Goal: Task Accomplishment & Management: Manage account settings

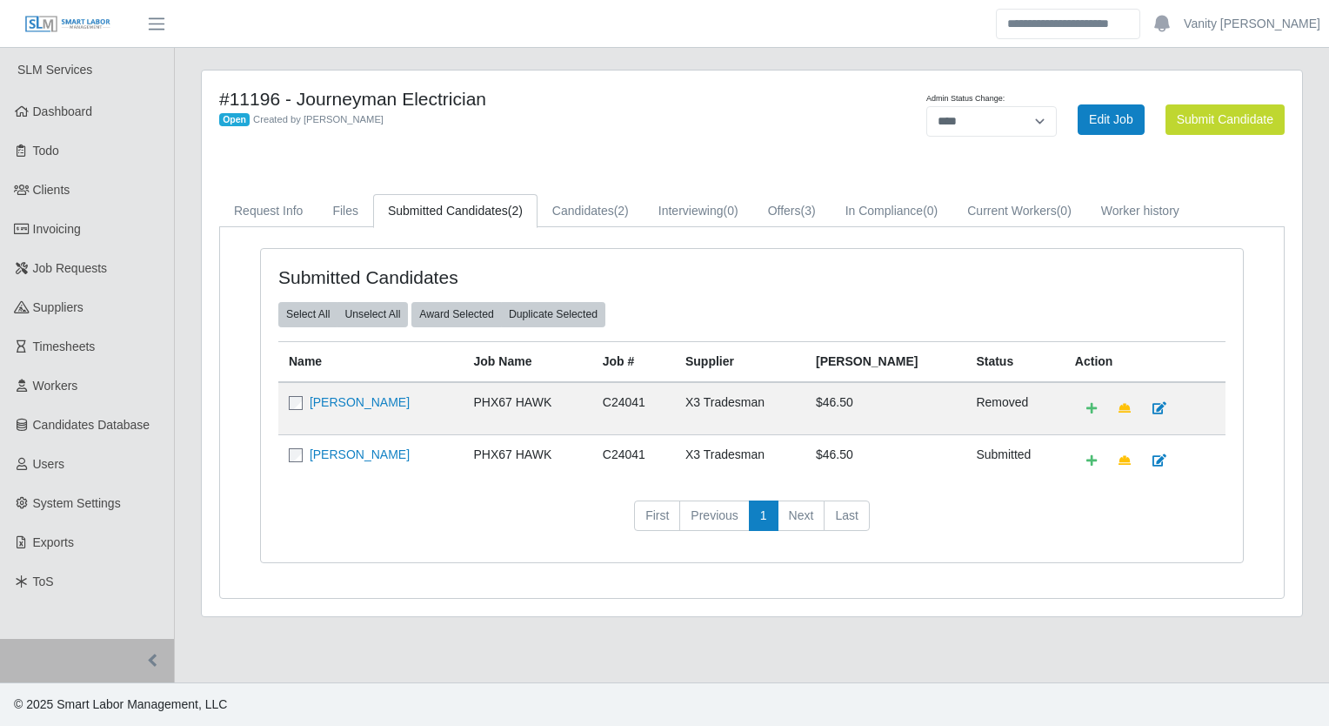
select select "****"
click at [519, 122] on div "Open Created by Jerrin Jaramillo" at bounding box center [524, 119] width 611 height 18
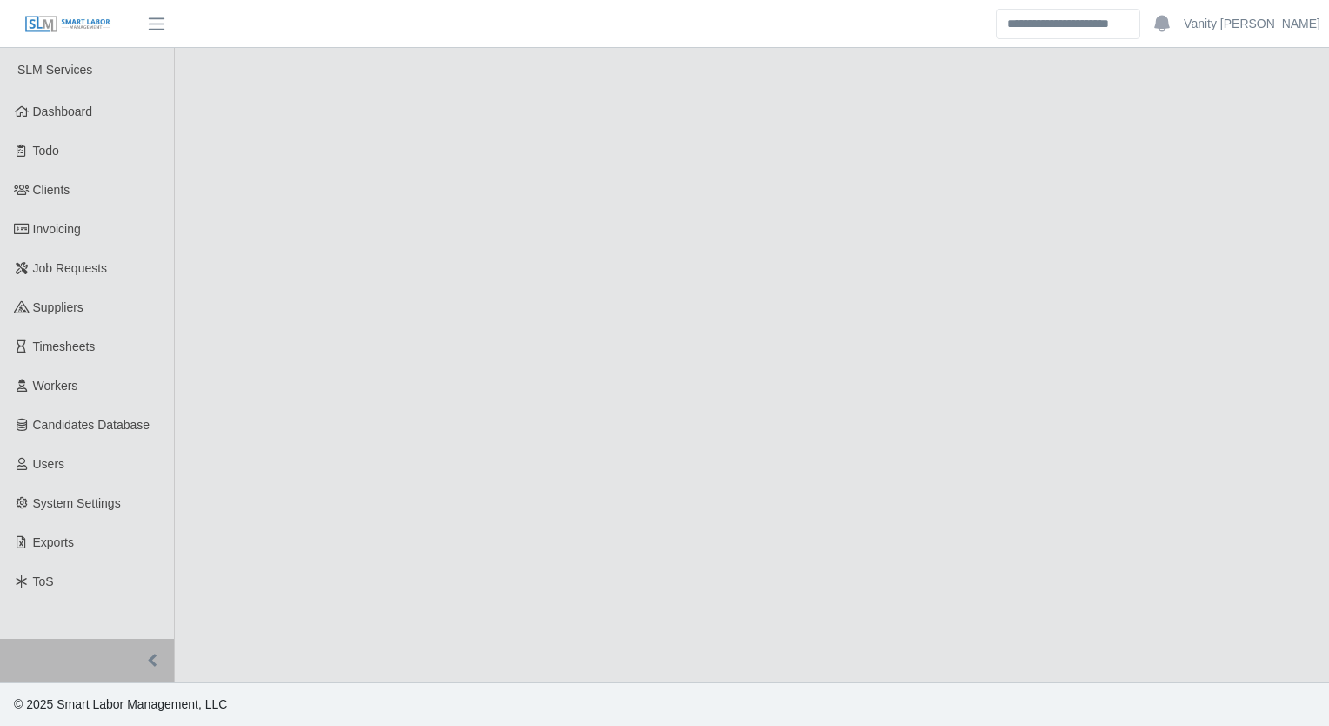
select select "****"
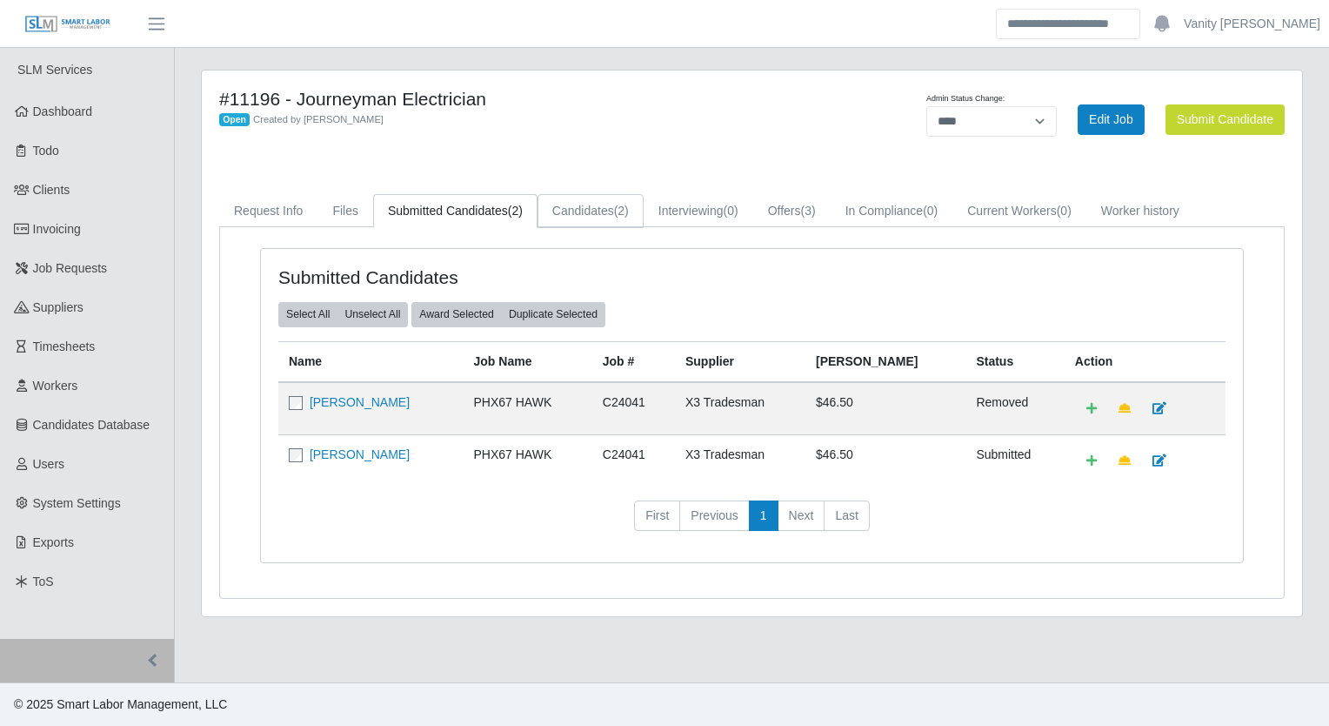
click at [585, 211] on link "Candidates (2)" at bounding box center [591, 211] width 106 height 34
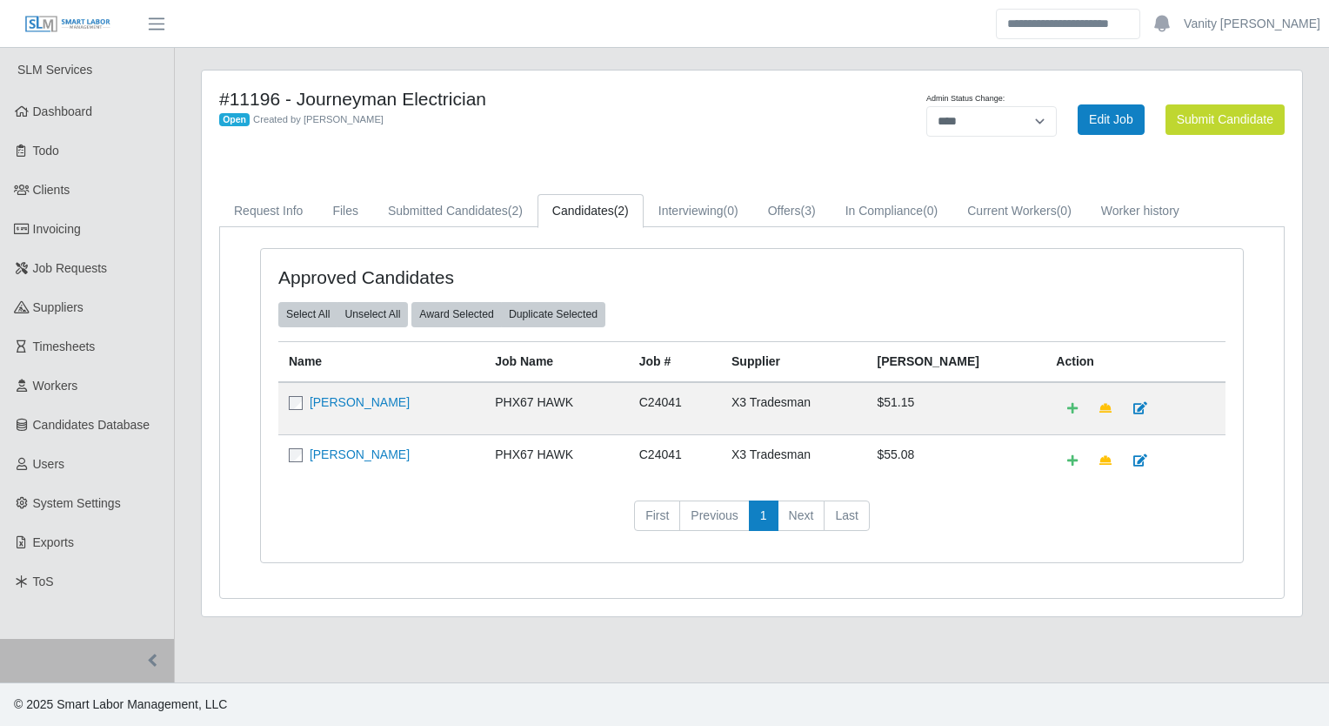
click at [587, 154] on div "#11196 - Journeyman Electrician Open Created by Jerrin Jaramillo Admin Status C…" at bounding box center [752, 342] width 1101 height 545
click at [84, 389] on link "Workers" at bounding box center [87, 385] width 174 height 39
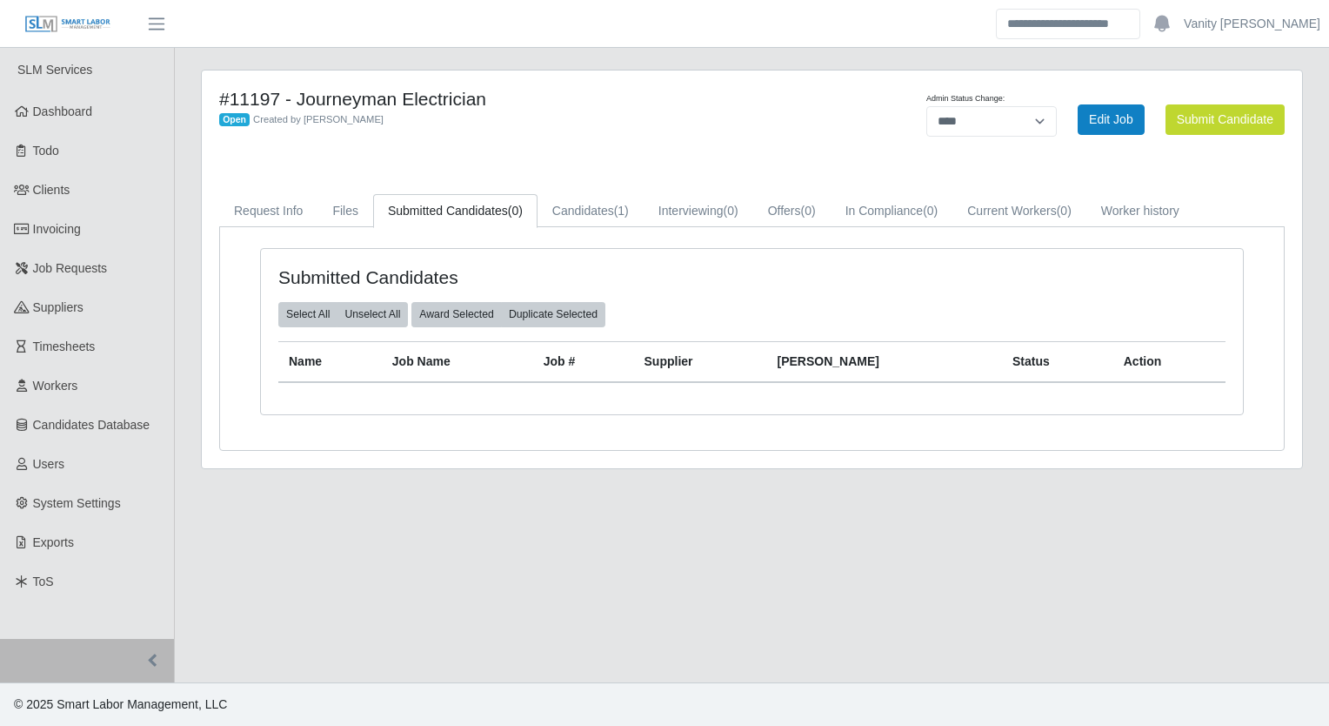
select select "****"
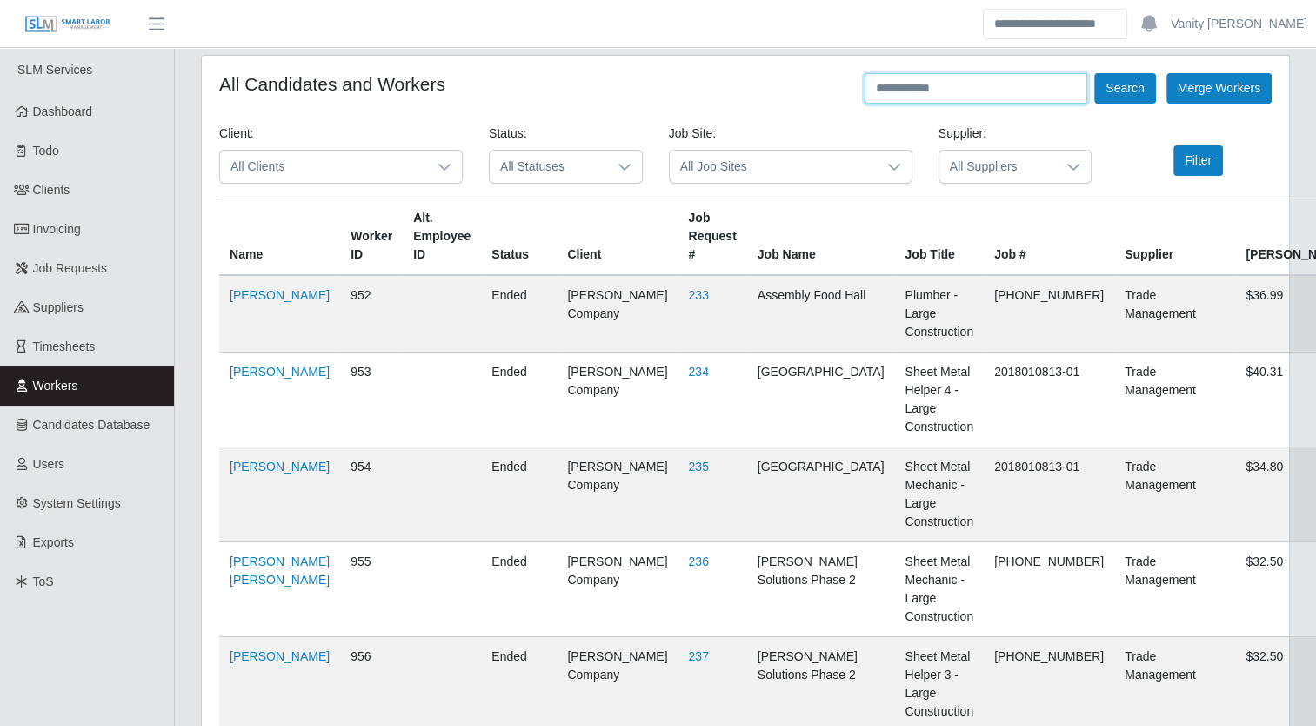
click at [988, 94] on input "text" at bounding box center [976, 88] width 223 height 30
type input "*********"
click at [1124, 85] on button "Search" at bounding box center [1124, 88] width 61 height 30
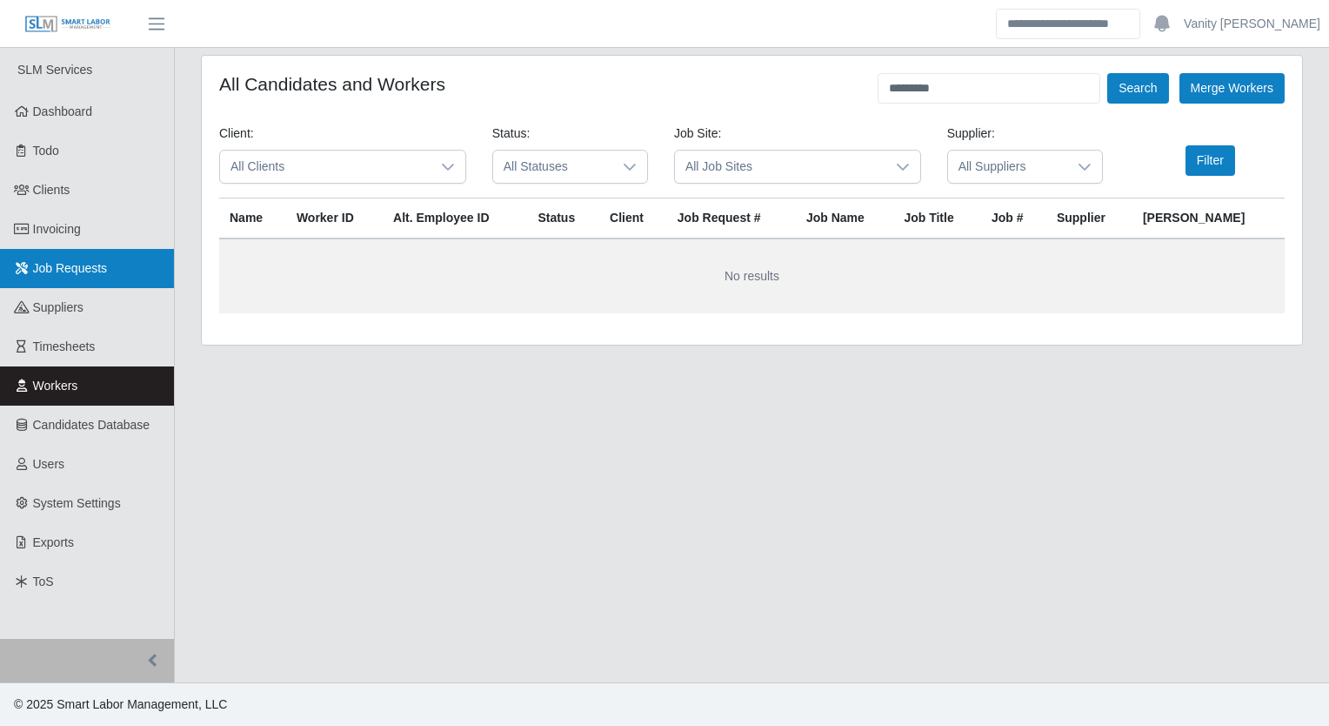
click at [115, 259] on link "Job Requests" at bounding box center [87, 268] width 174 height 39
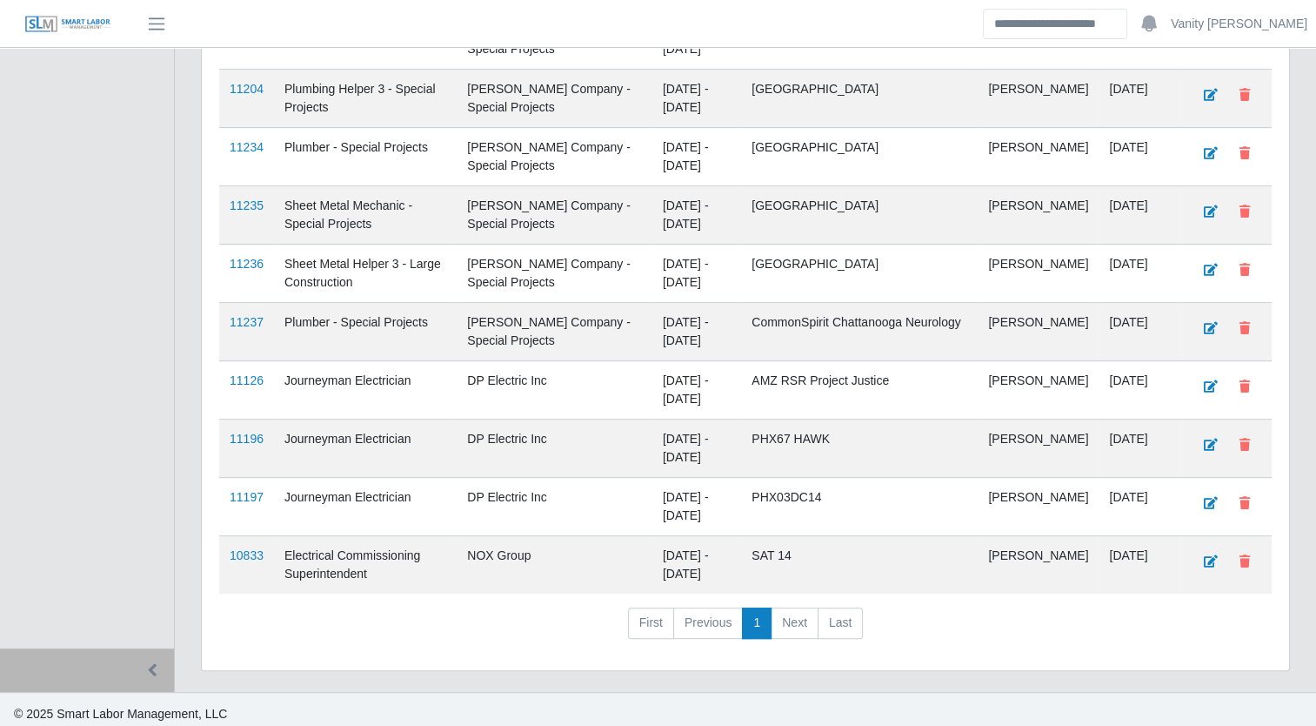
scroll to position [787, 0]
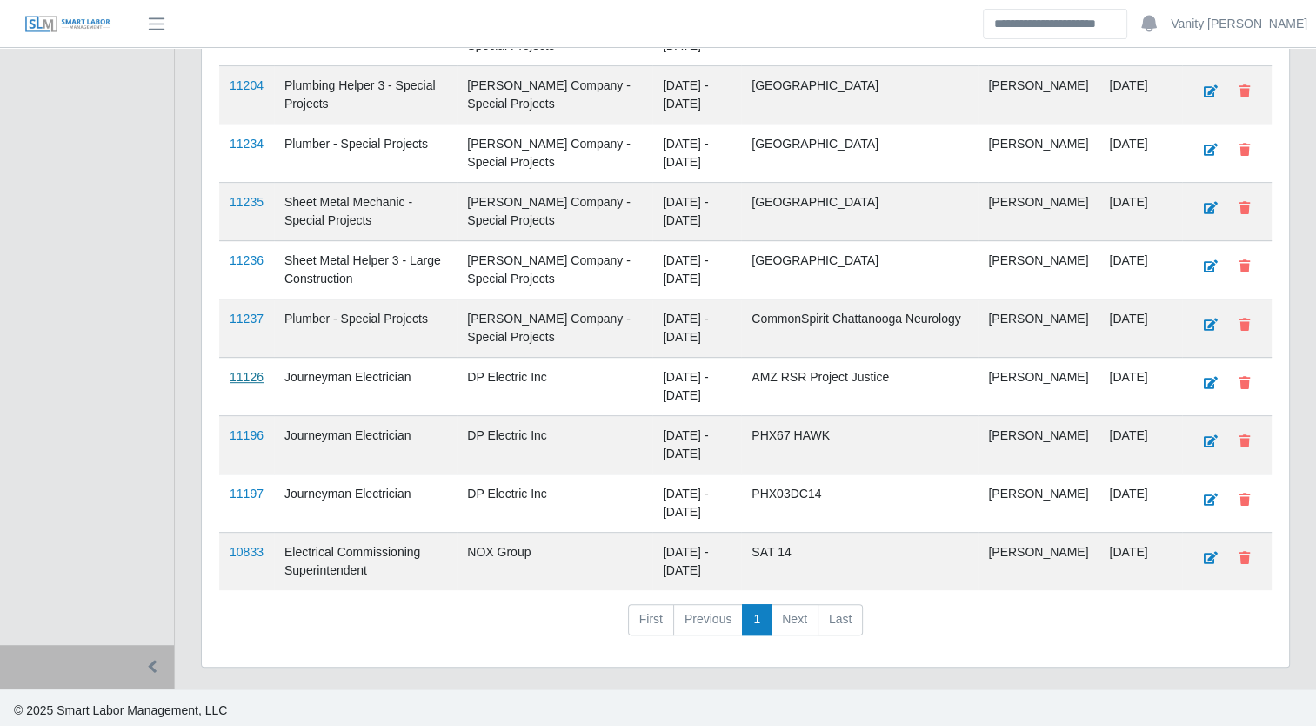
click at [247, 372] on link "11126" at bounding box center [247, 377] width 34 height 14
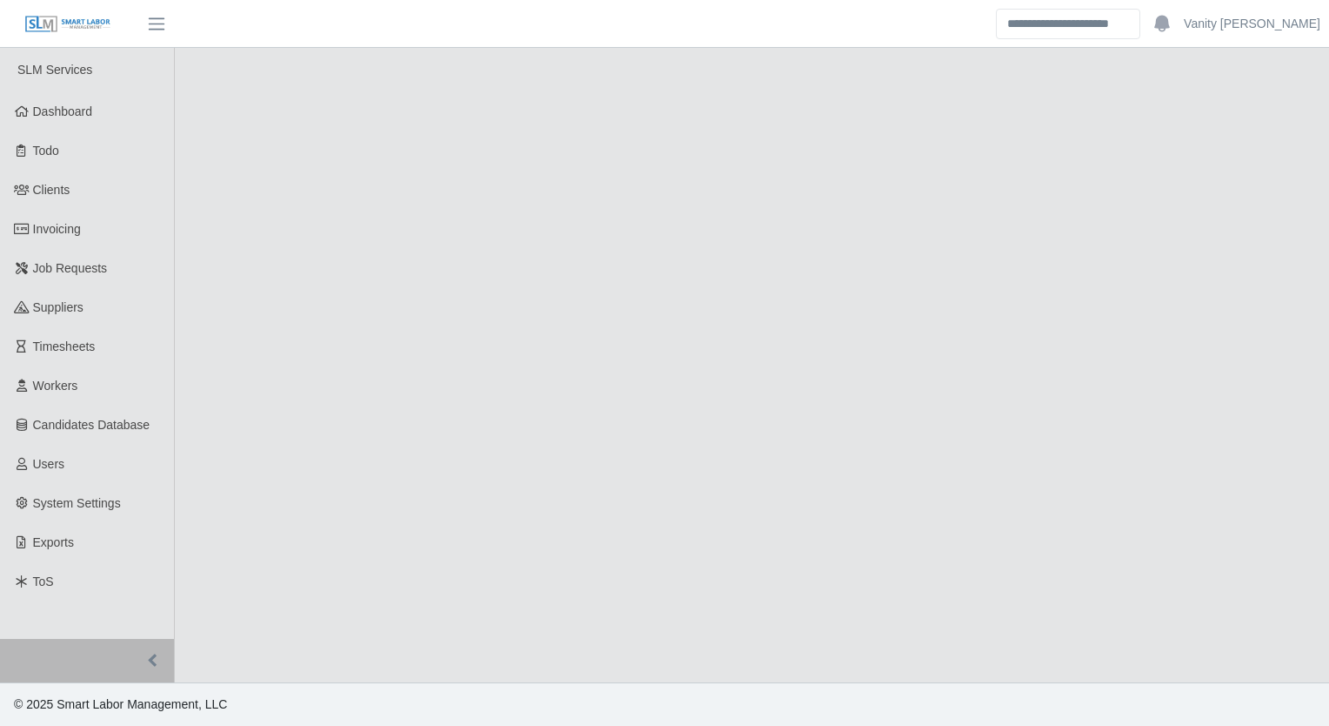
select select "****"
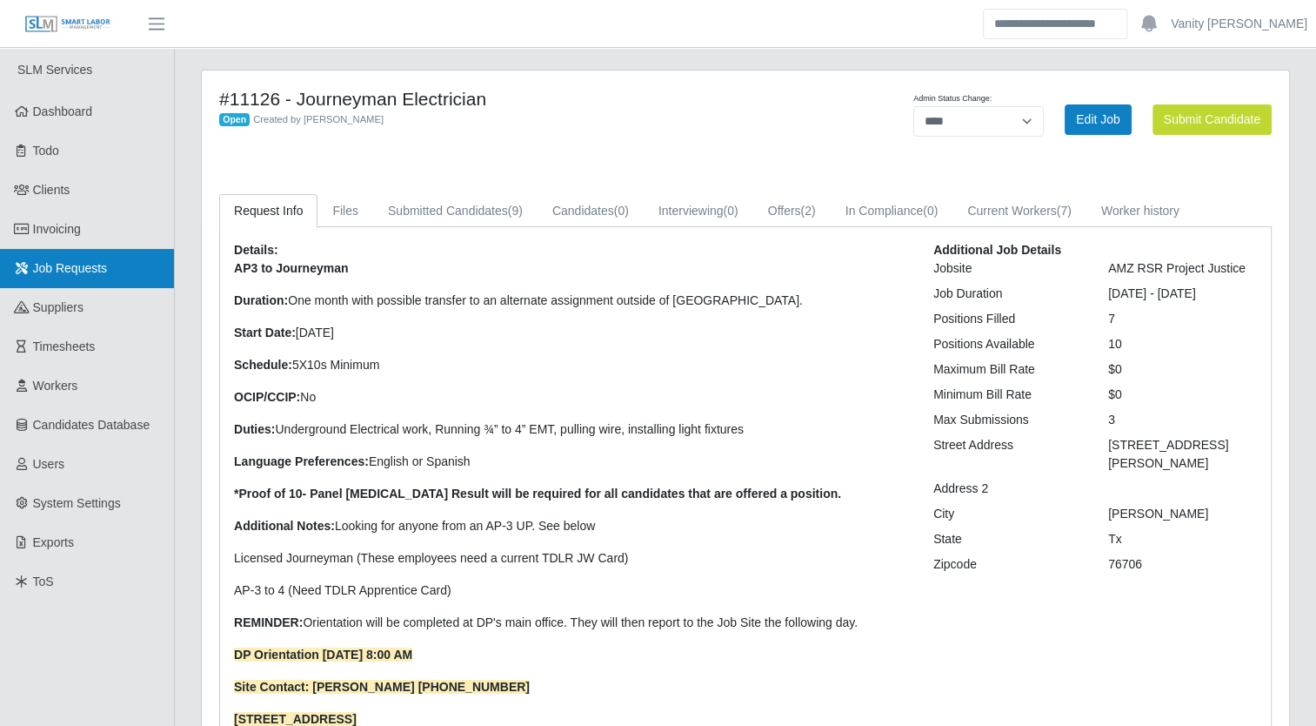
click at [108, 277] on link "Job Requests" at bounding box center [87, 268] width 174 height 39
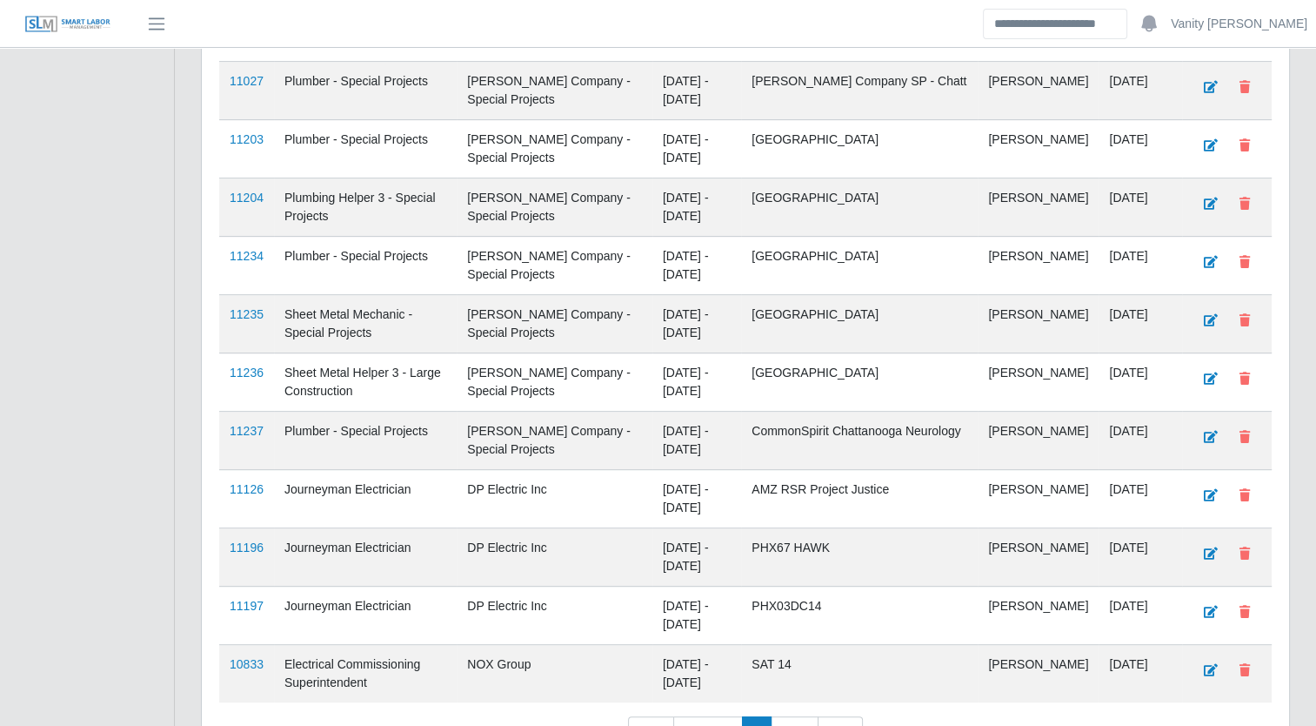
scroll to position [787, 0]
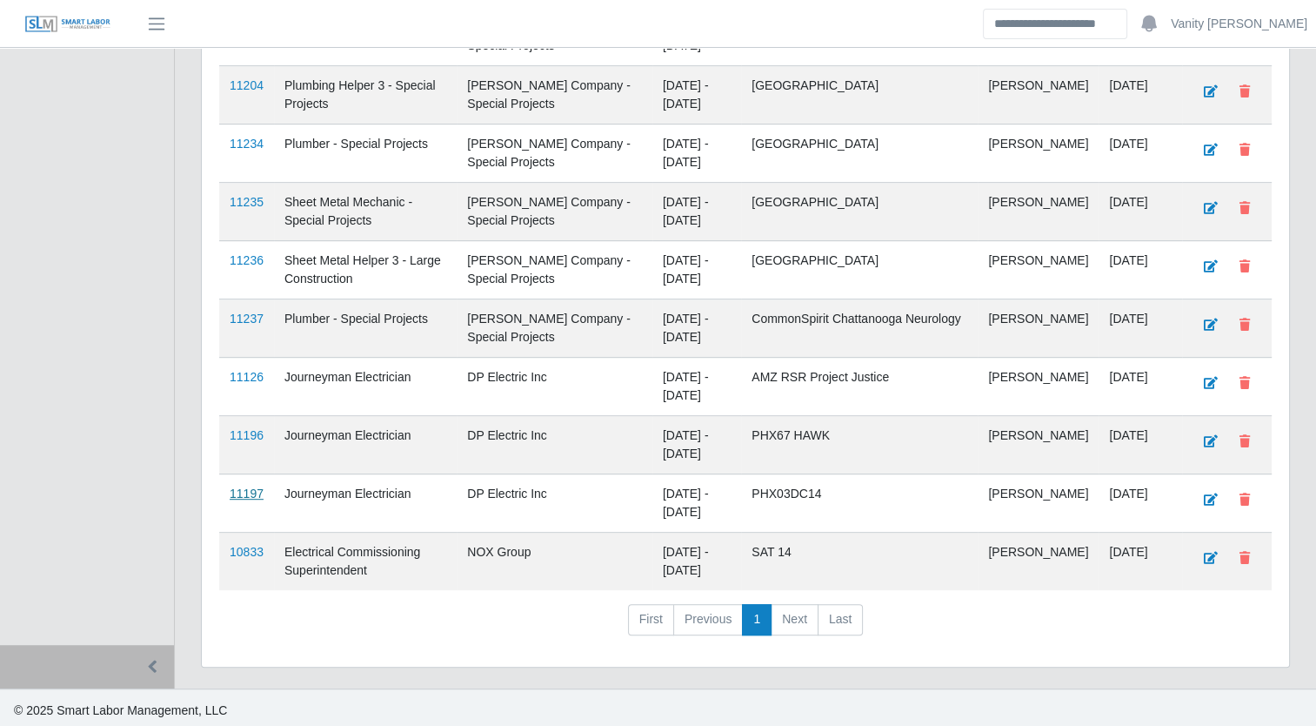
click at [252, 489] on link "11197" at bounding box center [247, 493] width 34 height 14
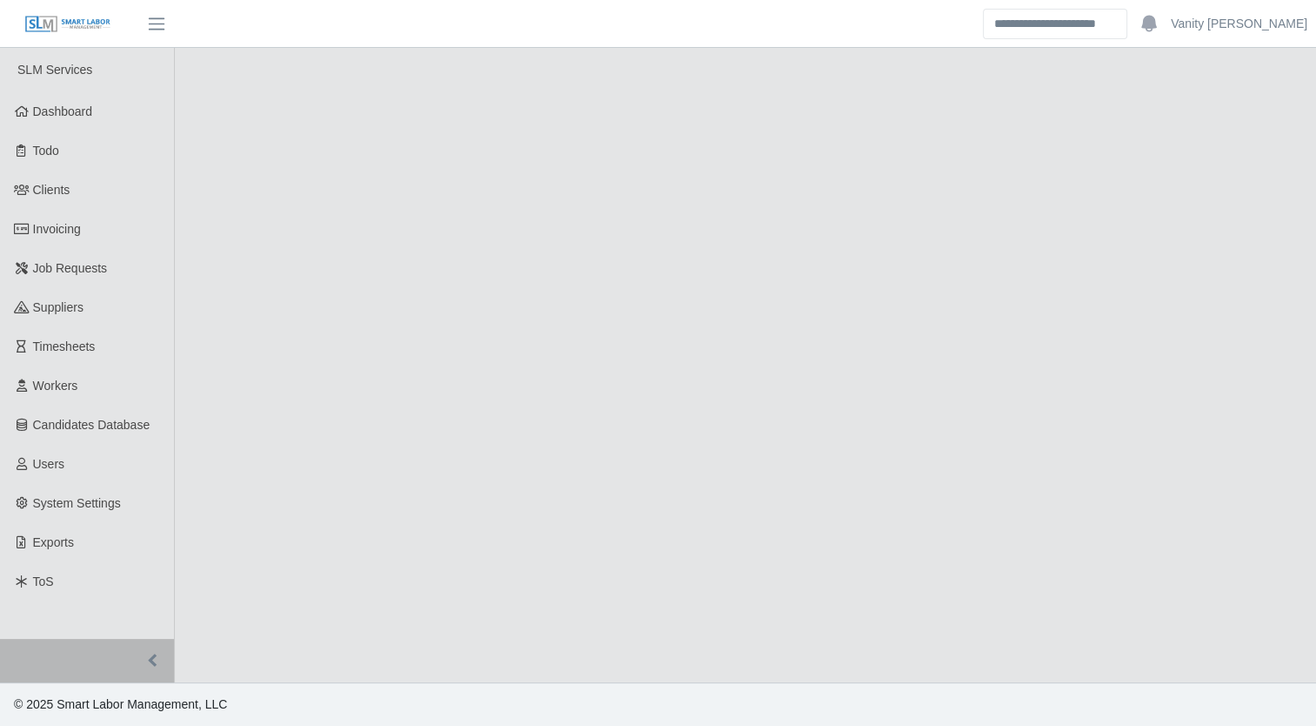
select select "****"
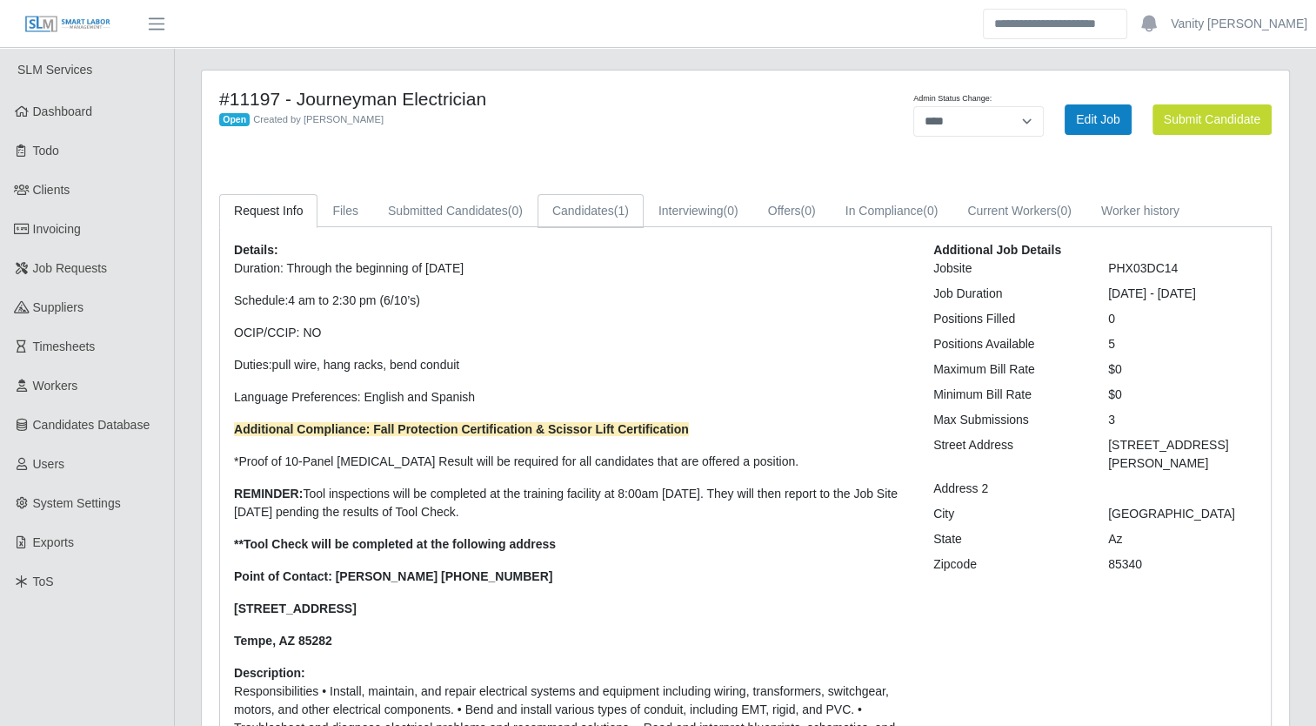
click at [596, 213] on link "Candidates (1)" at bounding box center [591, 211] width 106 height 34
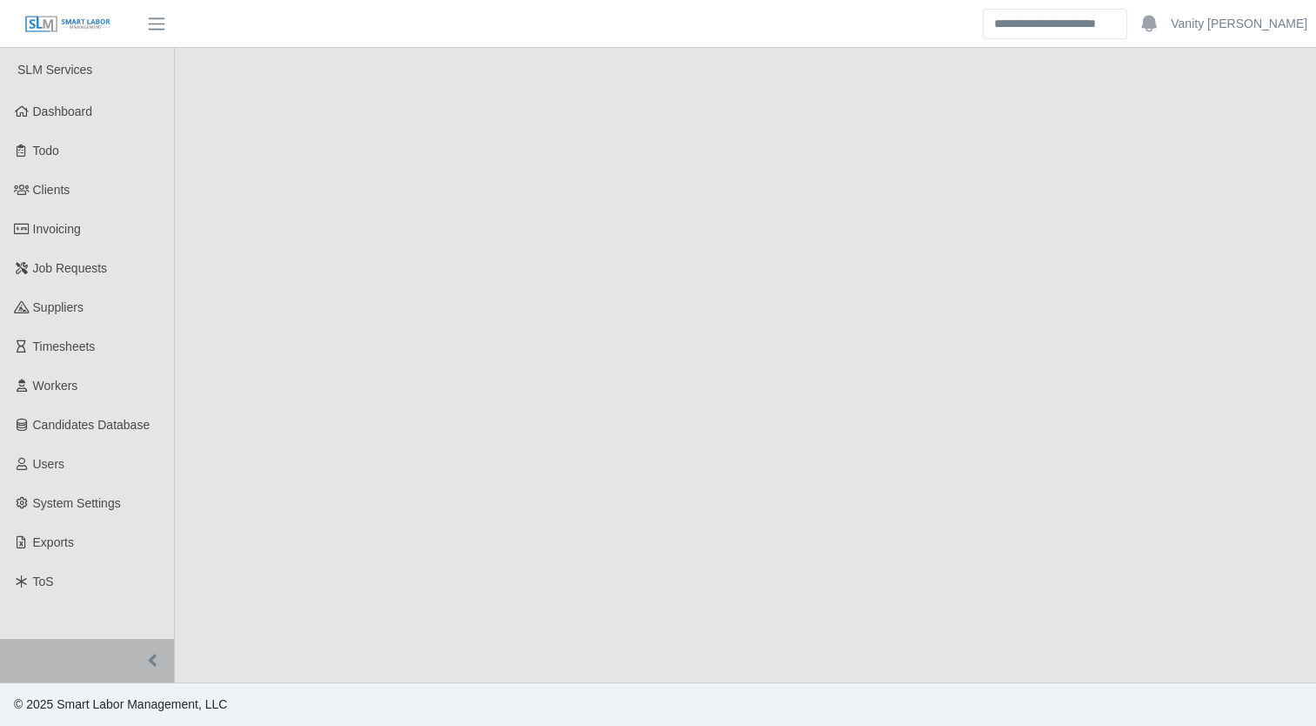
select select "****"
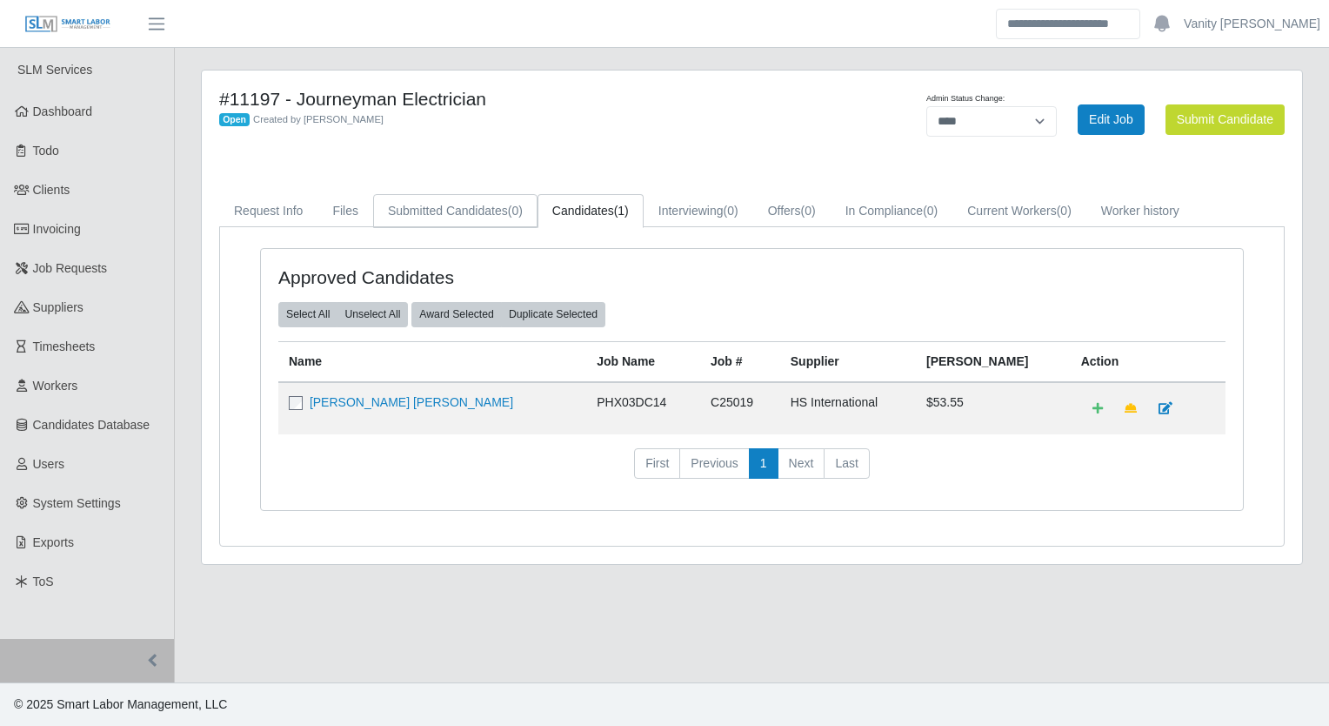
click at [483, 204] on link "Submitted Candidates (0)" at bounding box center [455, 211] width 164 height 34
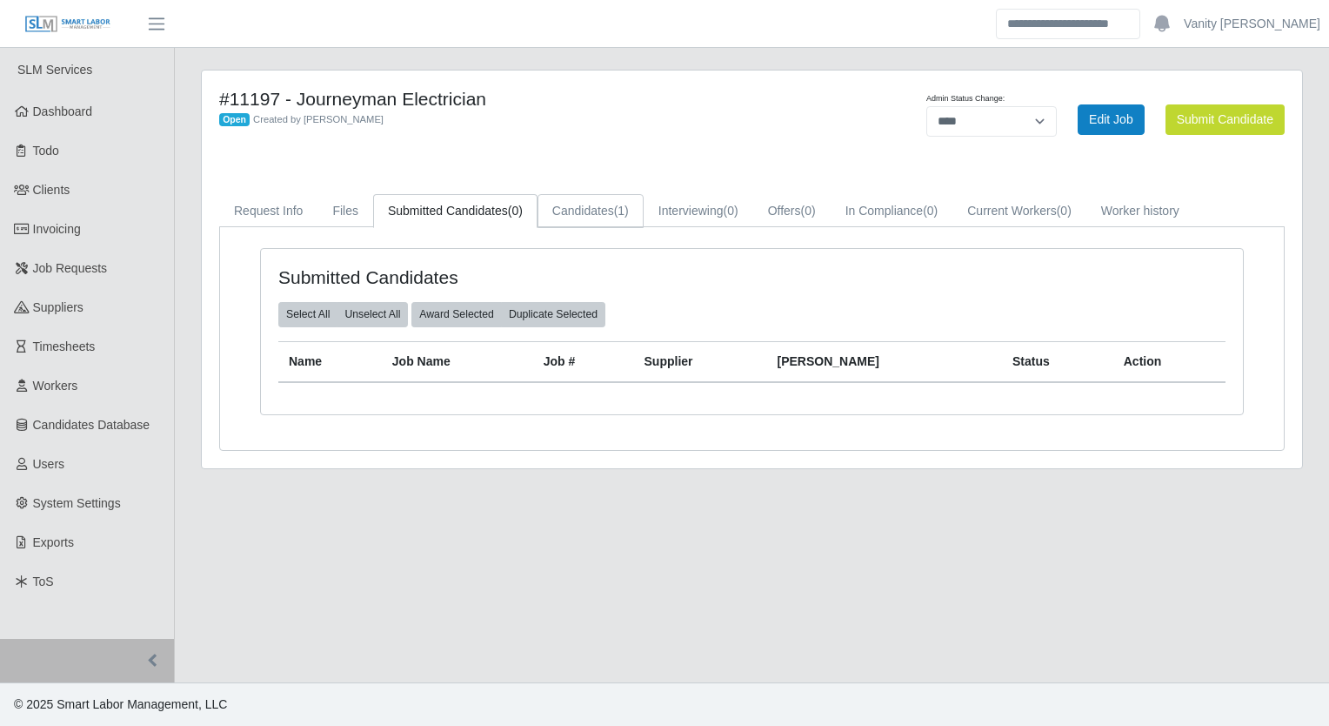
click at [609, 204] on link "Candidates (1)" at bounding box center [591, 211] width 106 height 34
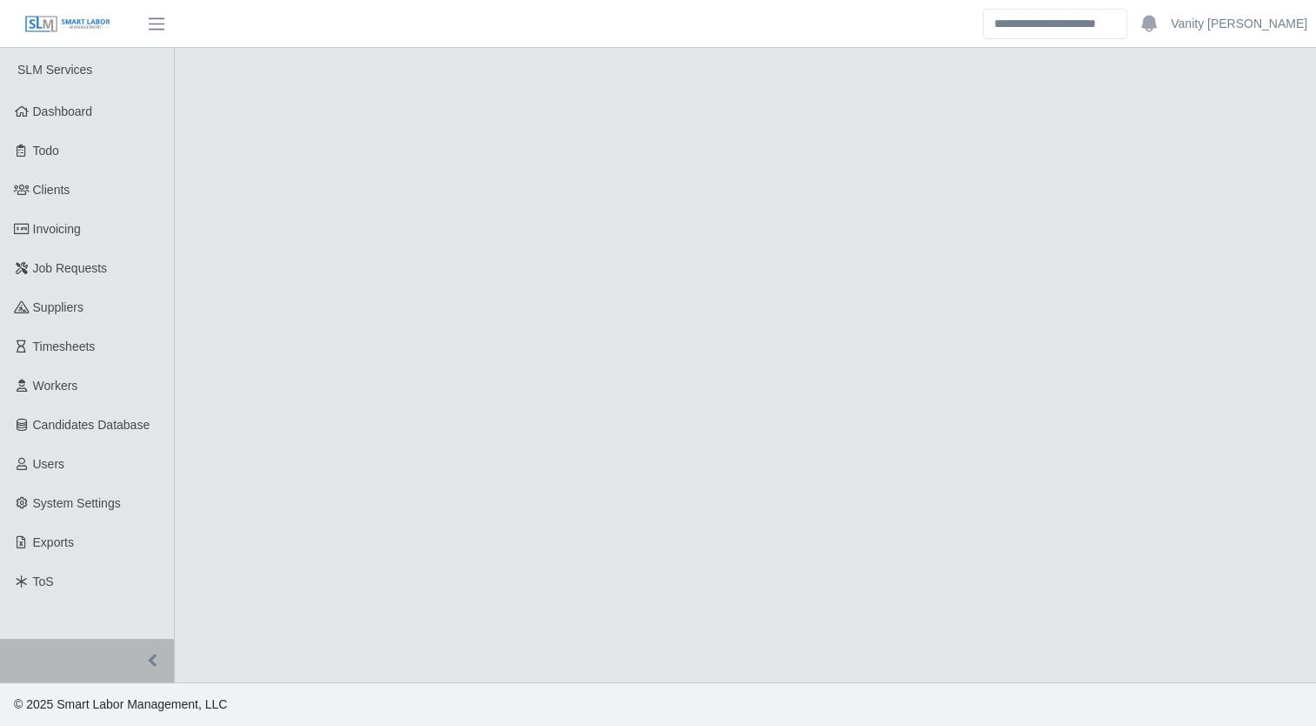
select select "****"
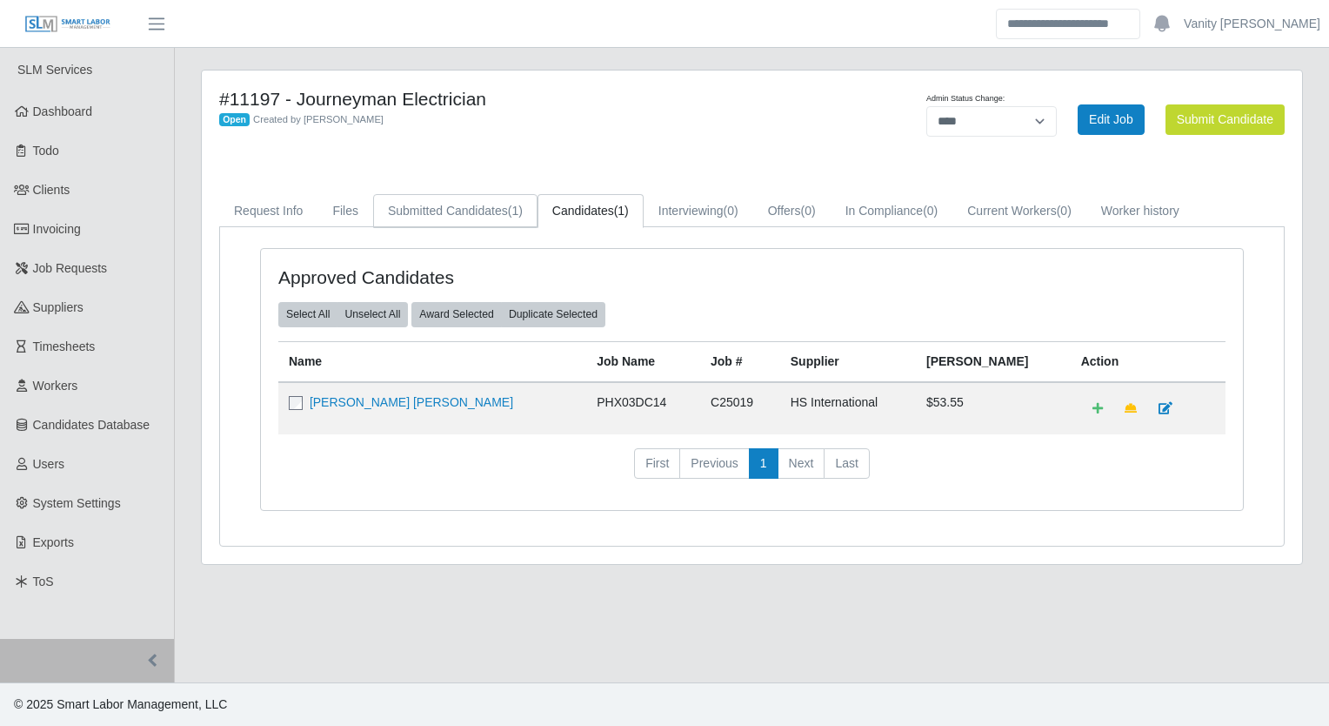
click at [452, 217] on link "Submitted Candidates (1)" at bounding box center [455, 211] width 164 height 34
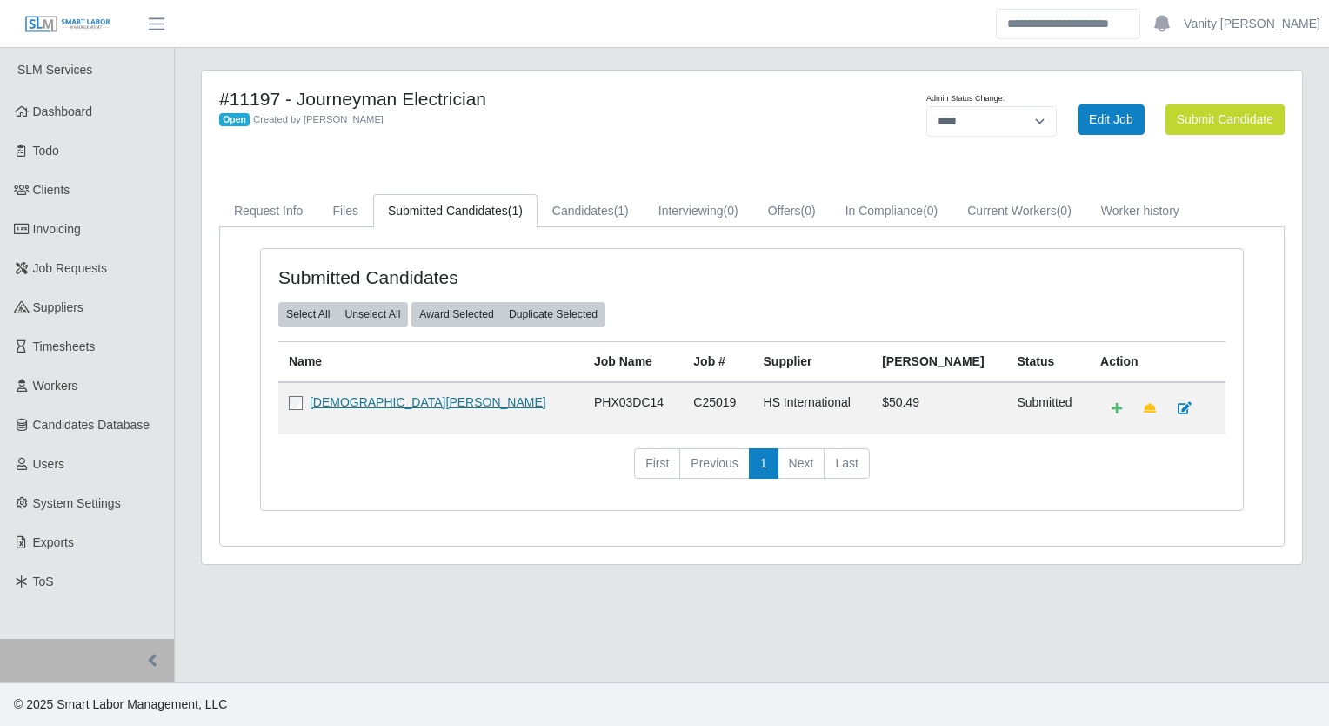
click at [404, 405] on link "[DEMOGRAPHIC_DATA][PERSON_NAME]" at bounding box center [428, 402] width 237 height 14
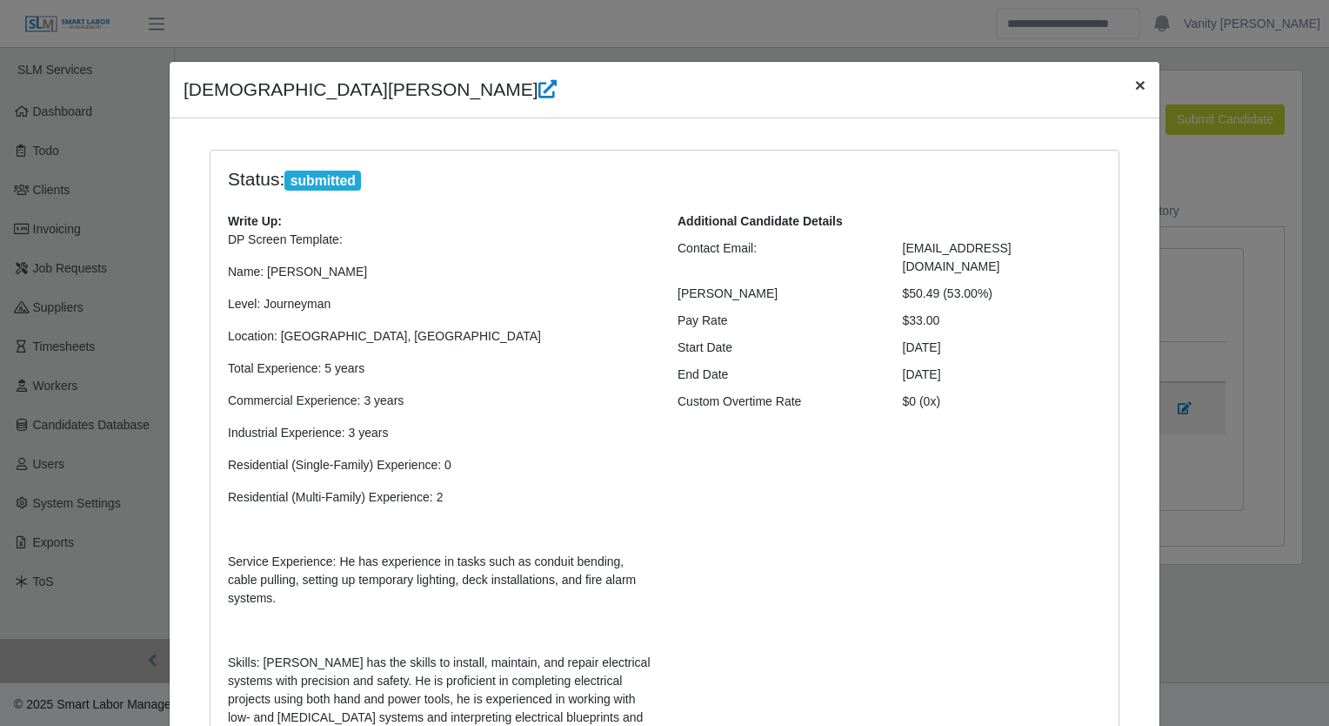
click at [1125, 85] on button "×" at bounding box center [1140, 85] width 38 height 46
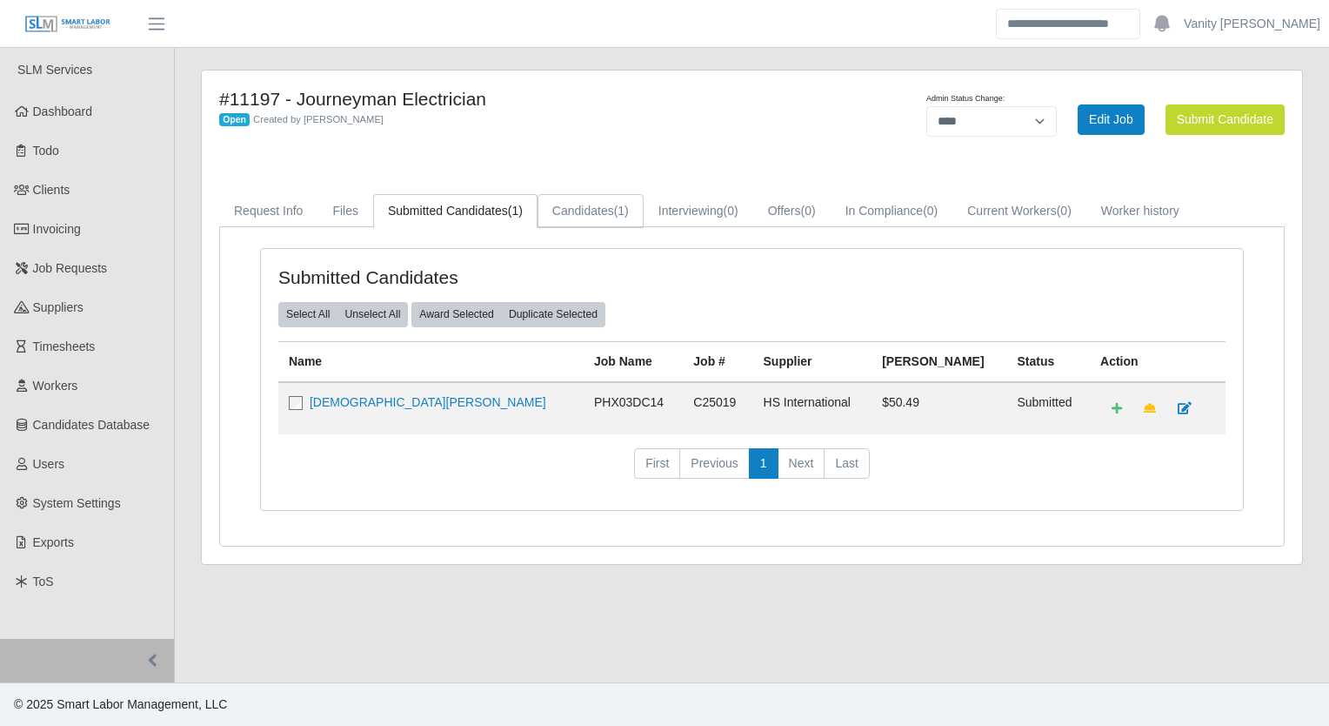
click at [600, 215] on link "Candidates (1)" at bounding box center [591, 211] width 106 height 34
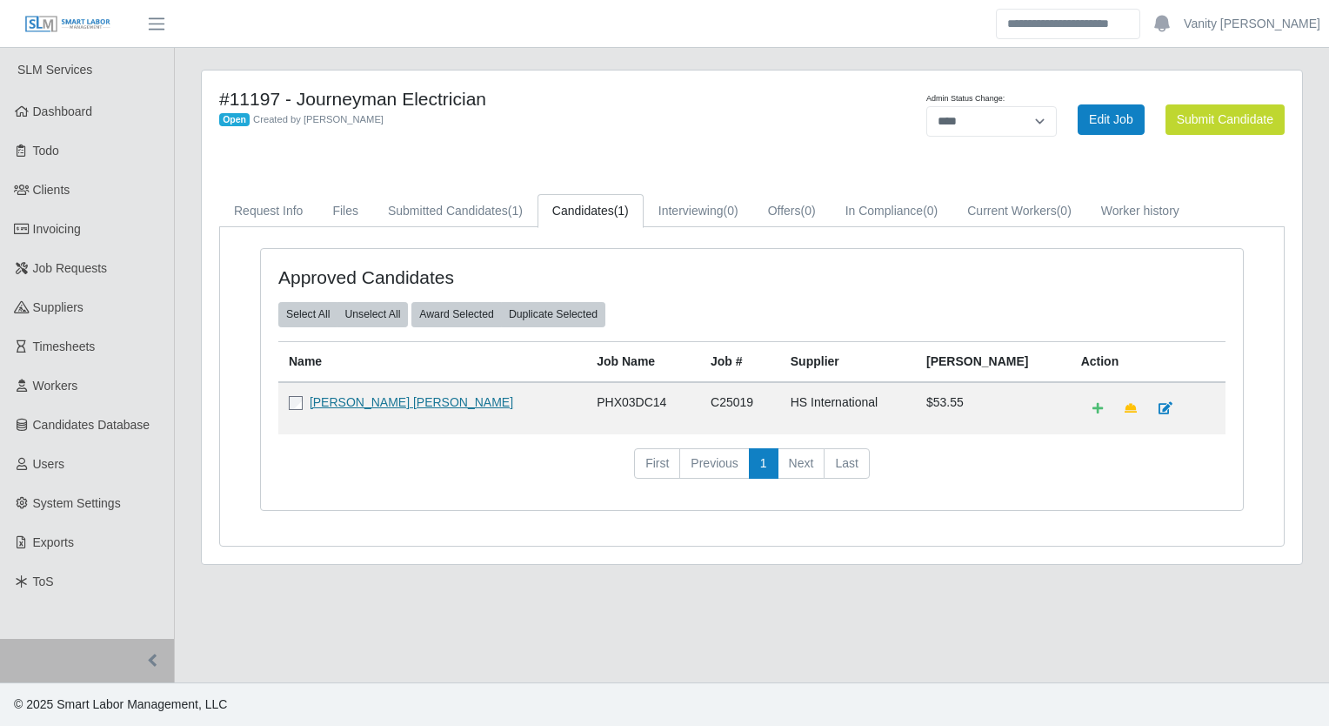
click at [398, 398] on link "Jesus Francisco Lopez Osuna" at bounding box center [412, 402] width 204 height 14
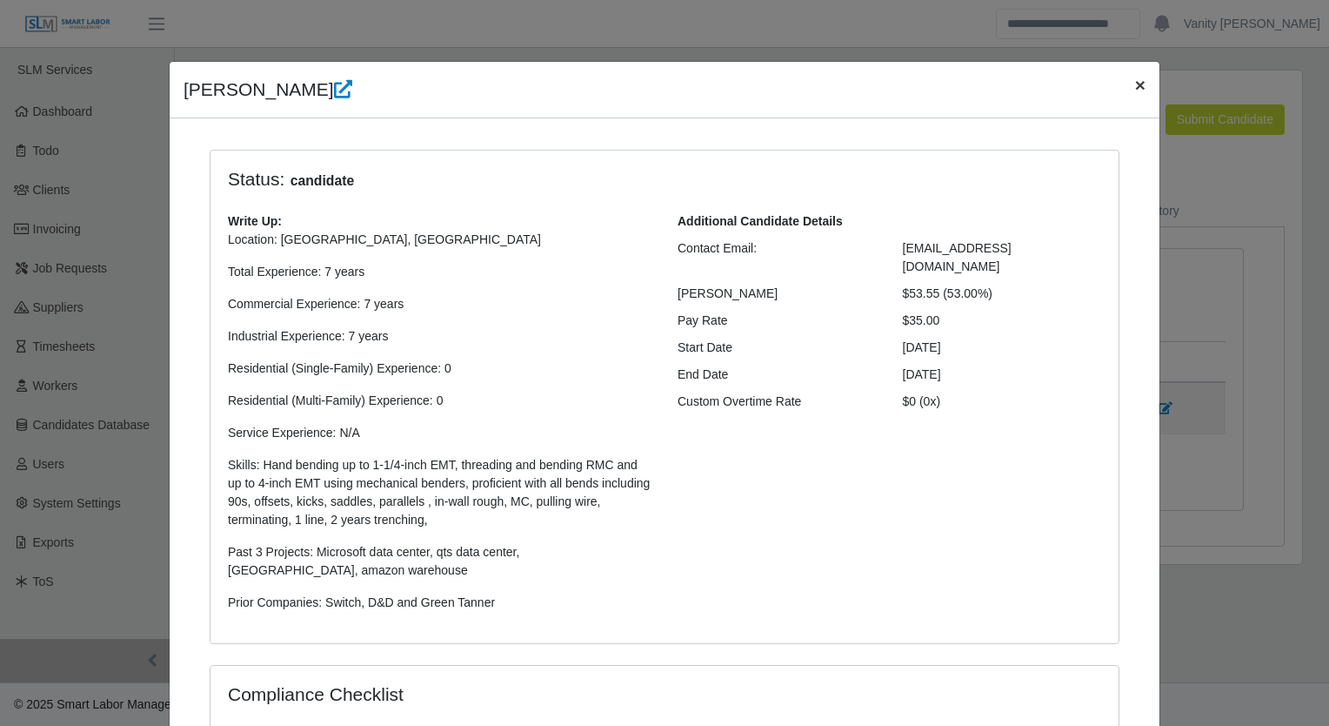
click at [1135, 84] on span "×" at bounding box center [1140, 85] width 10 height 20
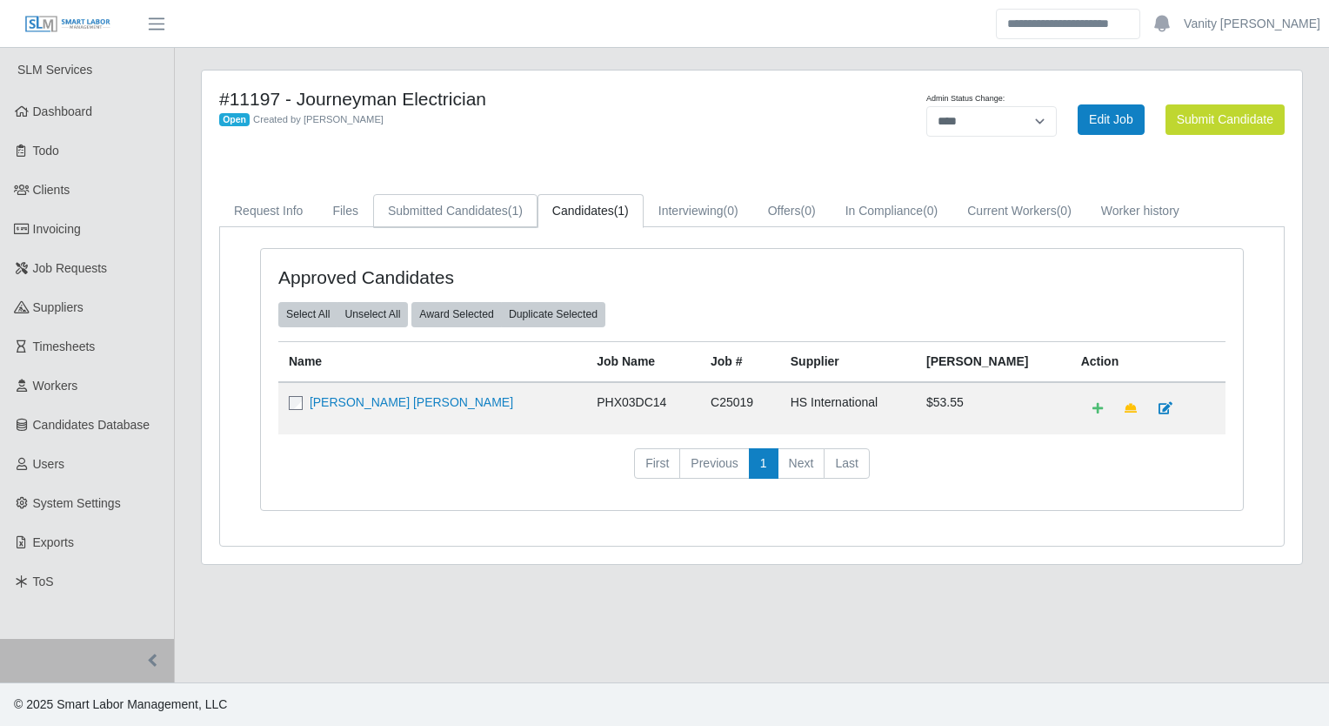
click at [481, 211] on link "Submitted Candidates (1)" at bounding box center [455, 211] width 164 height 34
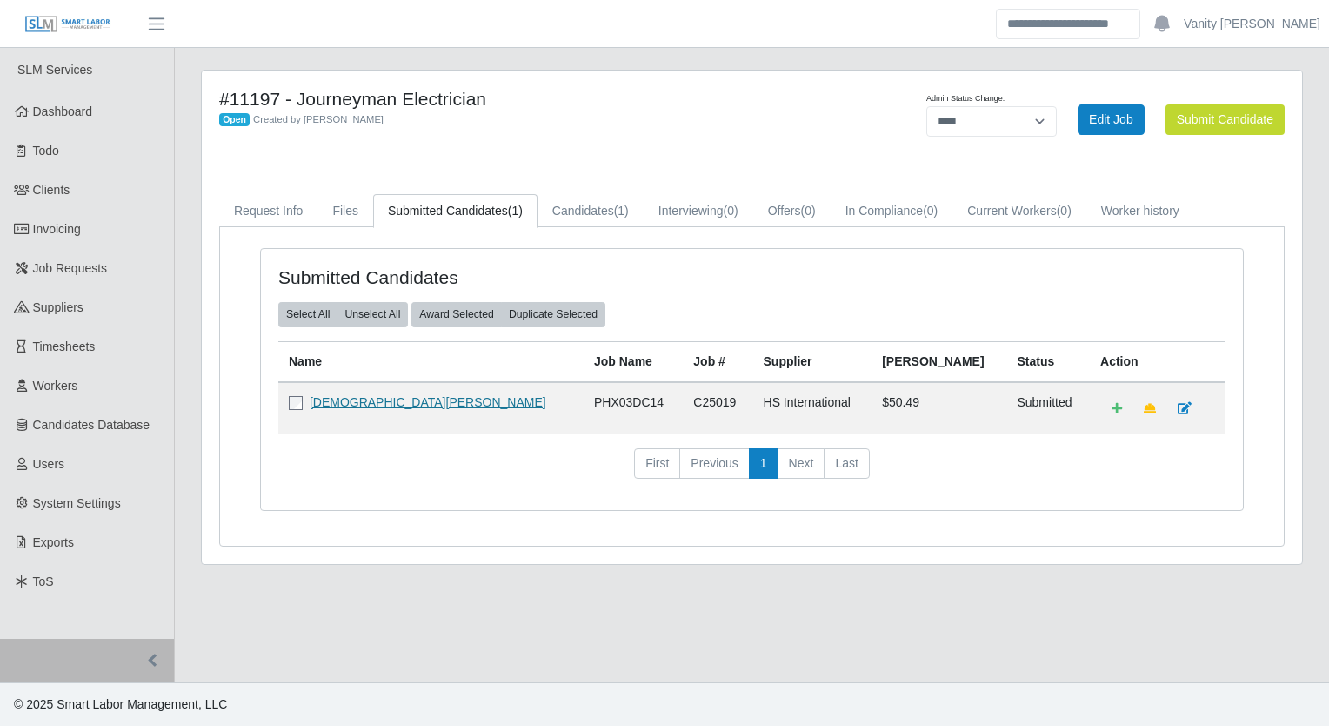
click at [371, 395] on link "Christian Castellanos" at bounding box center [428, 402] width 237 height 14
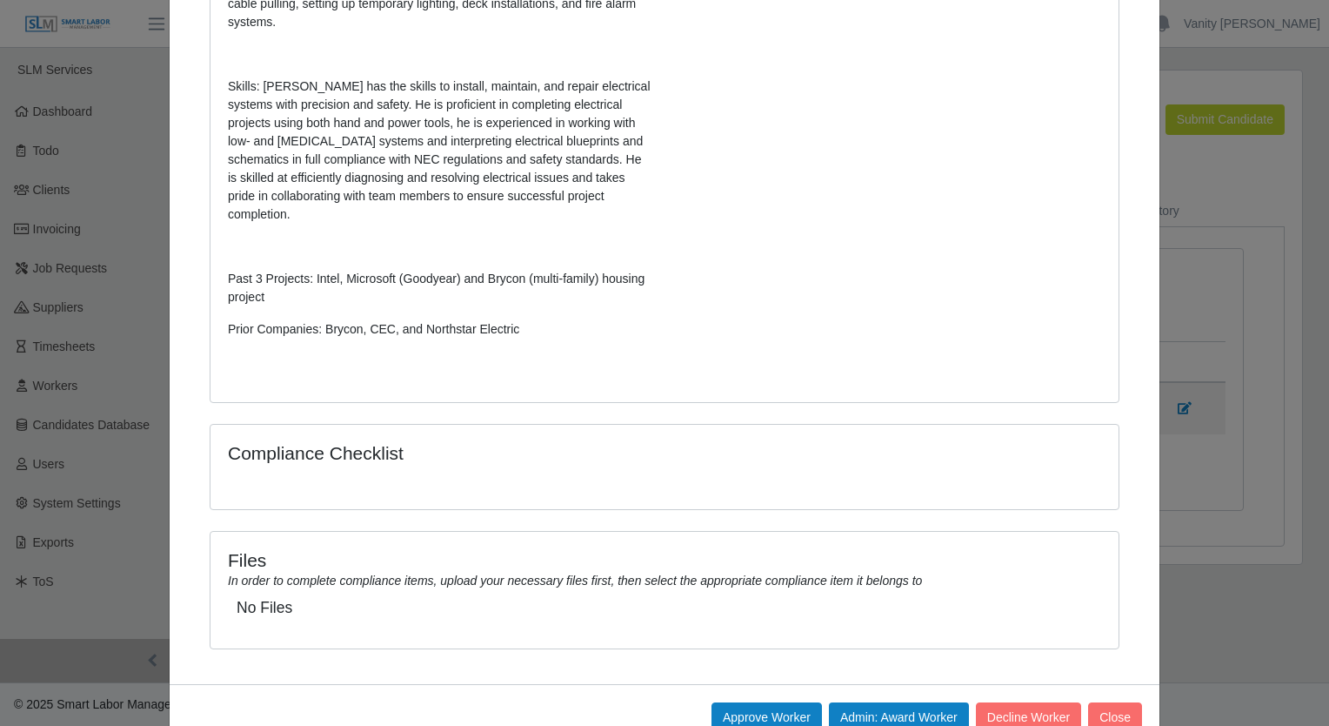
scroll to position [605, 0]
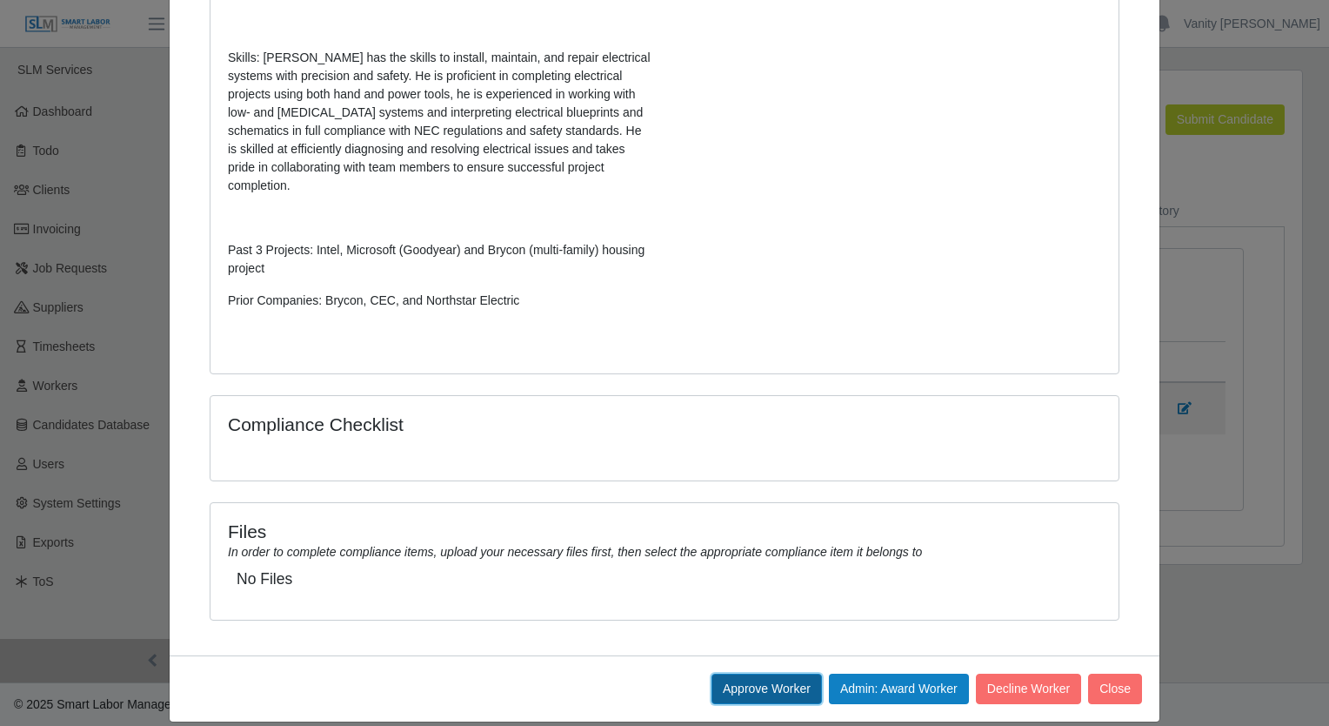
click at [757, 673] on button "Approve Worker" at bounding box center [767, 688] width 110 height 30
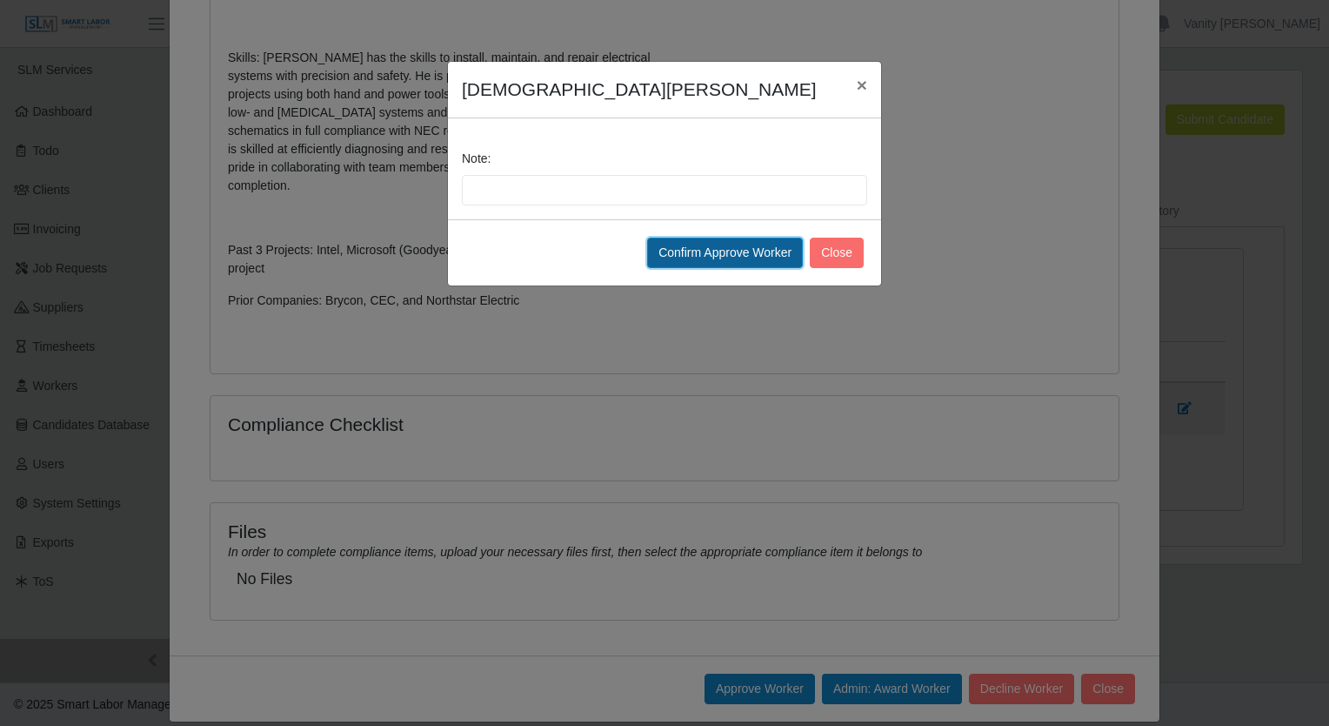
click at [726, 249] on button "Confirm Approve Worker" at bounding box center [725, 253] width 156 height 30
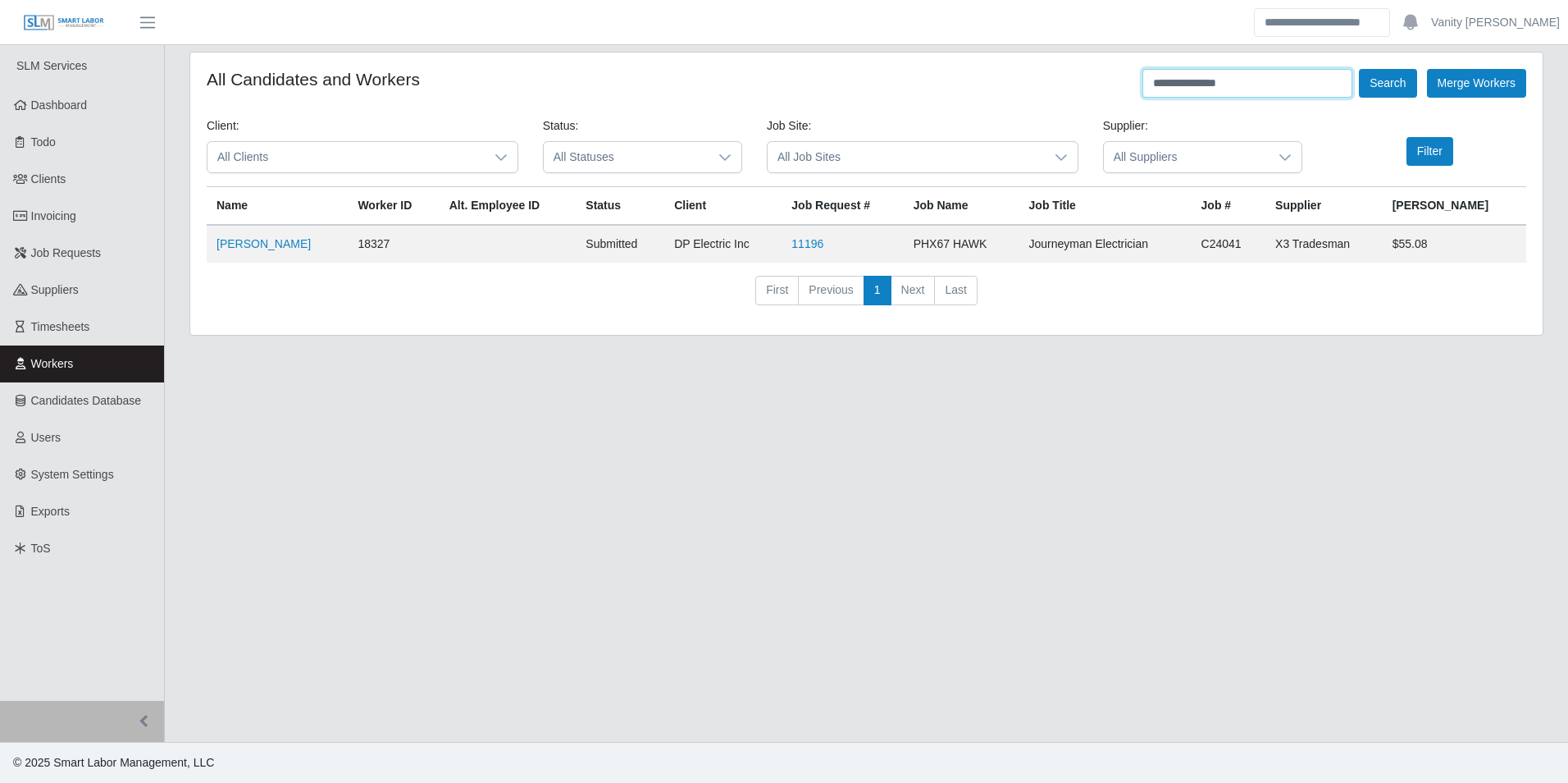
drag, startPoint x: 1248, startPoint y: 87, endPoint x: 981, endPoint y: 92, distance: 267.0
click at [981, 92] on div "**********" at bounding box center [867, 83] width 1320 height 28
type input "**********"
click at [1371, 86] on button "Search" at bounding box center [1388, 83] width 58 height 28
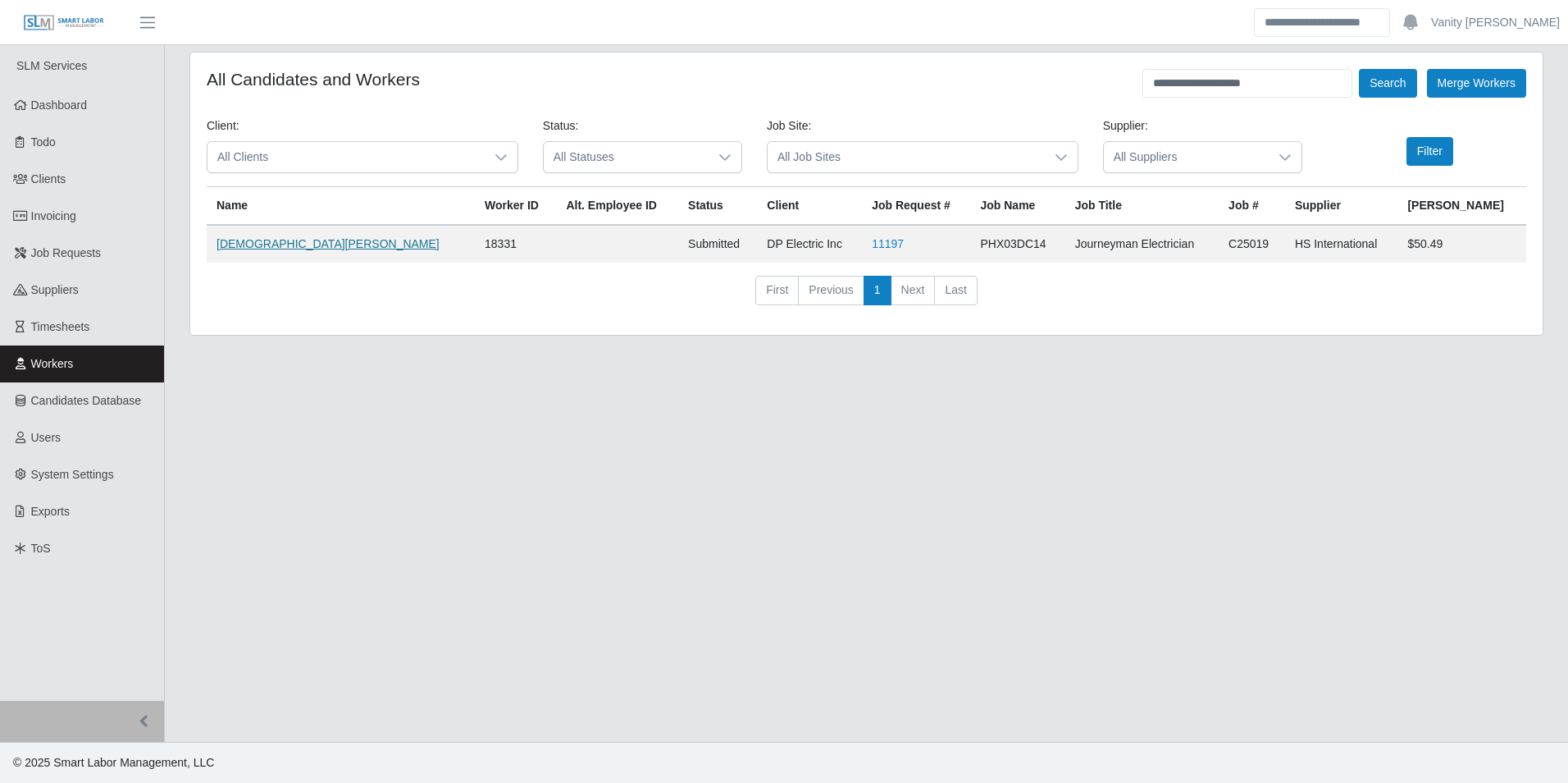
click at [222, 246] on link "[DEMOGRAPHIC_DATA][PERSON_NAME]" at bounding box center [328, 243] width 223 height 13
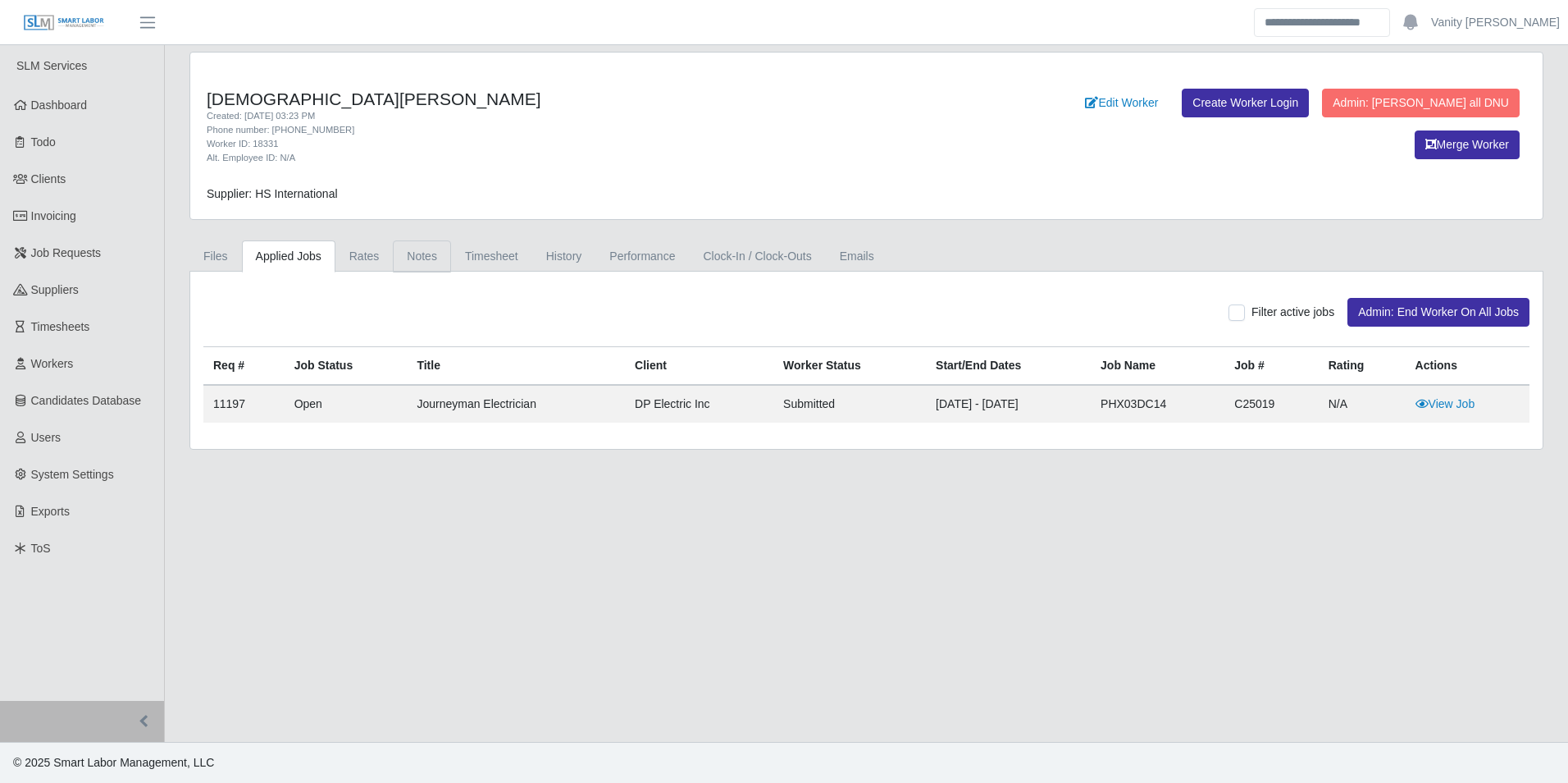
click at [415, 246] on link "Notes" at bounding box center [422, 257] width 58 height 32
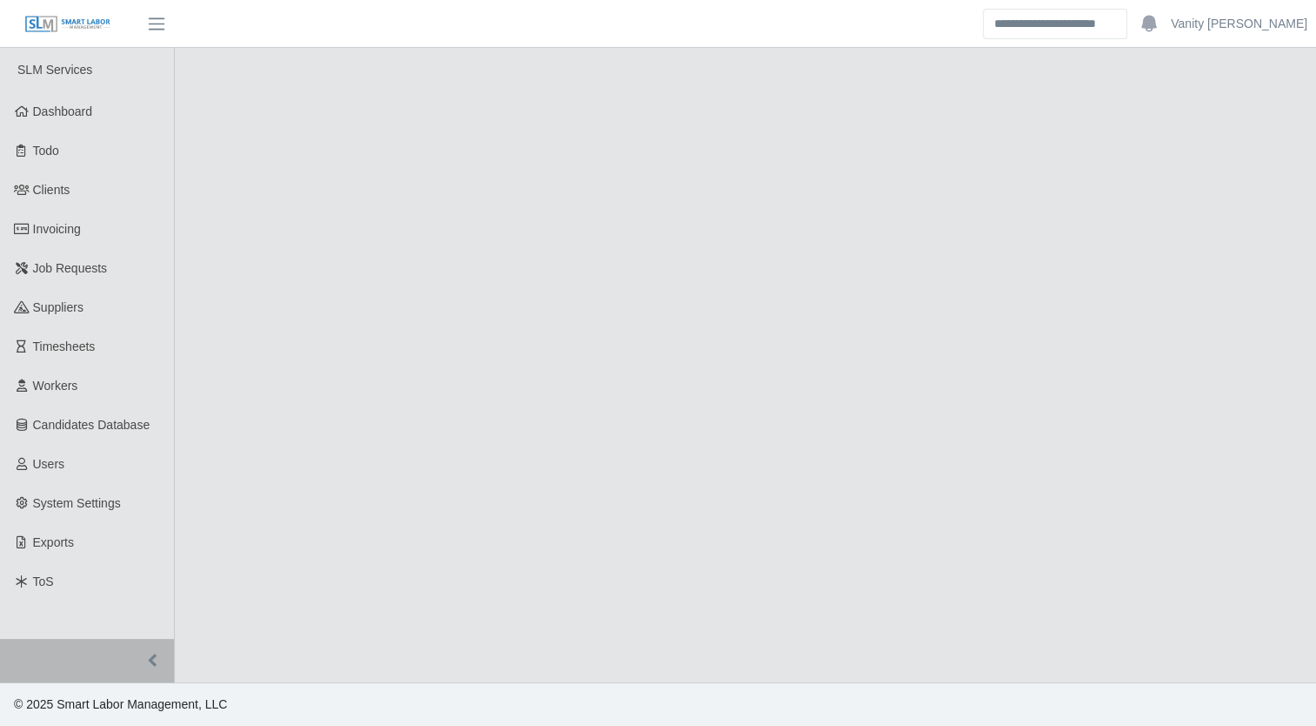
select select "****"
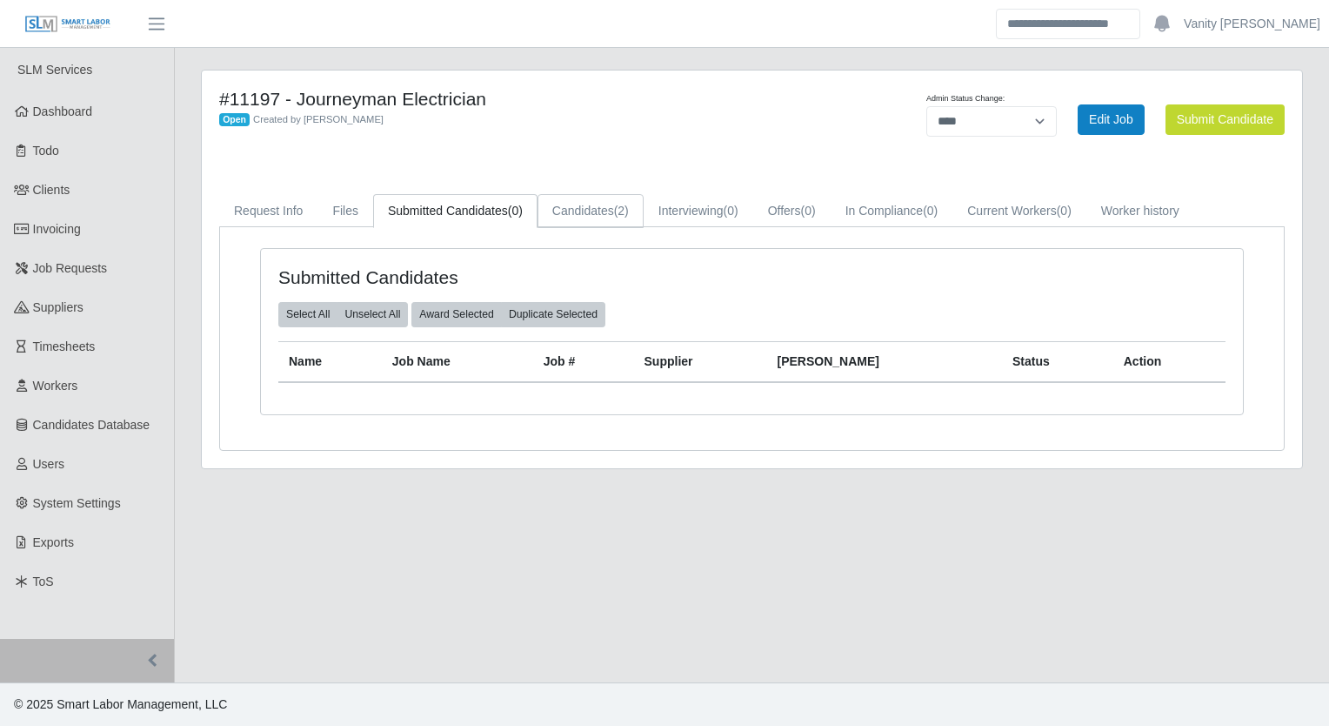
click at [610, 218] on link "Candidates (2)" at bounding box center [591, 211] width 106 height 34
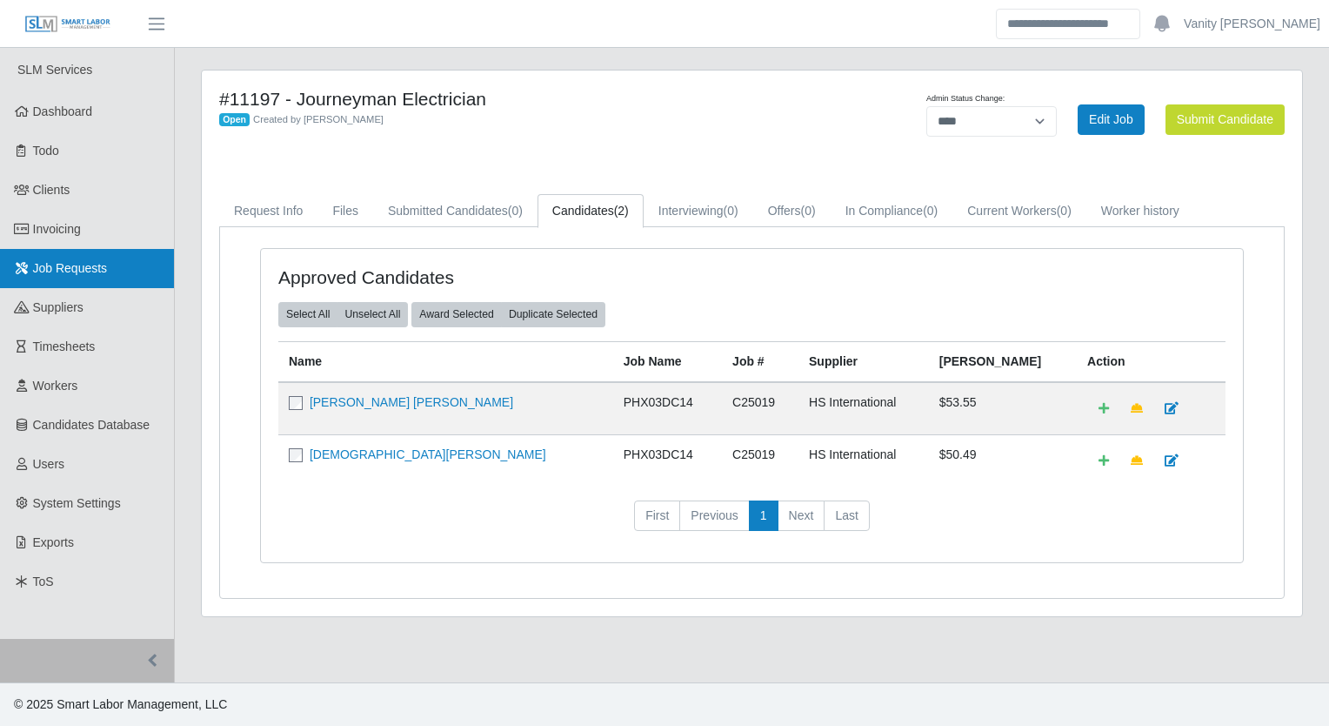
click at [111, 273] on link "Job Requests" at bounding box center [87, 268] width 174 height 39
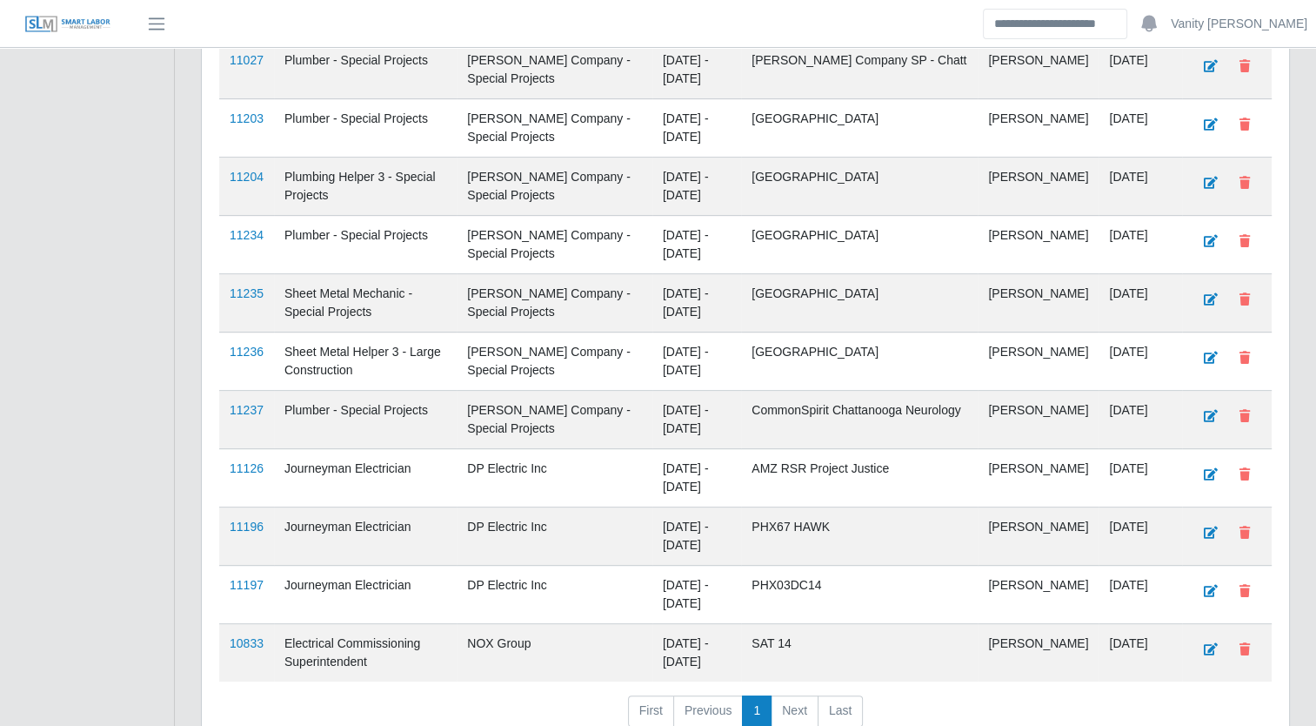
scroll to position [783, 0]
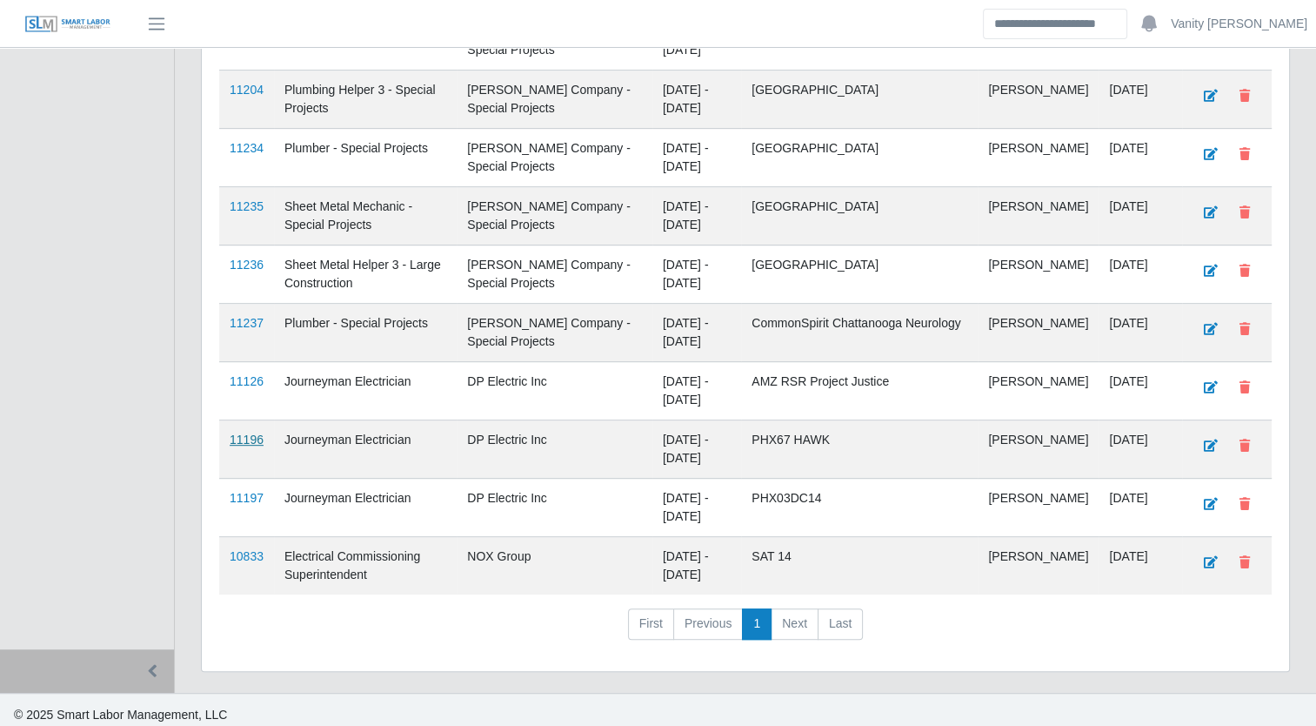
click at [243, 436] on link "11196" at bounding box center [247, 439] width 34 height 14
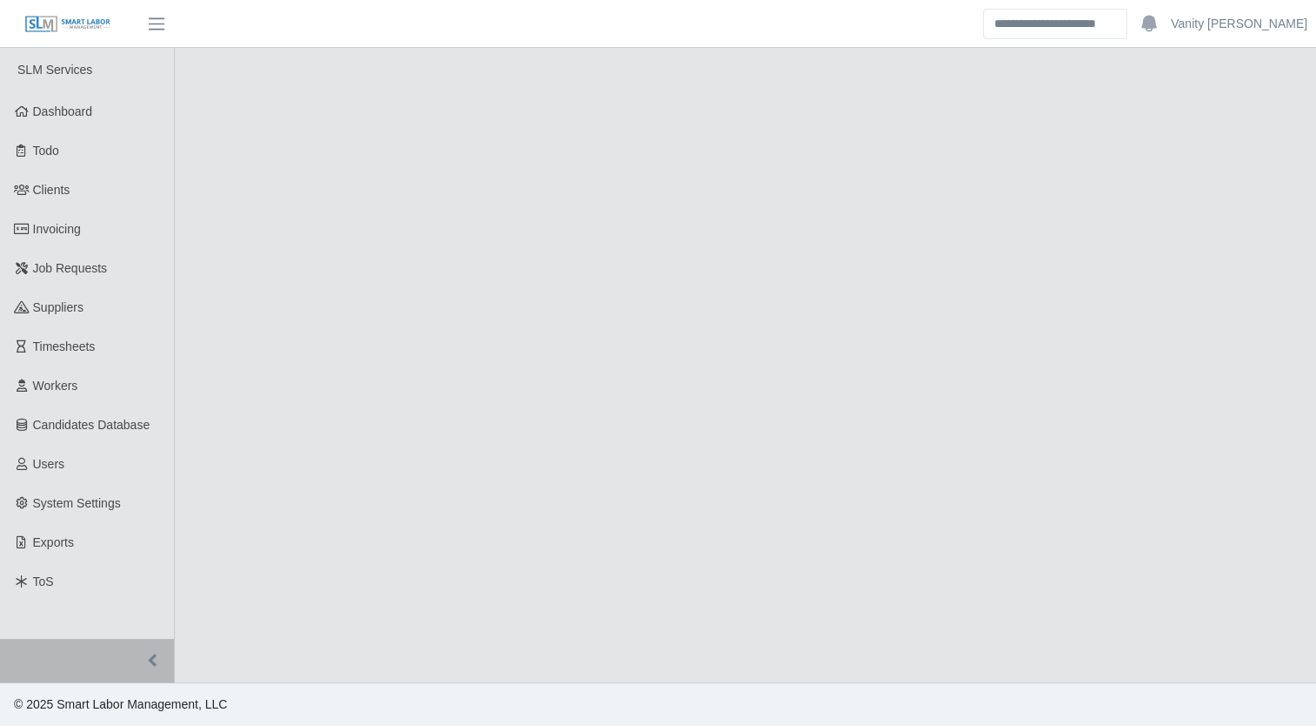
select select "****"
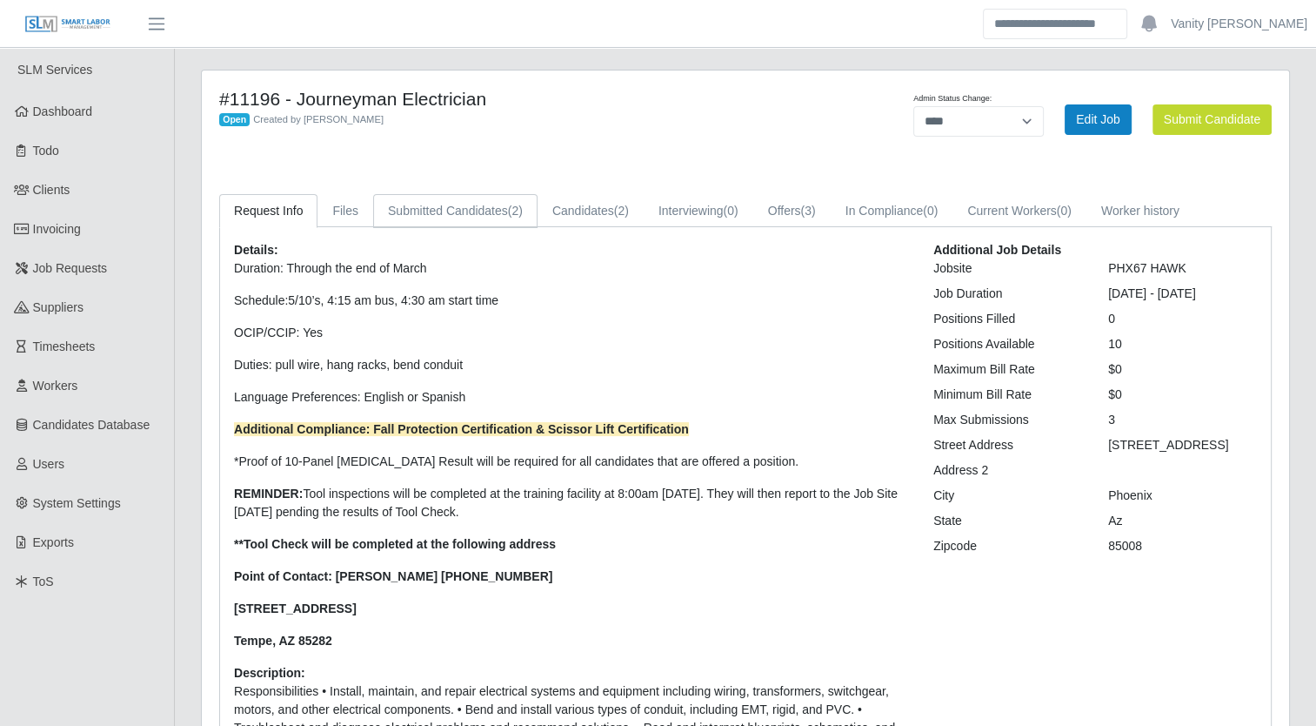
click at [510, 207] on span "(2)" at bounding box center [515, 211] width 15 height 14
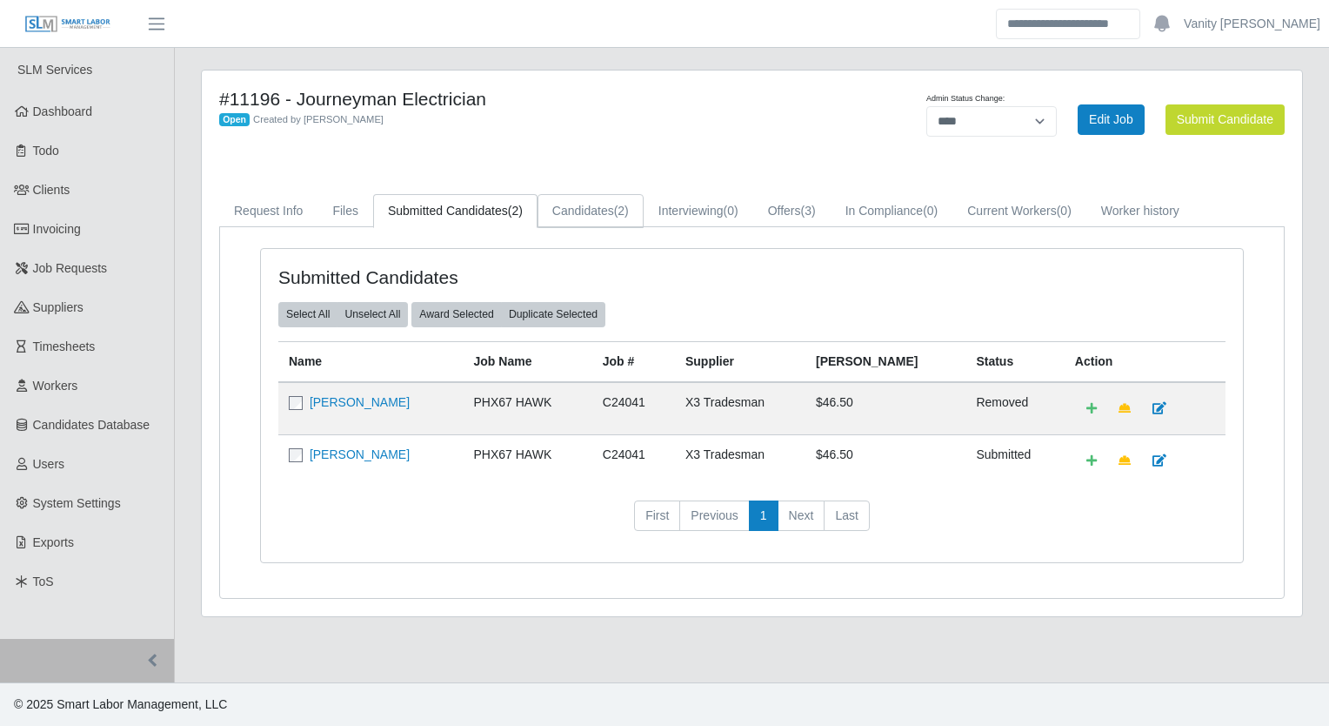
click at [601, 211] on link "Candidates (2)" at bounding box center [591, 211] width 106 height 34
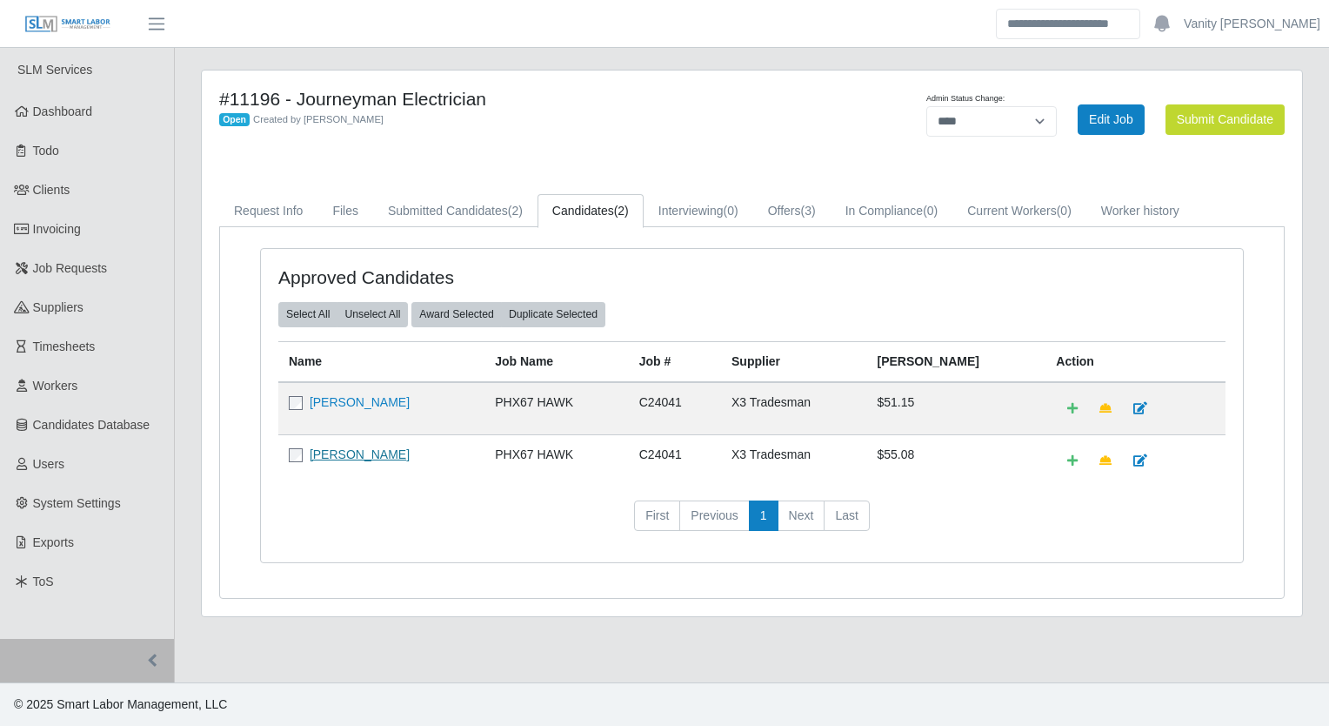
click at [344, 447] on link "Michael Rodgers" at bounding box center [360, 454] width 100 height 14
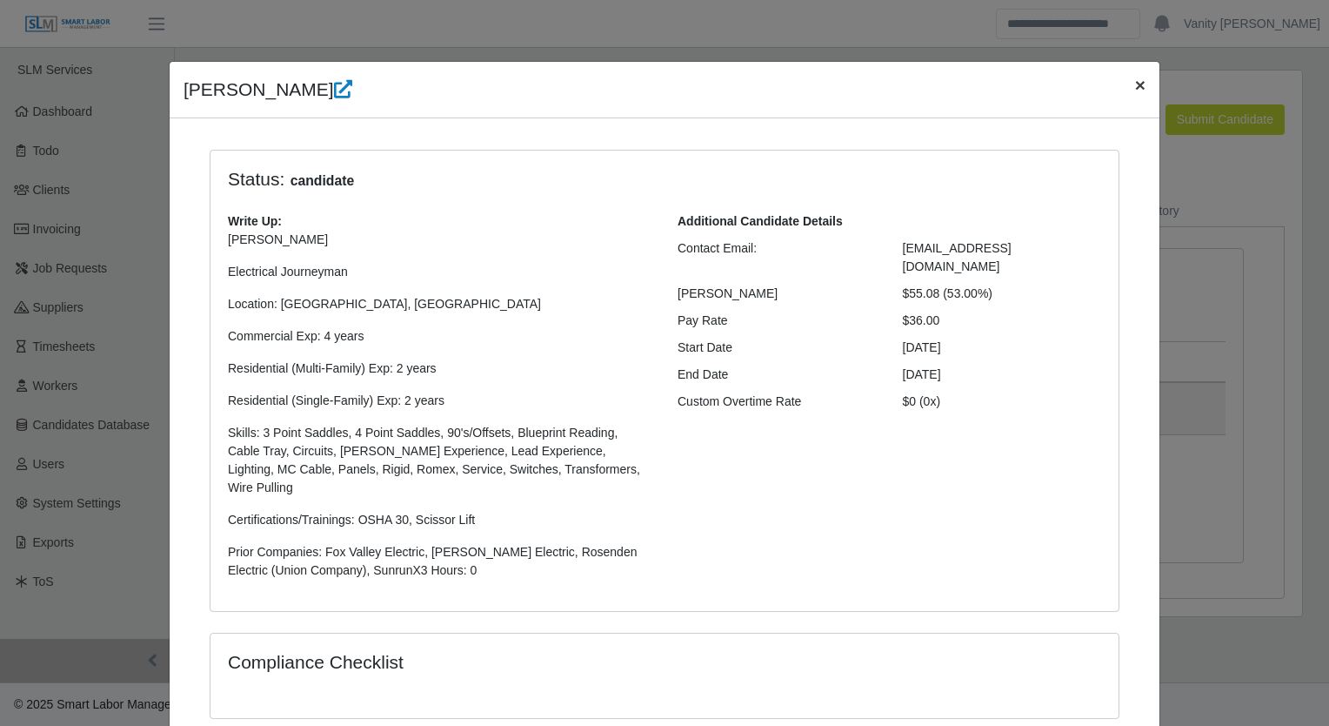
click at [1135, 86] on span "×" at bounding box center [1140, 85] width 10 height 20
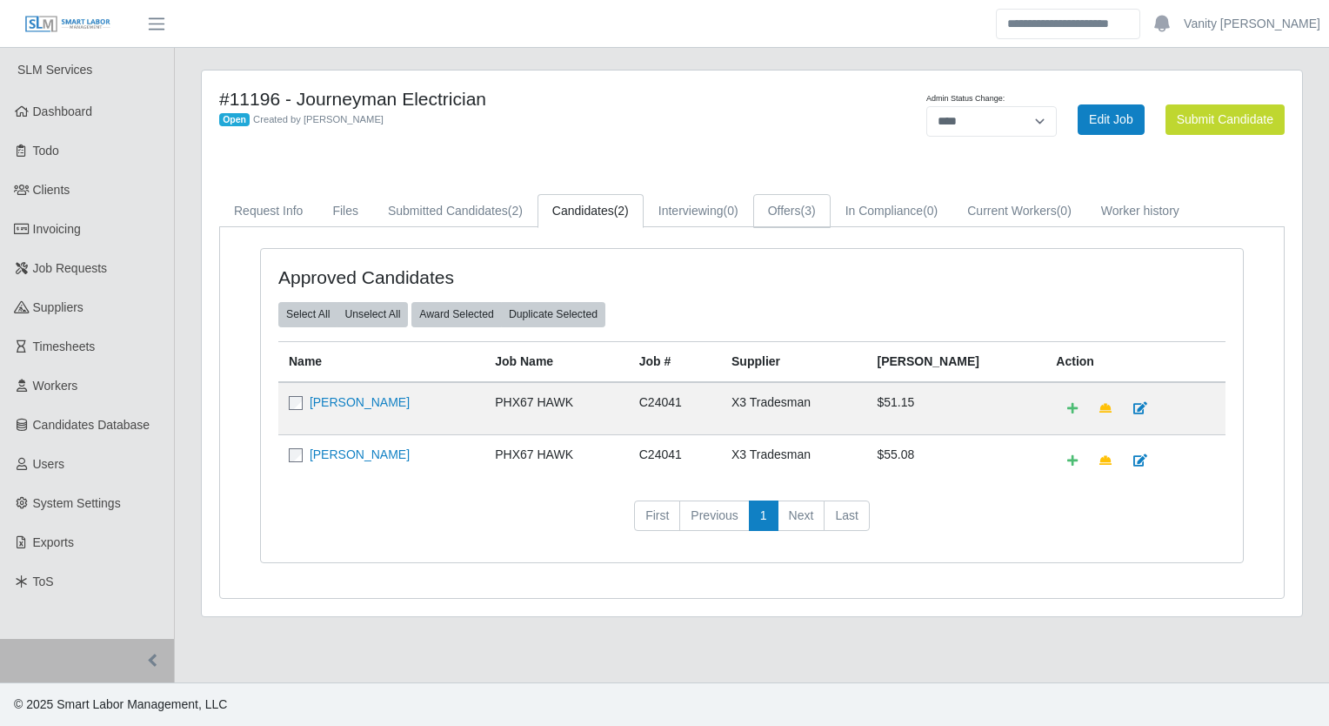
click at [807, 205] on span "(3)" at bounding box center [808, 211] width 15 height 14
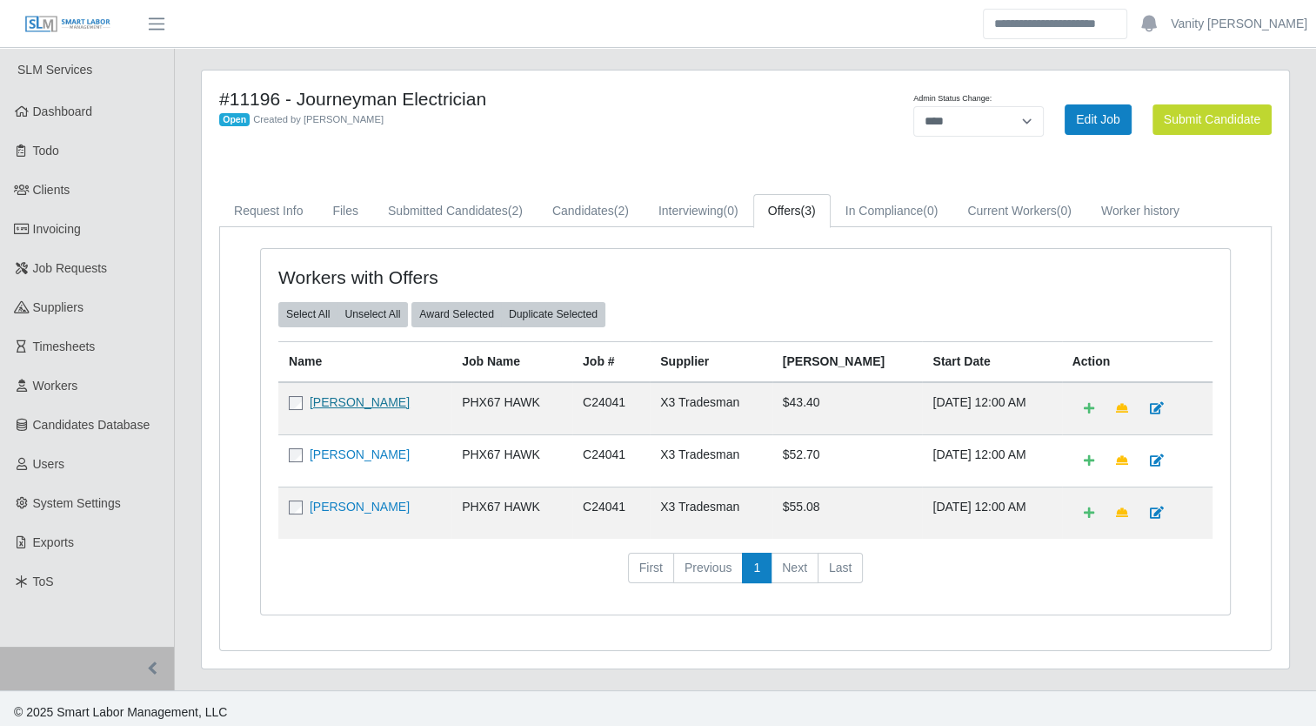
click at [355, 398] on link "[PERSON_NAME]" at bounding box center [360, 402] width 100 height 14
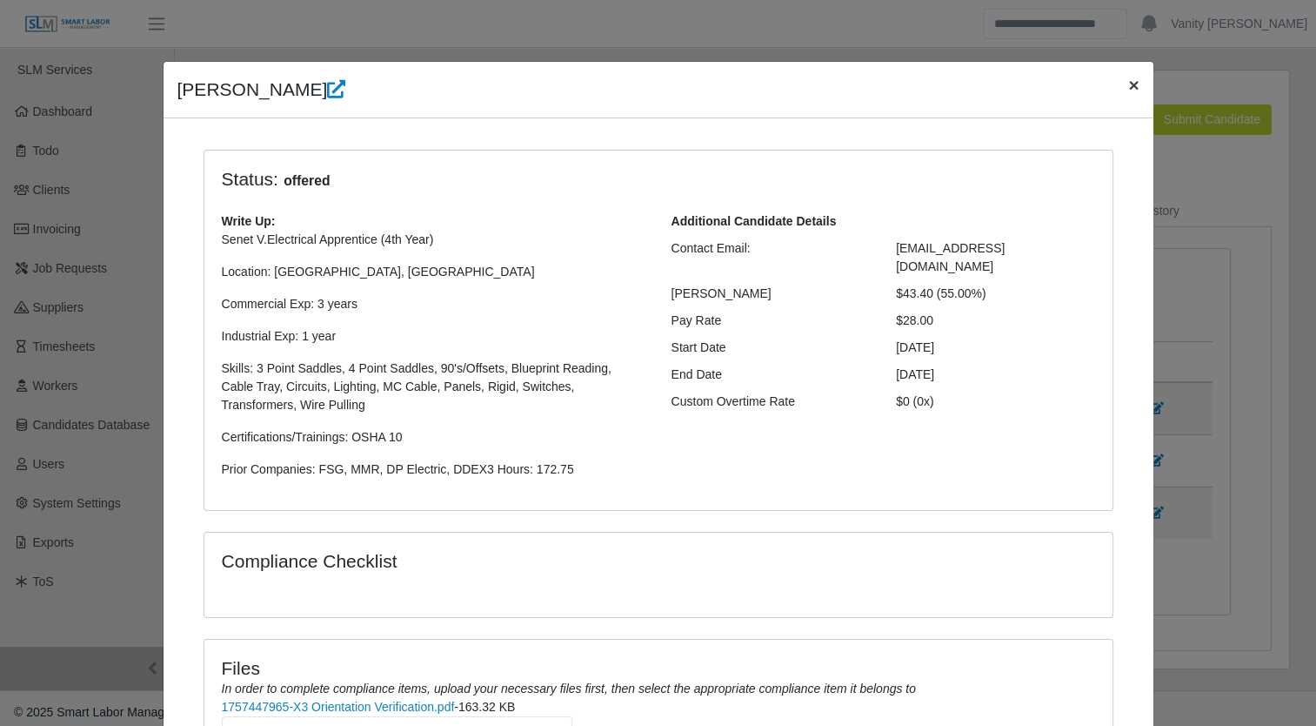
click at [1128, 89] on span "×" at bounding box center [1133, 85] width 10 height 20
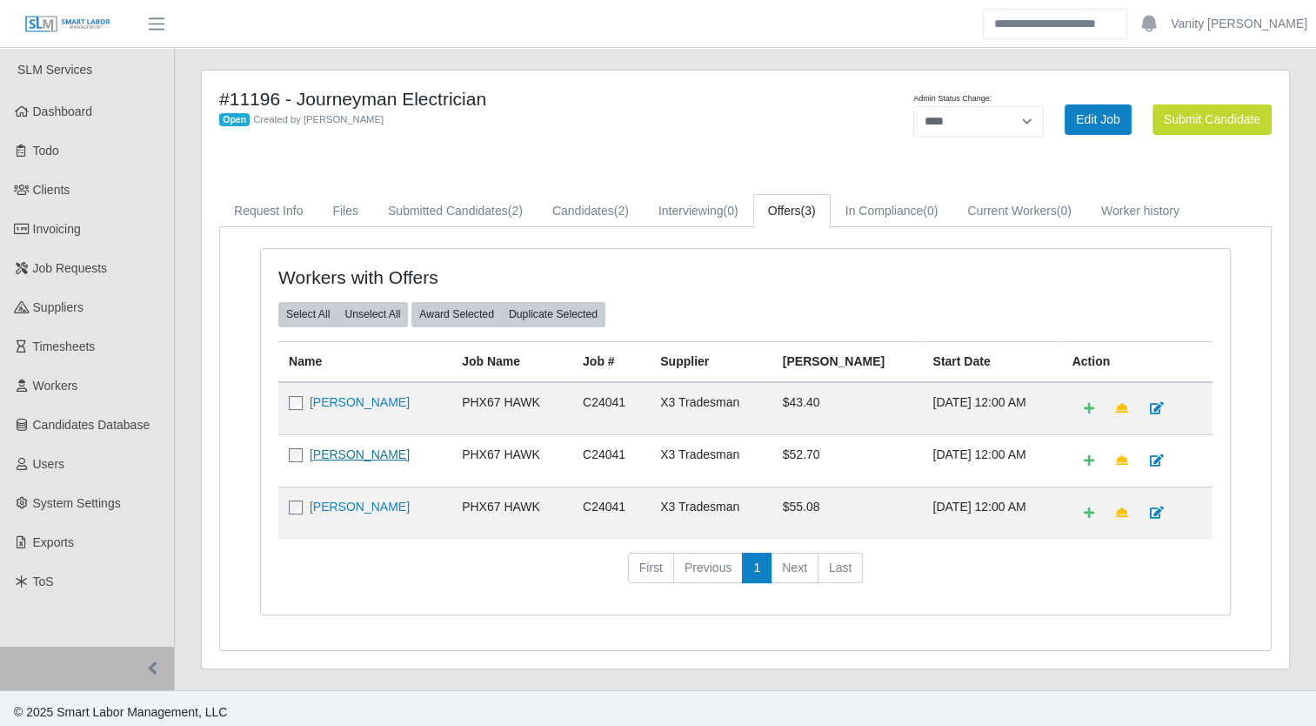
click at [345, 449] on link "[PERSON_NAME]" at bounding box center [360, 454] width 100 height 14
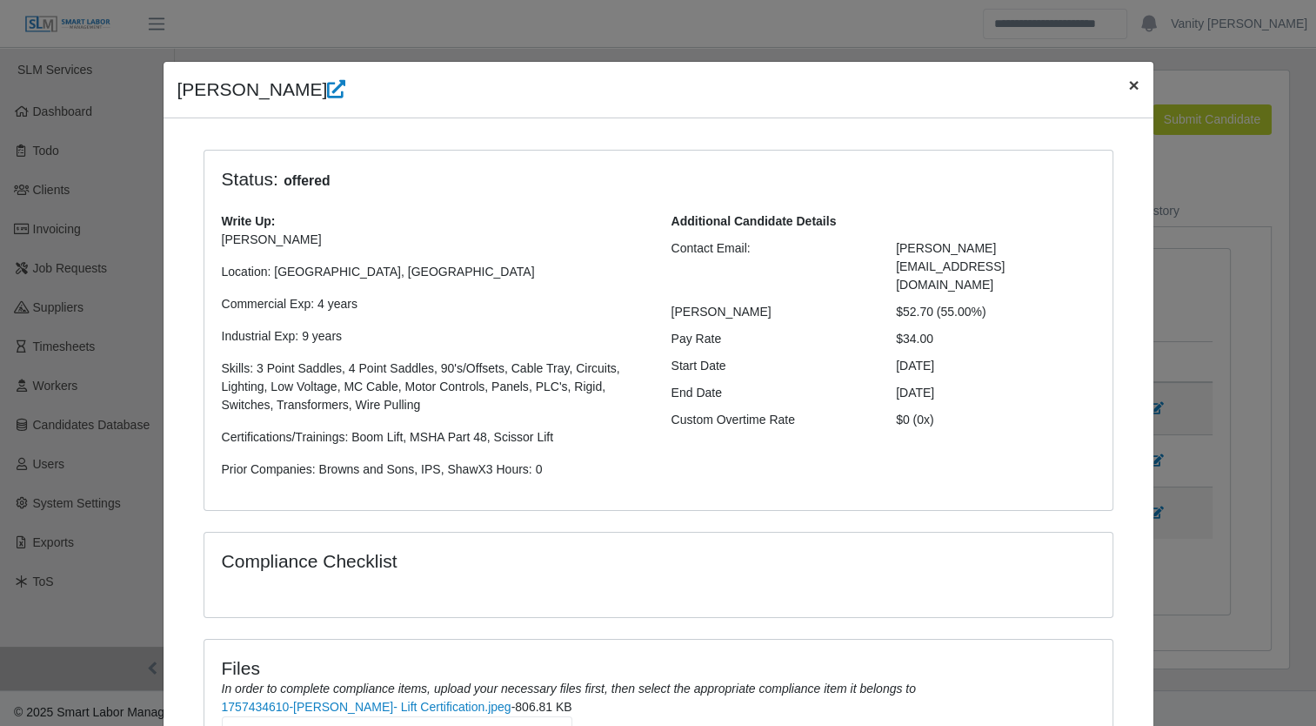
click at [1128, 89] on span "×" at bounding box center [1133, 85] width 10 height 20
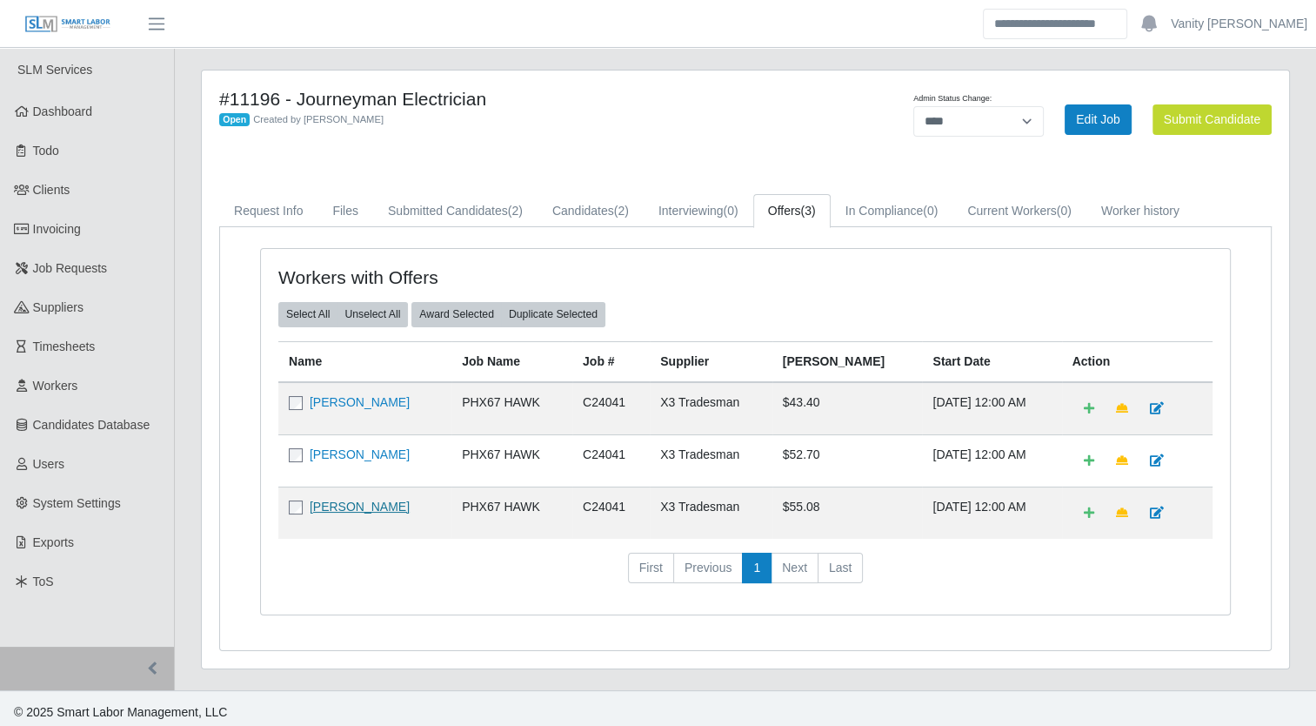
click at [327, 504] on link "[PERSON_NAME]" at bounding box center [360, 506] width 100 height 14
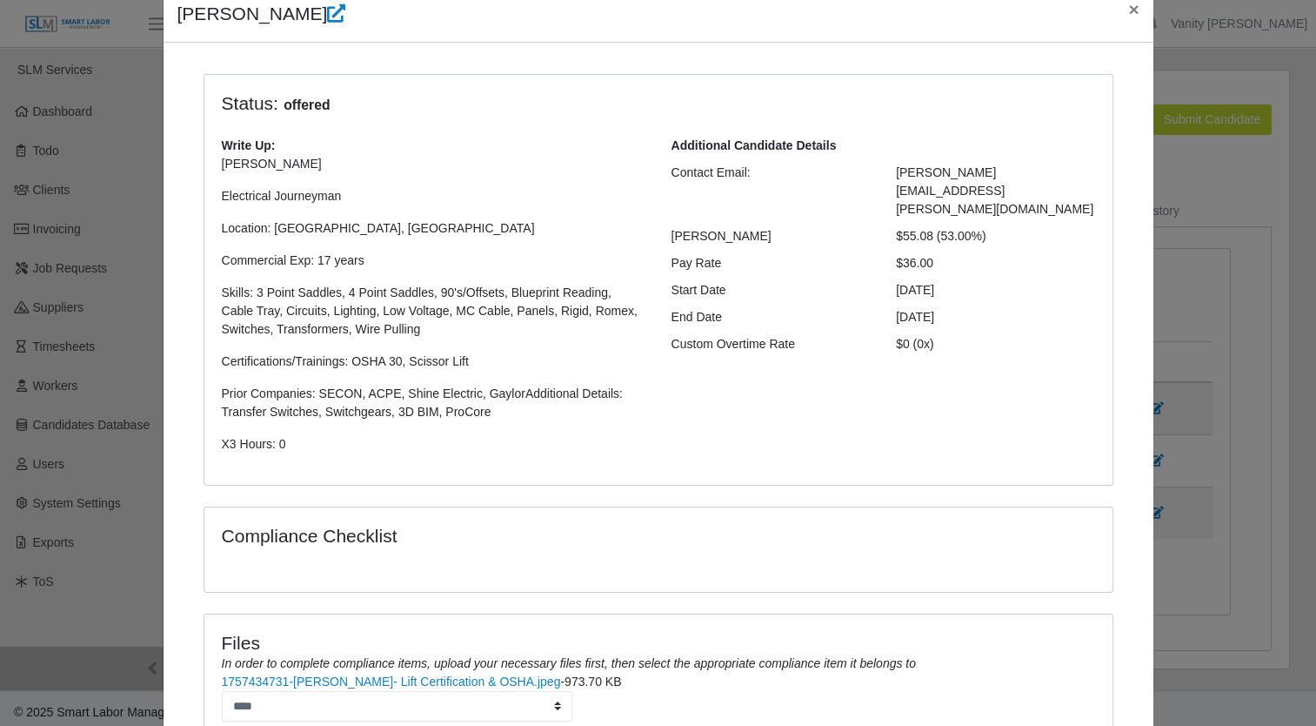
scroll to position [289, 0]
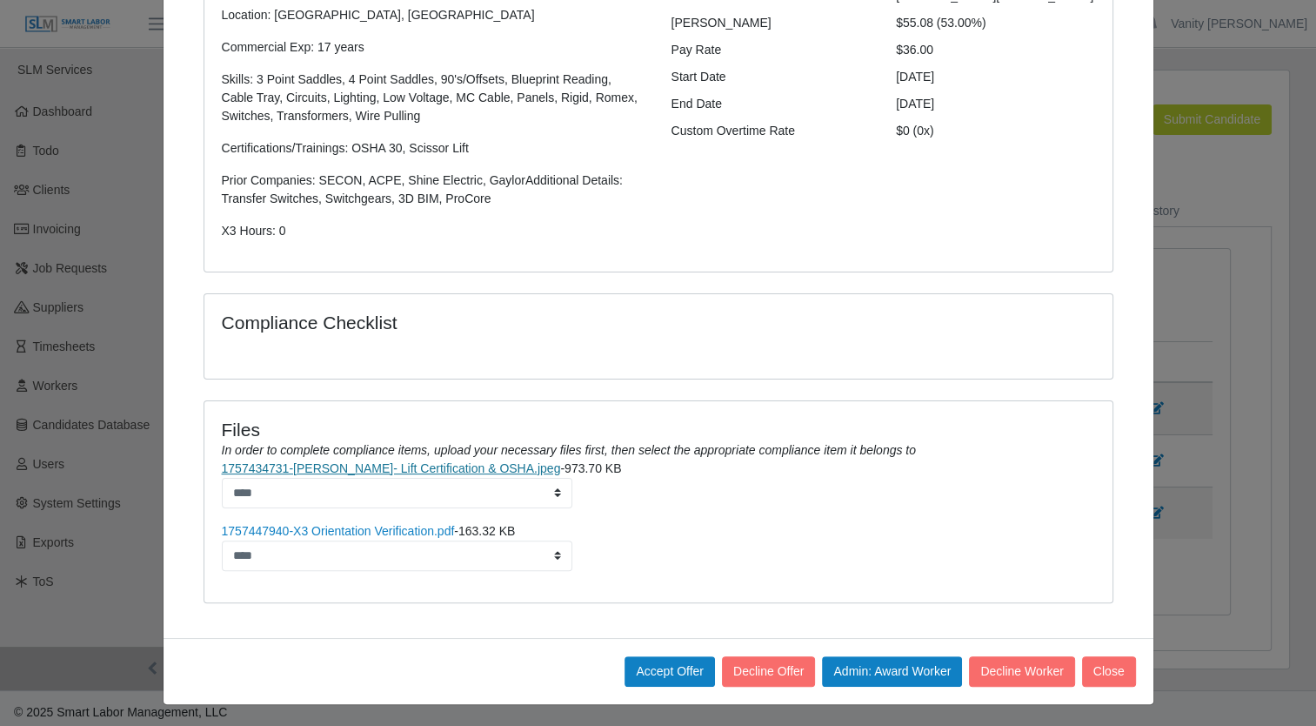
click at [434, 467] on link "1757434731-Anthony Hayes- Lift Certification & OSHA.jpeg" at bounding box center [391, 468] width 339 height 14
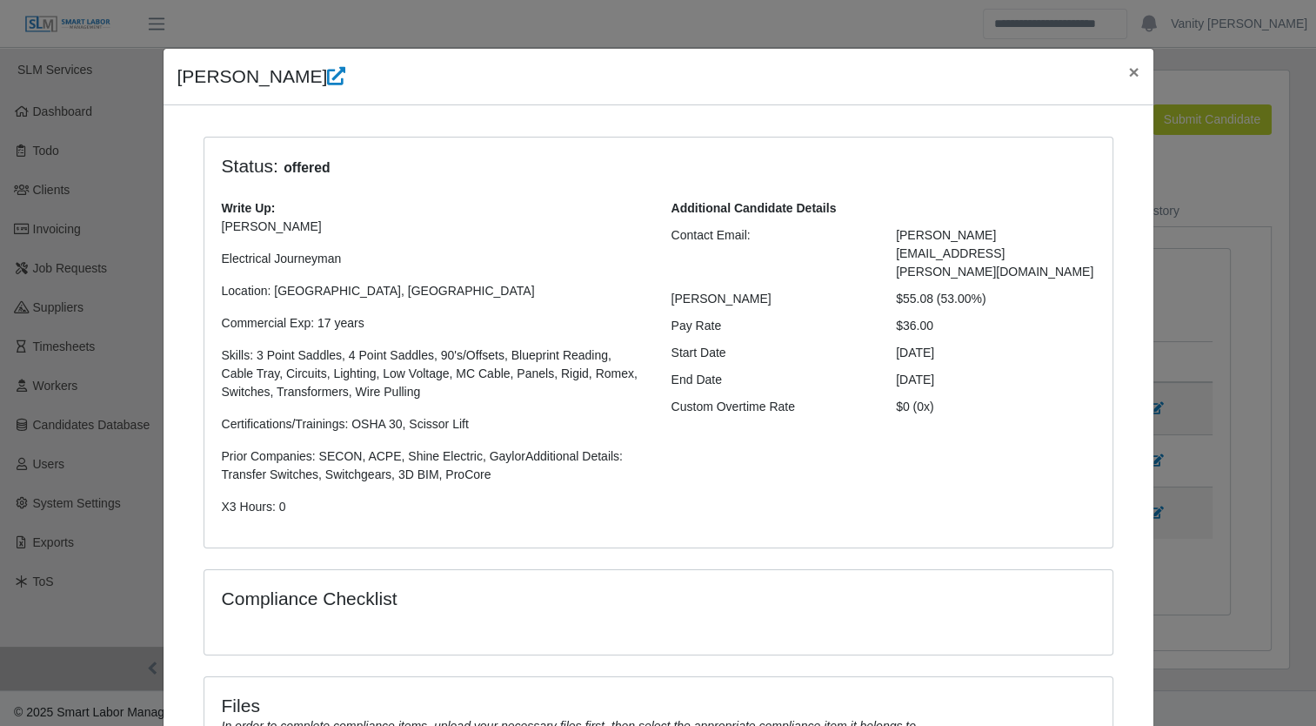
scroll to position [0, 0]
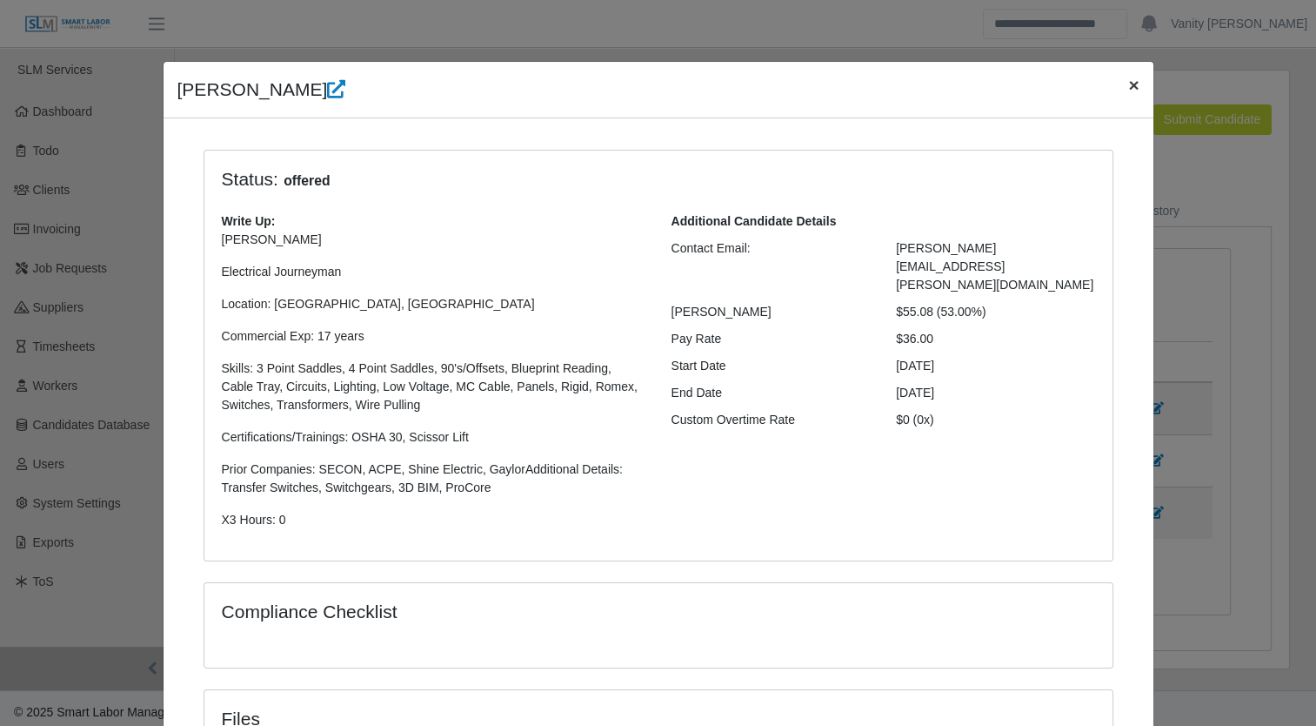
click at [1128, 87] on span "×" at bounding box center [1133, 85] width 10 height 20
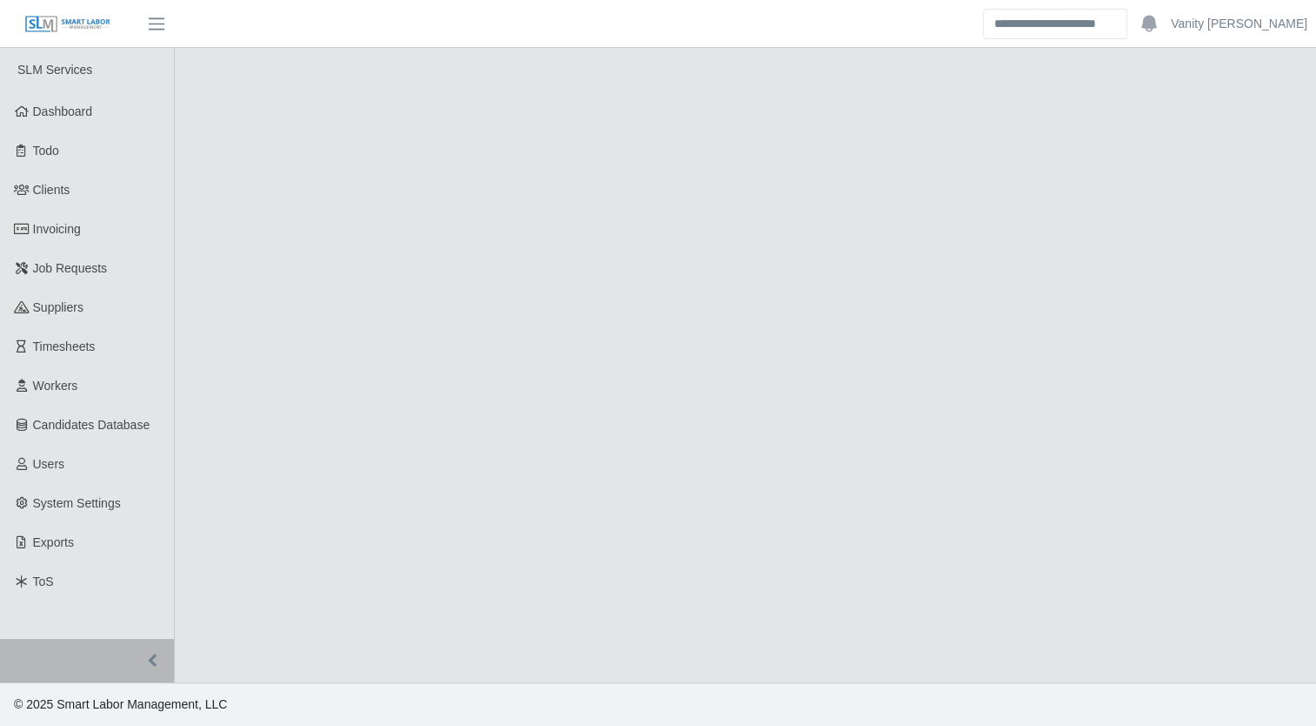
select select "****"
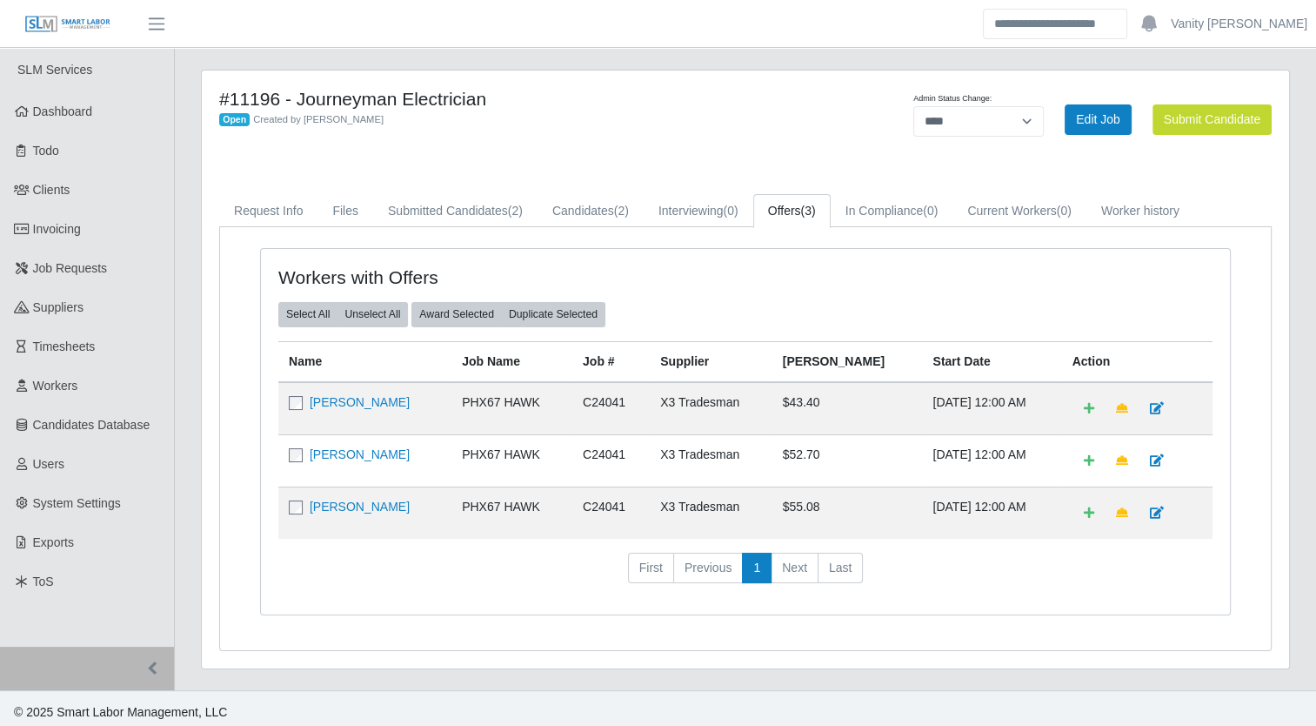
click at [866, 140] on div "Admin Status Change: ******* **** ****** Edit Job Submit Candidate" at bounding box center [1060, 119] width 450 height 63
click at [22, 266] on icon at bounding box center [22, 268] width 16 height 12
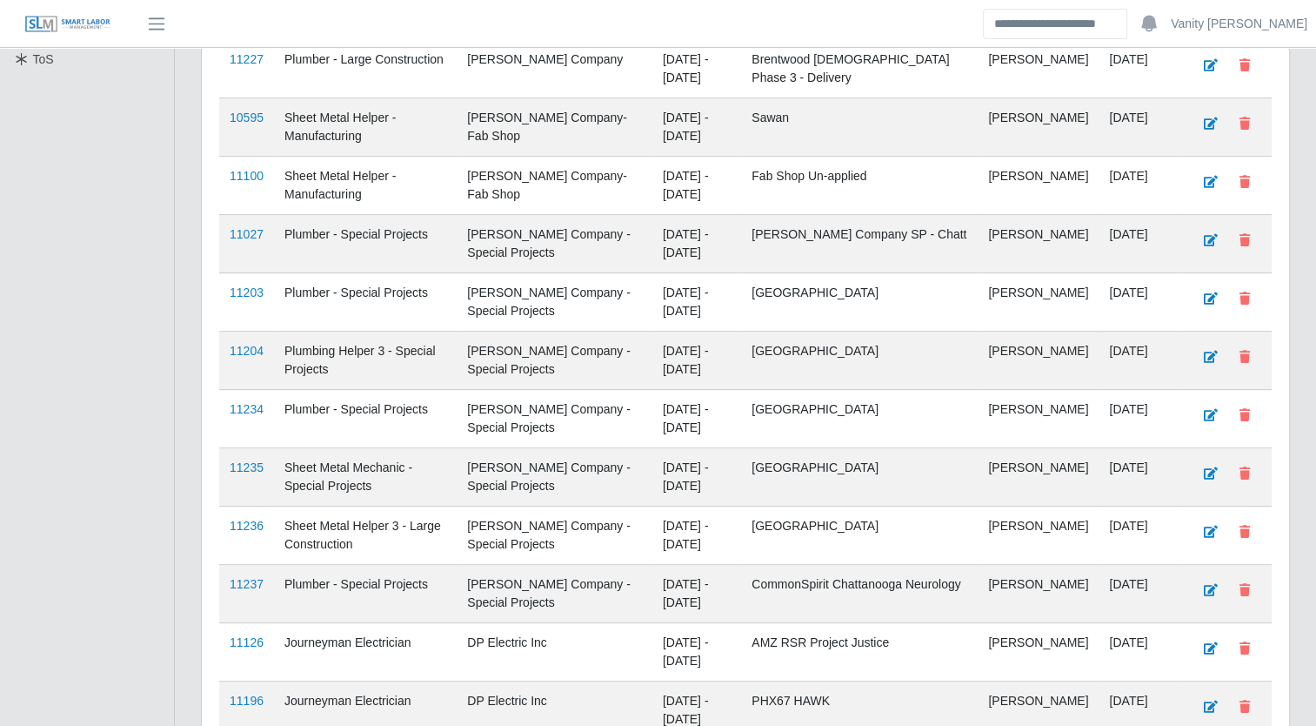
scroll to position [696, 0]
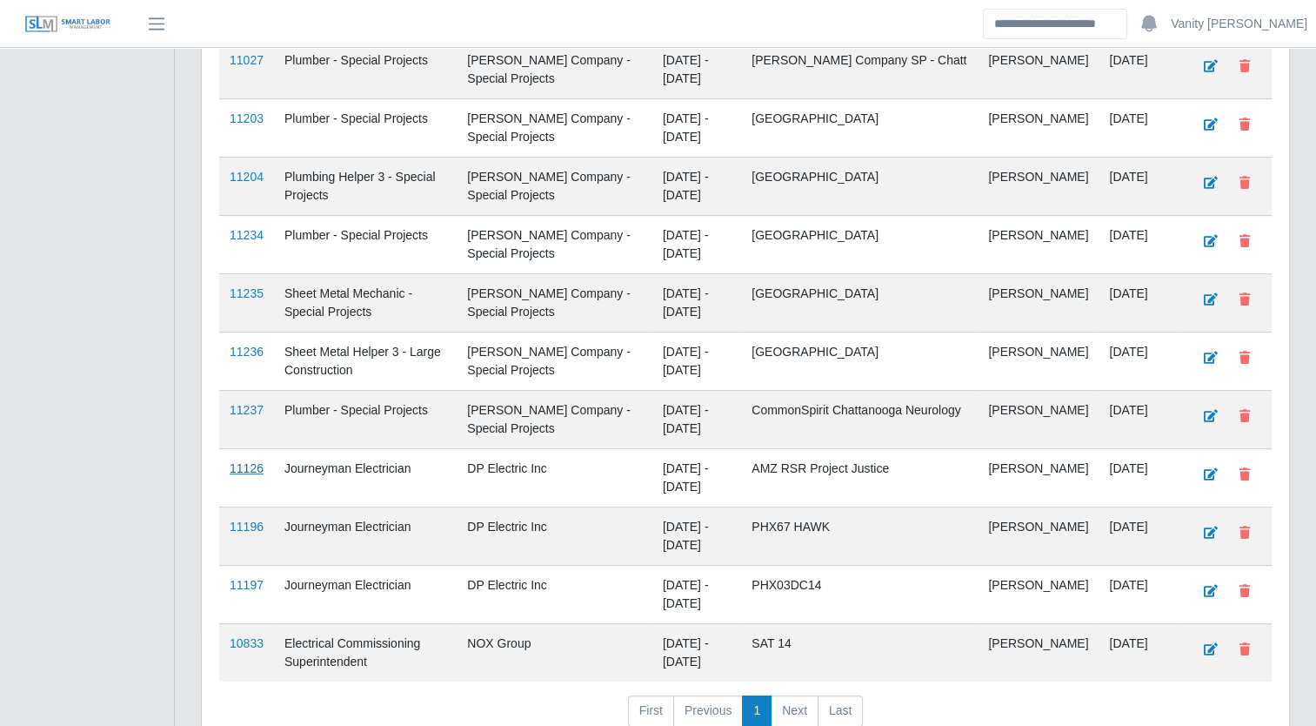
click at [245, 461] on link "11126" at bounding box center [247, 468] width 34 height 14
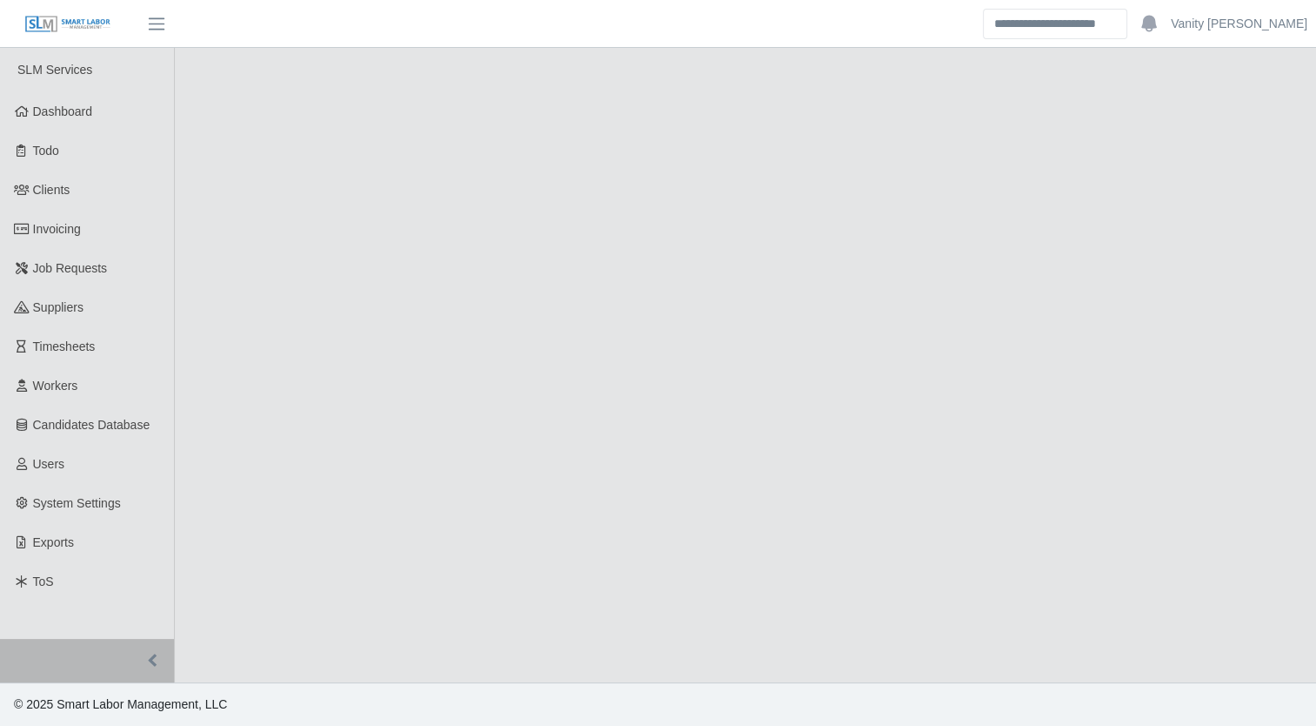
select select "****"
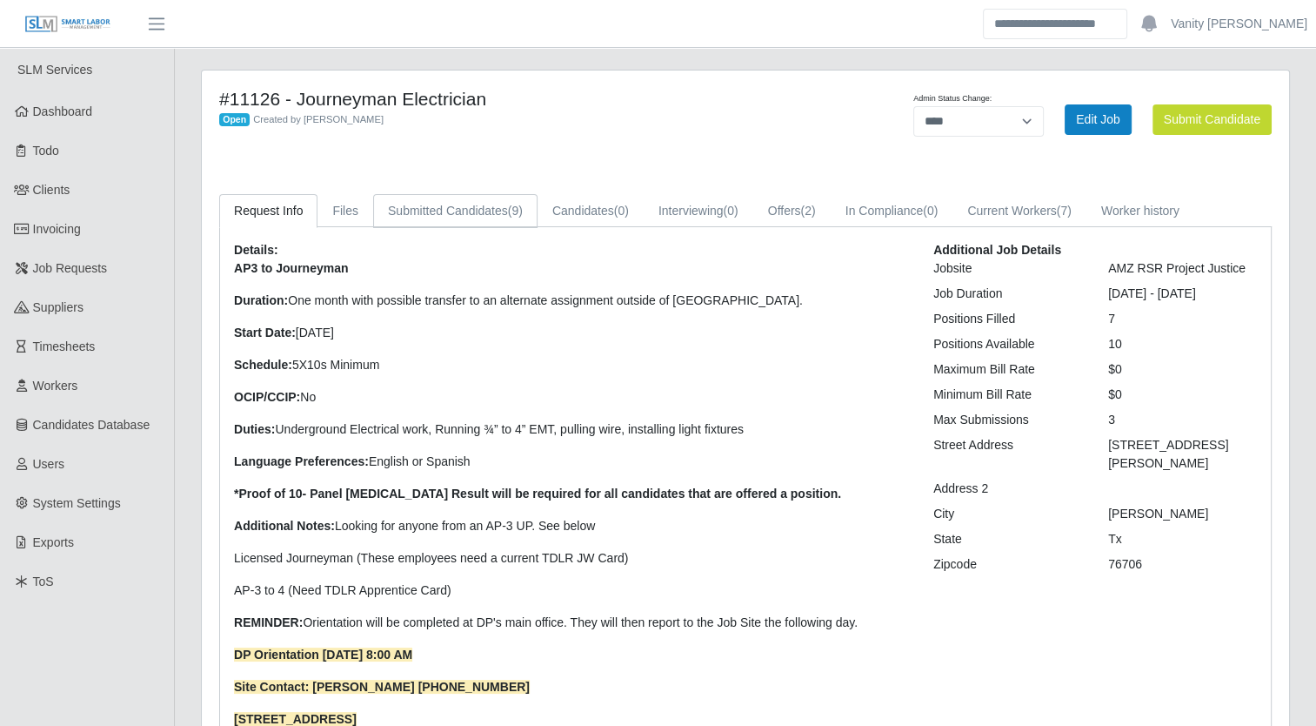
click at [470, 212] on link "Submitted Candidates (9)" at bounding box center [455, 211] width 164 height 34
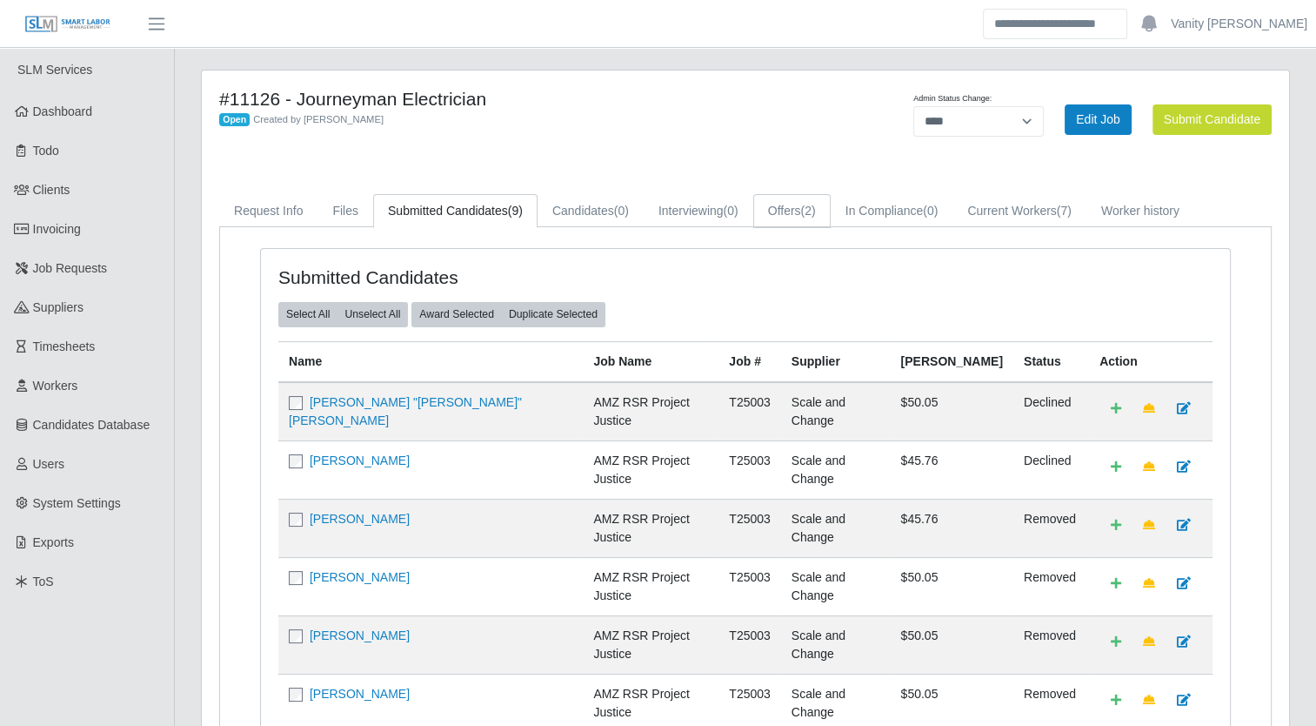
click at [790, 217] on link "Offers (2)" at bounding box center [791, 211] width 77 height 34
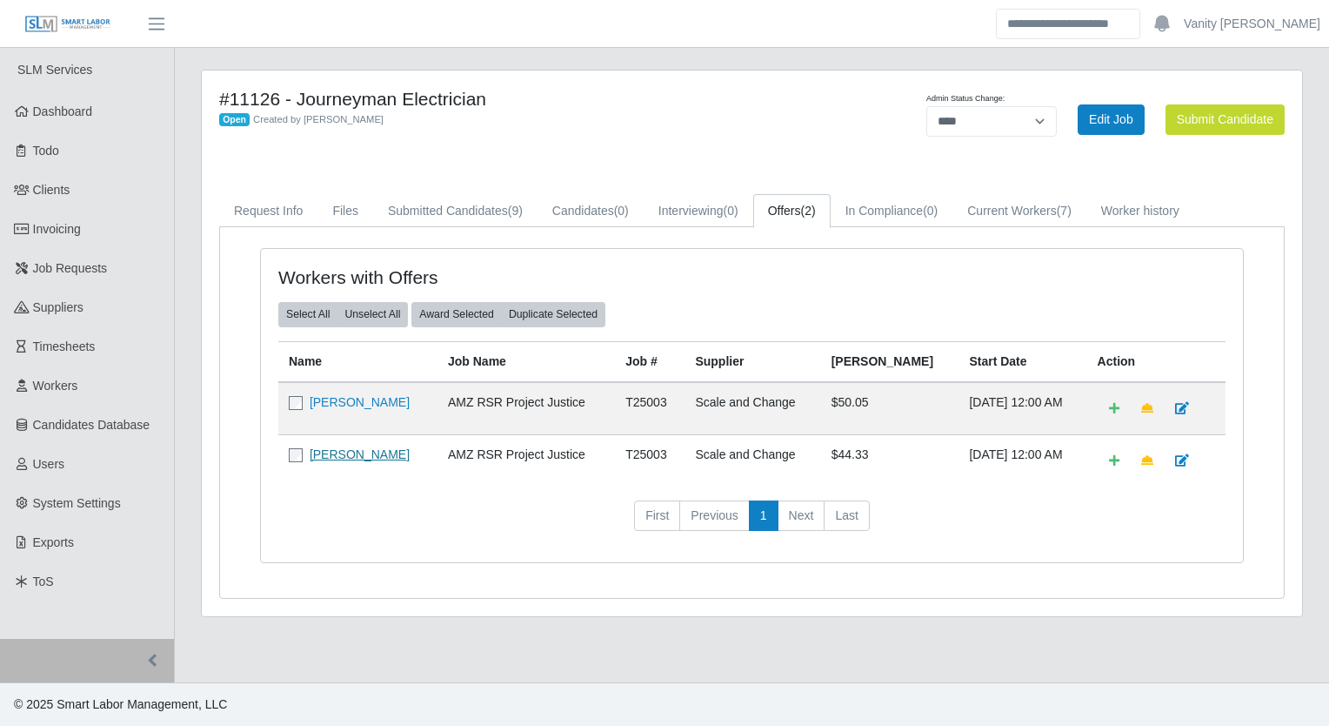
click at [361, 447] on link "Josue Perez" at bounding box center [360, 454] width 100 height 14
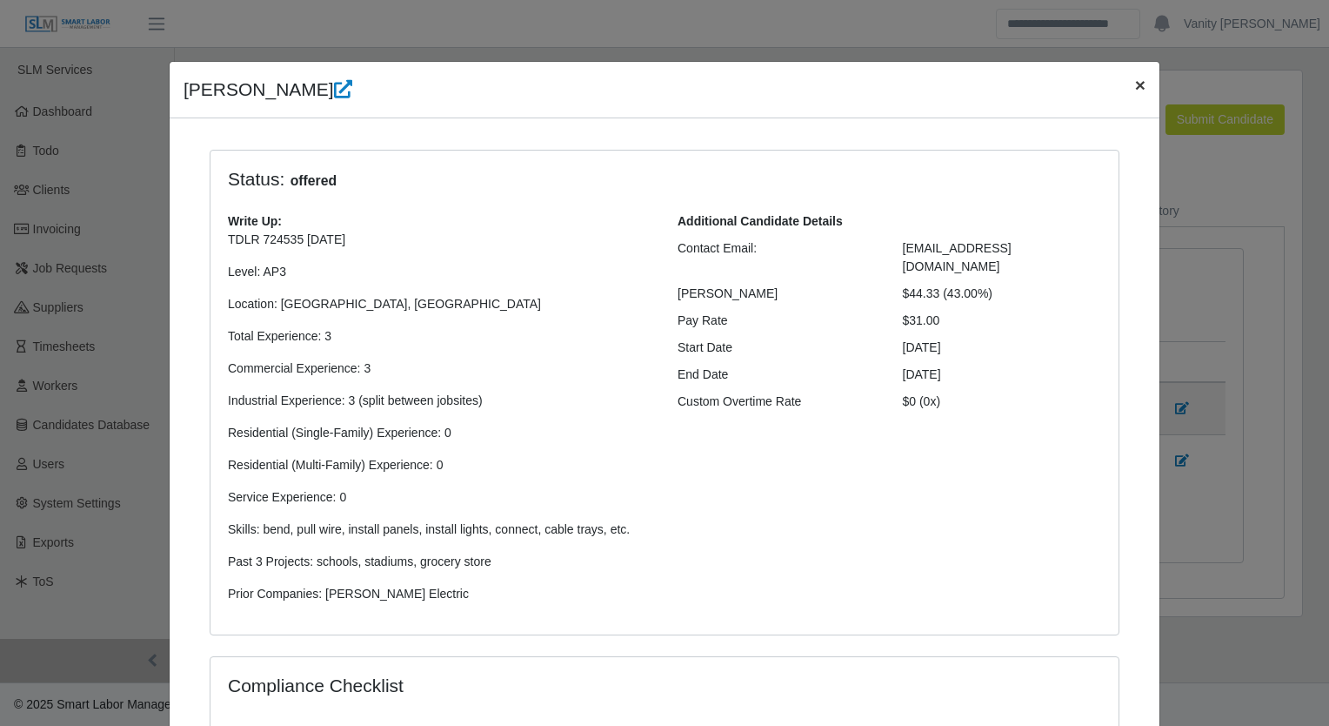
click at [1135, 89] on span "×" at bounding box center [1140, 85] width 10 height 20
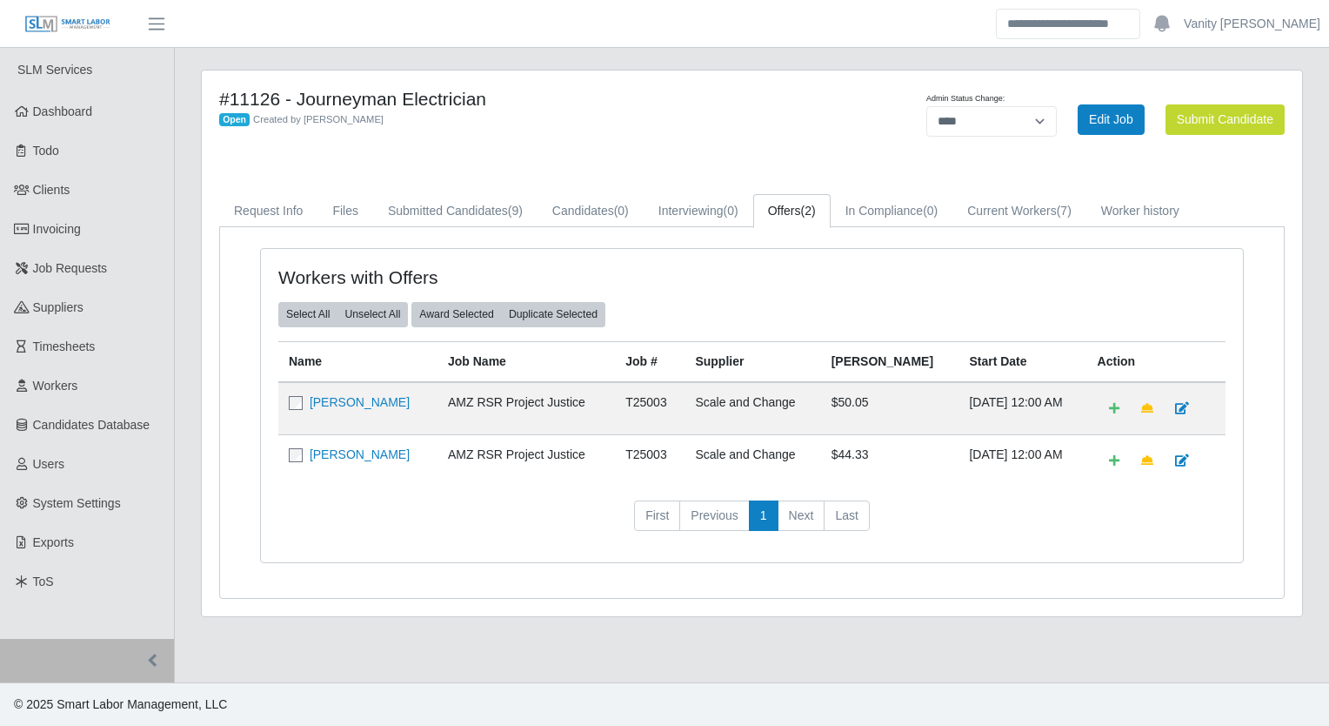
click at [620, 117] on div "Open Created by Jerrin Jaramillo" at bounding box center [524, 119] width 611 height 18
click at [14, 264] on icon at bounding box center [22, 268] width 16 height 12
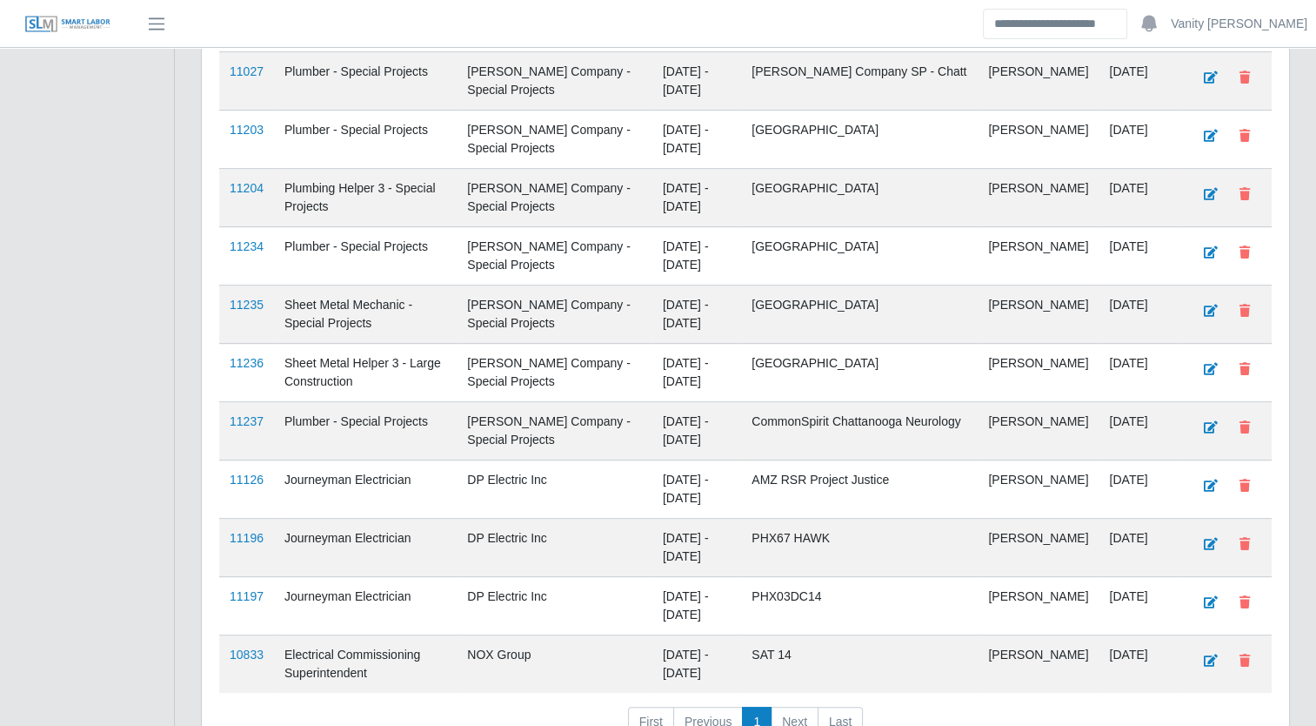
scroll to position [787, 0]
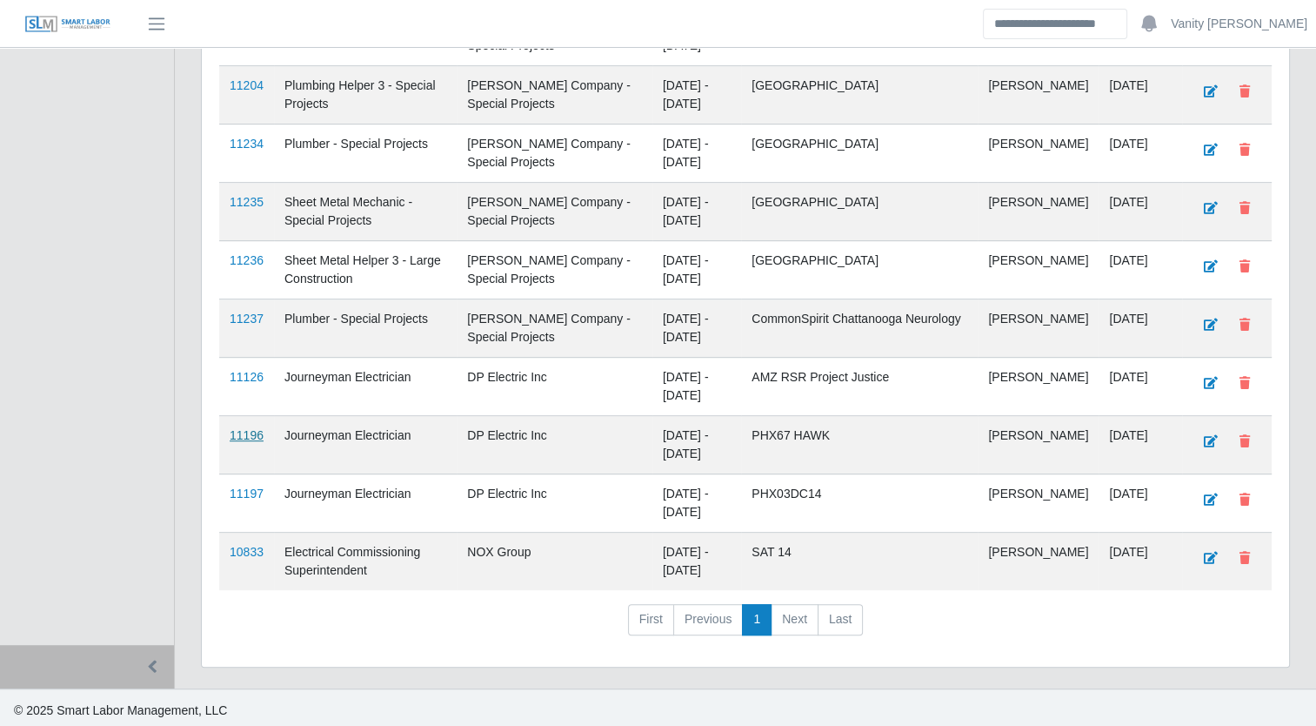
click at [249, 433] on link "11196" at bounding box center [247, 435] width 34 height 14
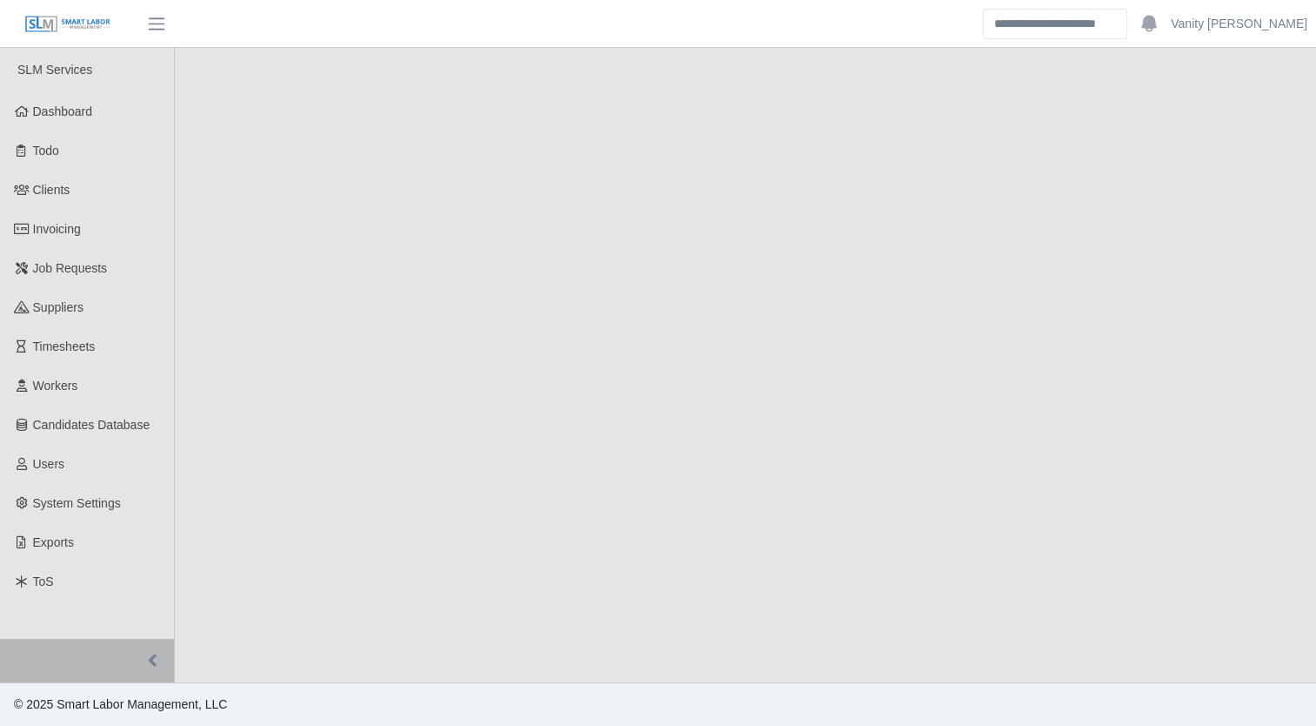
select select "****"
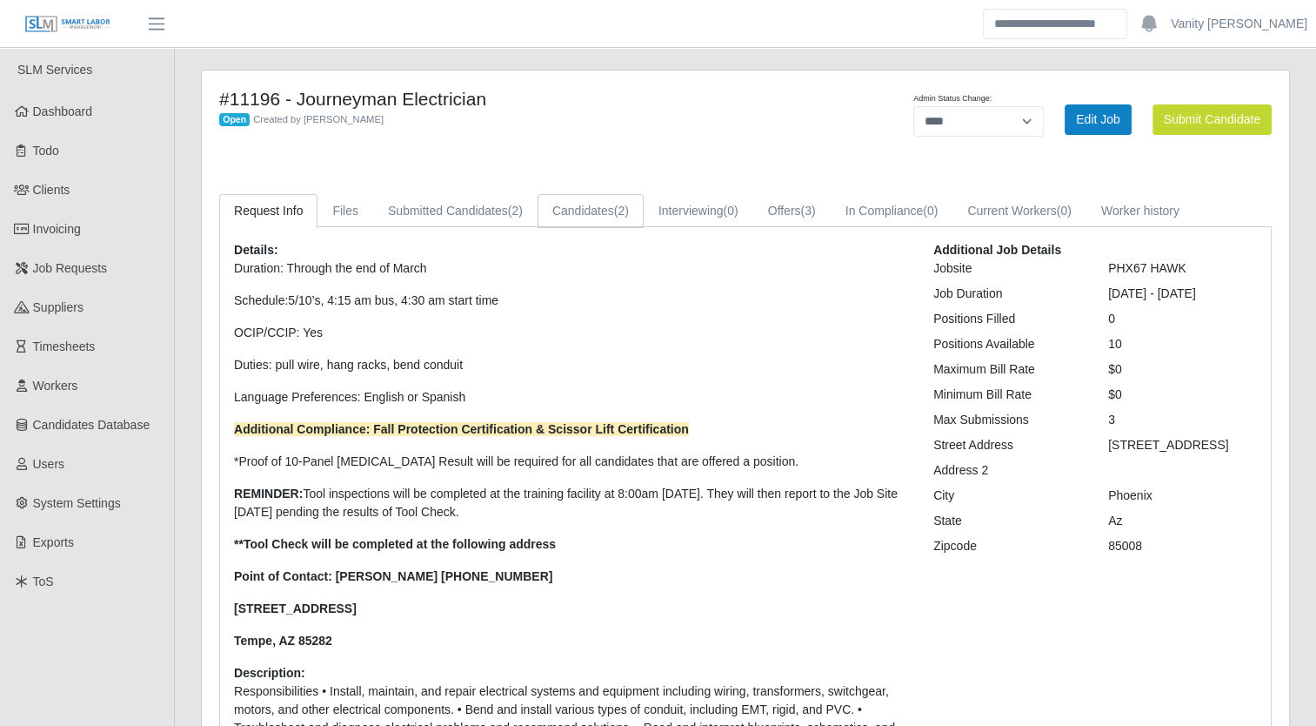
click at [592, 217] on link "Candidates (2)" at bounding box center [591, 211] width 106 height 34
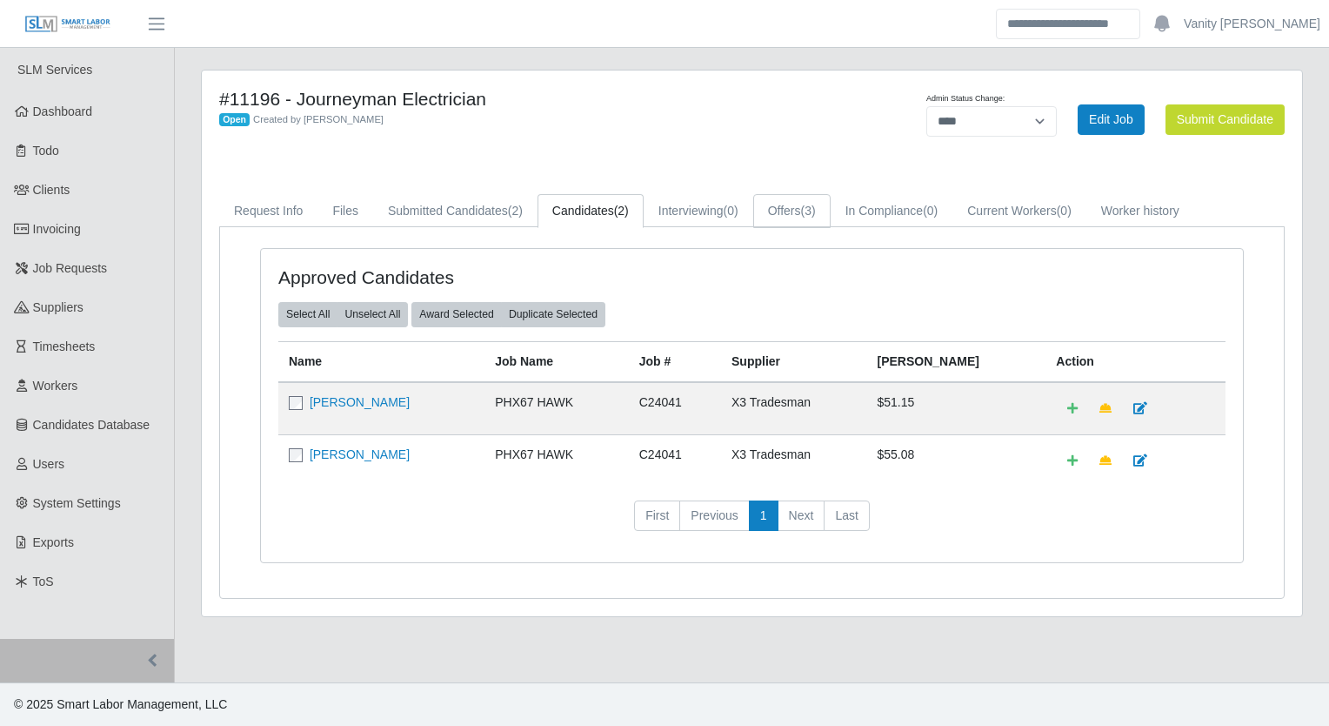
click at [773, 220] on link "Offers (3)" at bounding box center [791, 211] width 77 height 34
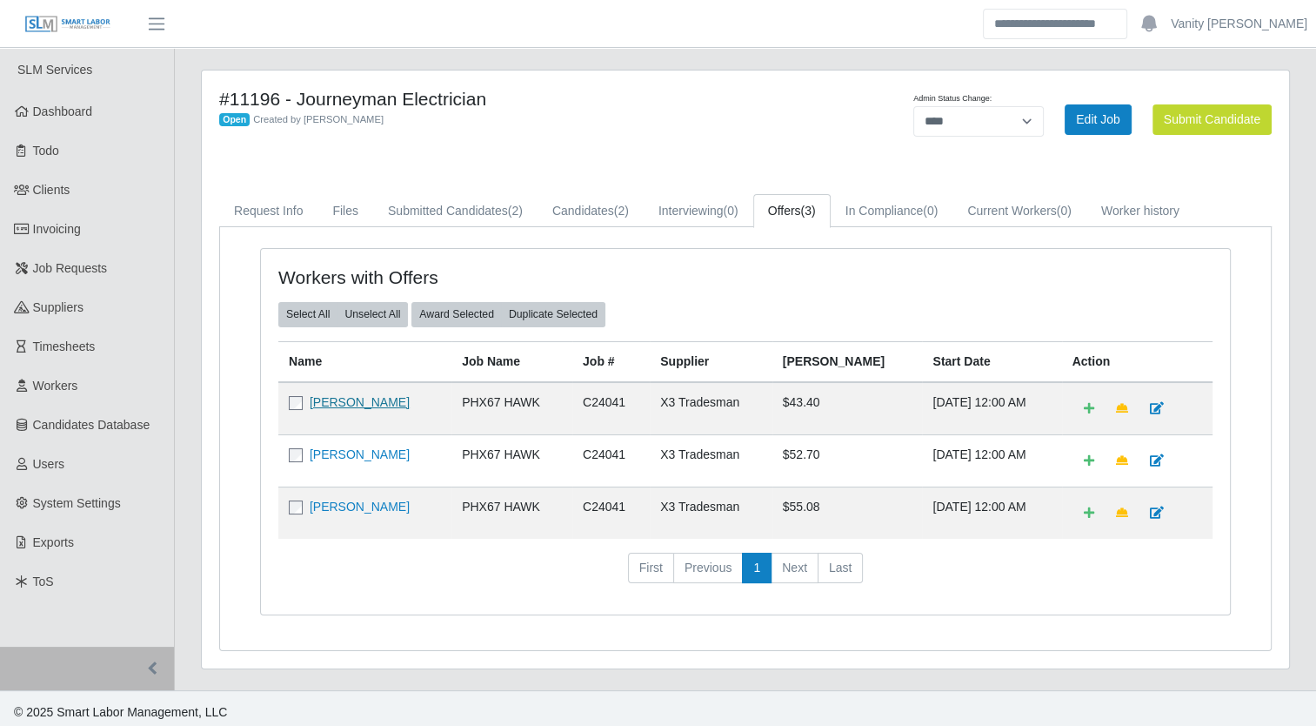
click at [317, 401] on link "[PERSON_NAME]" at bounding box center [360, 402] width 100 height 14
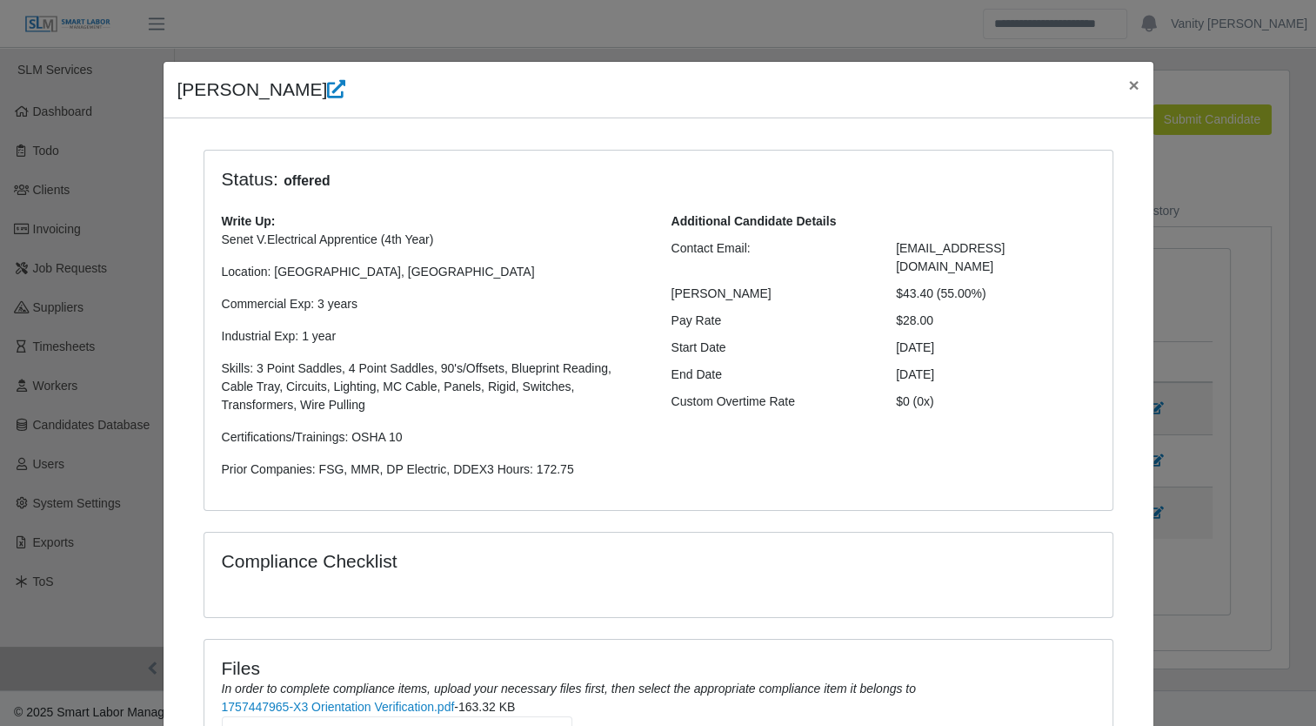
scroll to position [239, 0]
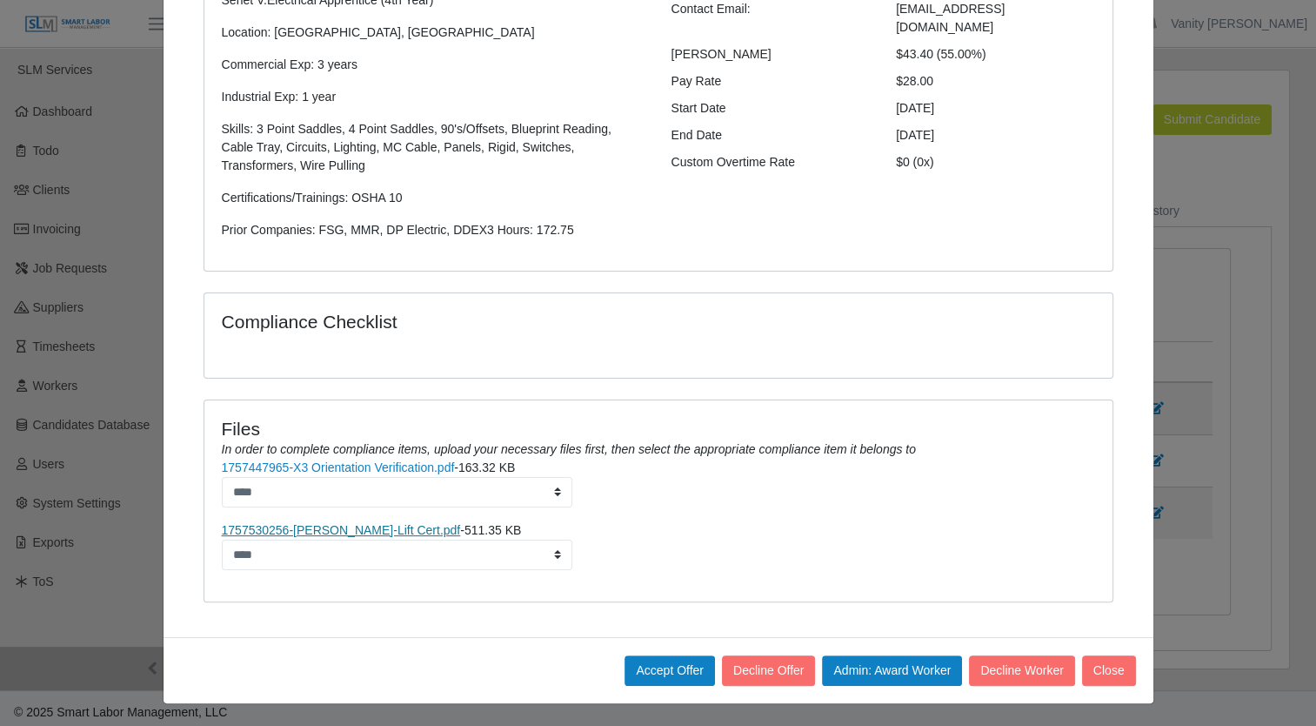
click at [314, 525] on link "1757530256-[PERSON_NAME]-Lift Cert.pdf" at bounding box center [341, 530] width 239 height 14
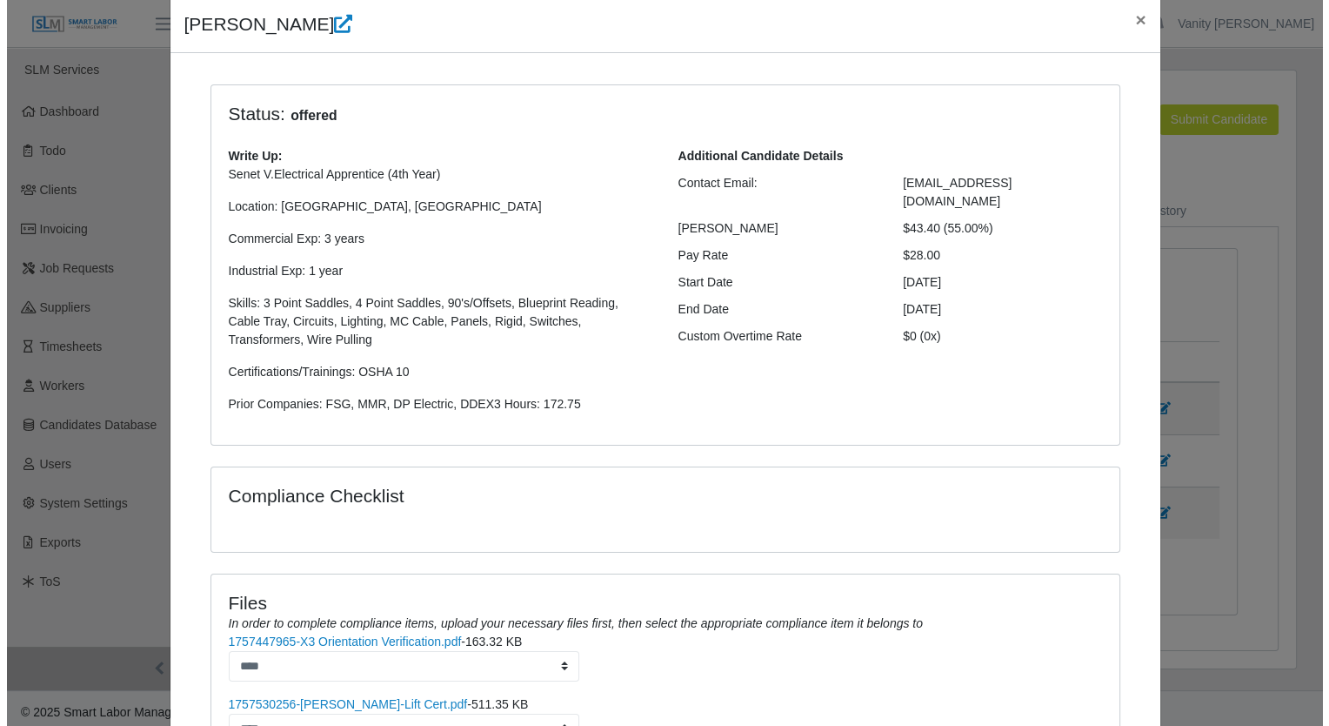
scroll to position [0, 0]
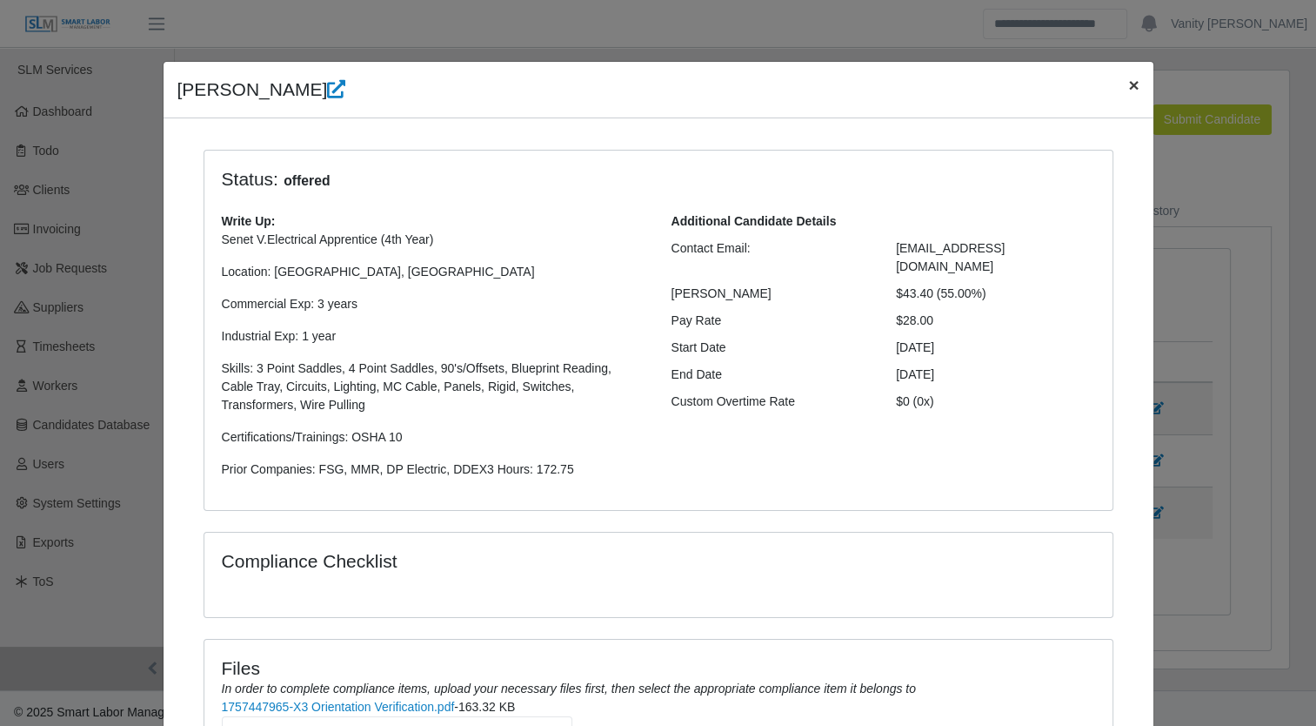
click at [1130, 80] on span "×" at bounding box center [1133, 85] width 10 height 20
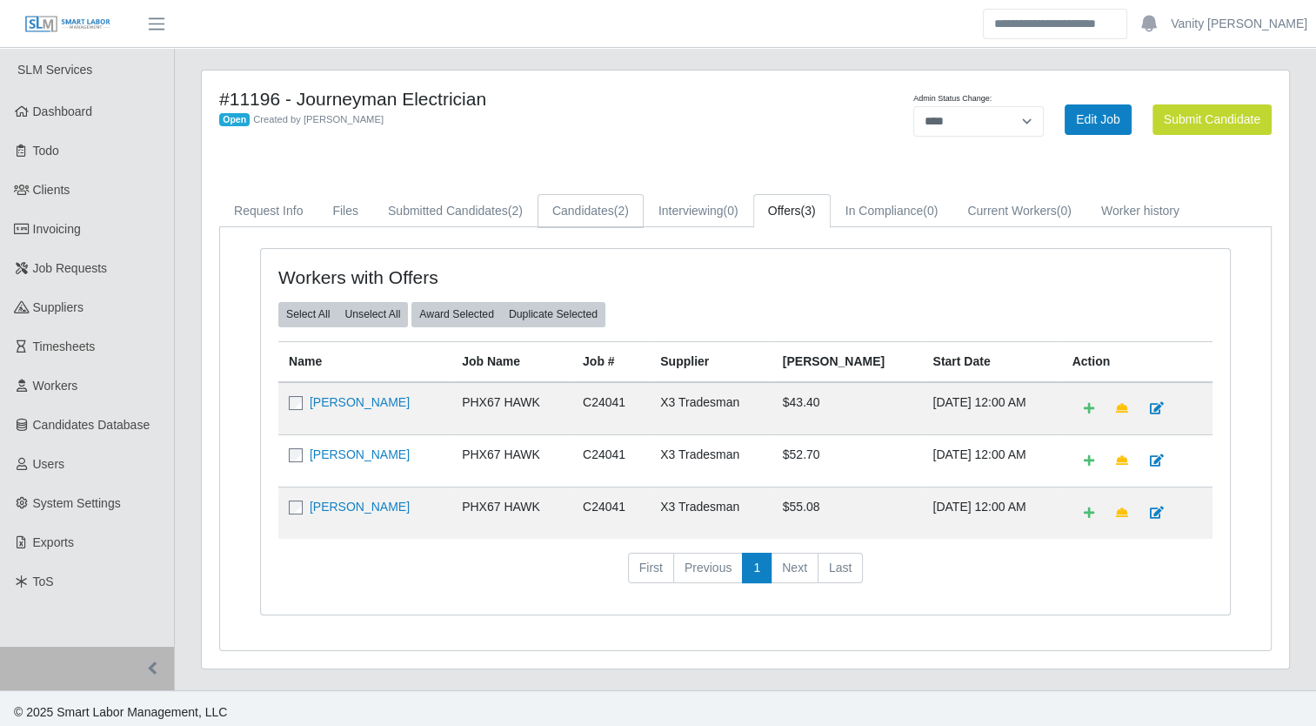
click at [591, 215] on link "Candidates (2)" at bounding box center [591, 211] width 106 height 34
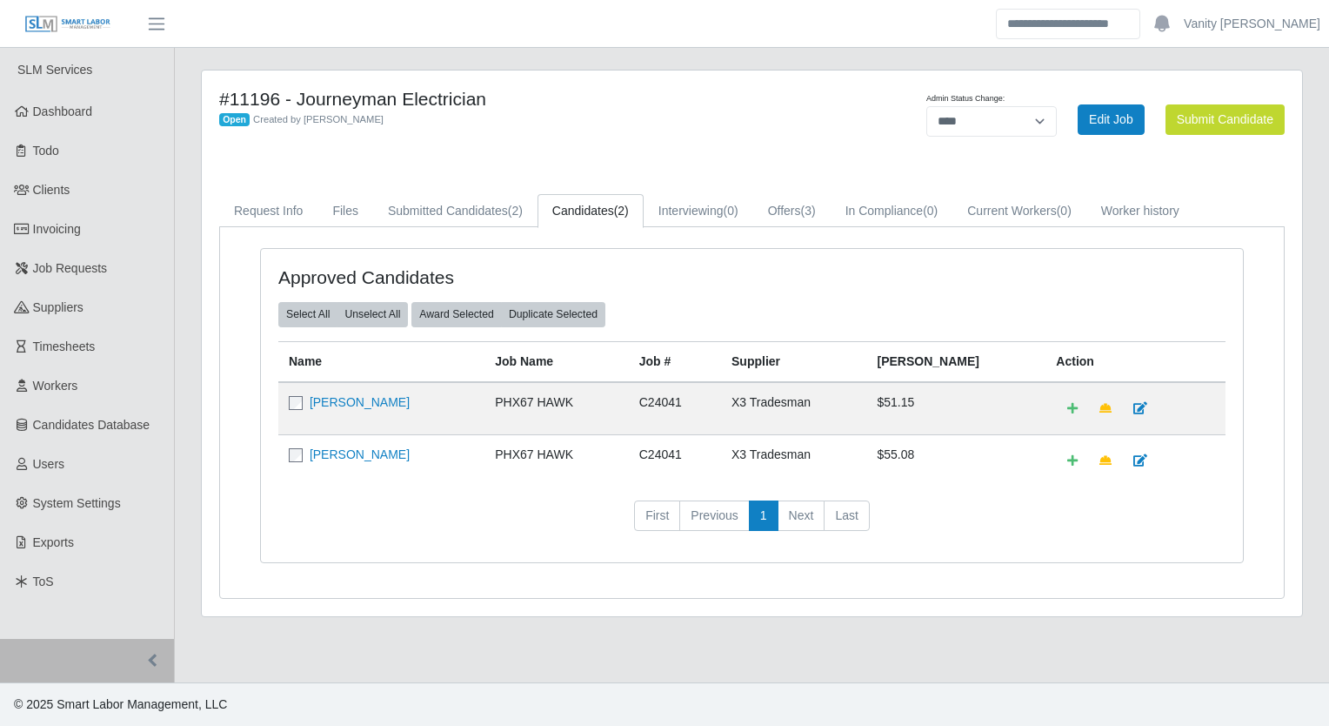
click at [1044, 564] on div "Approved Candidates Select All Unselect All Award Selected Duplicate Selected N…" at bounding box center [752, 416] width 1010 height 336
click at [468, 209] on link "Submitted Candidates (2)" at bounding box center [455, 211] width 164 height 34
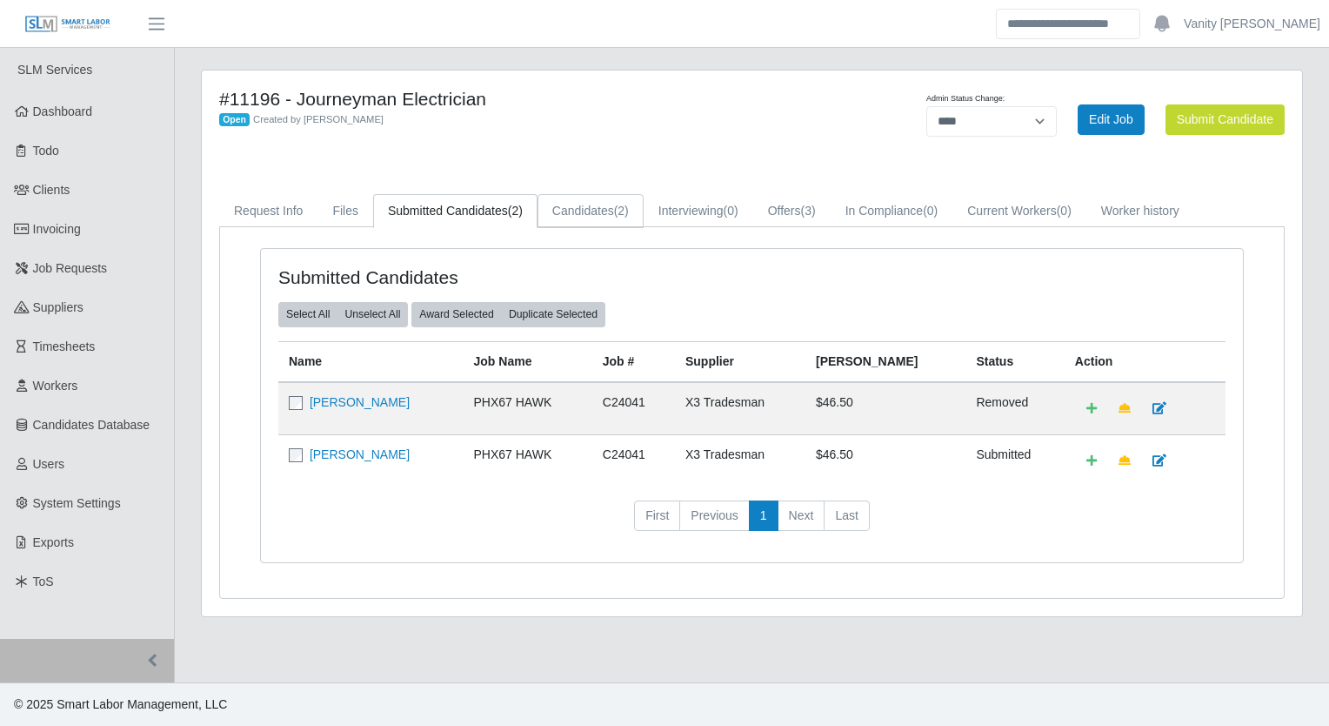
click at [579, 213] on link "Candidates (2)" at bounding box center [591, 211] width 106 height 34
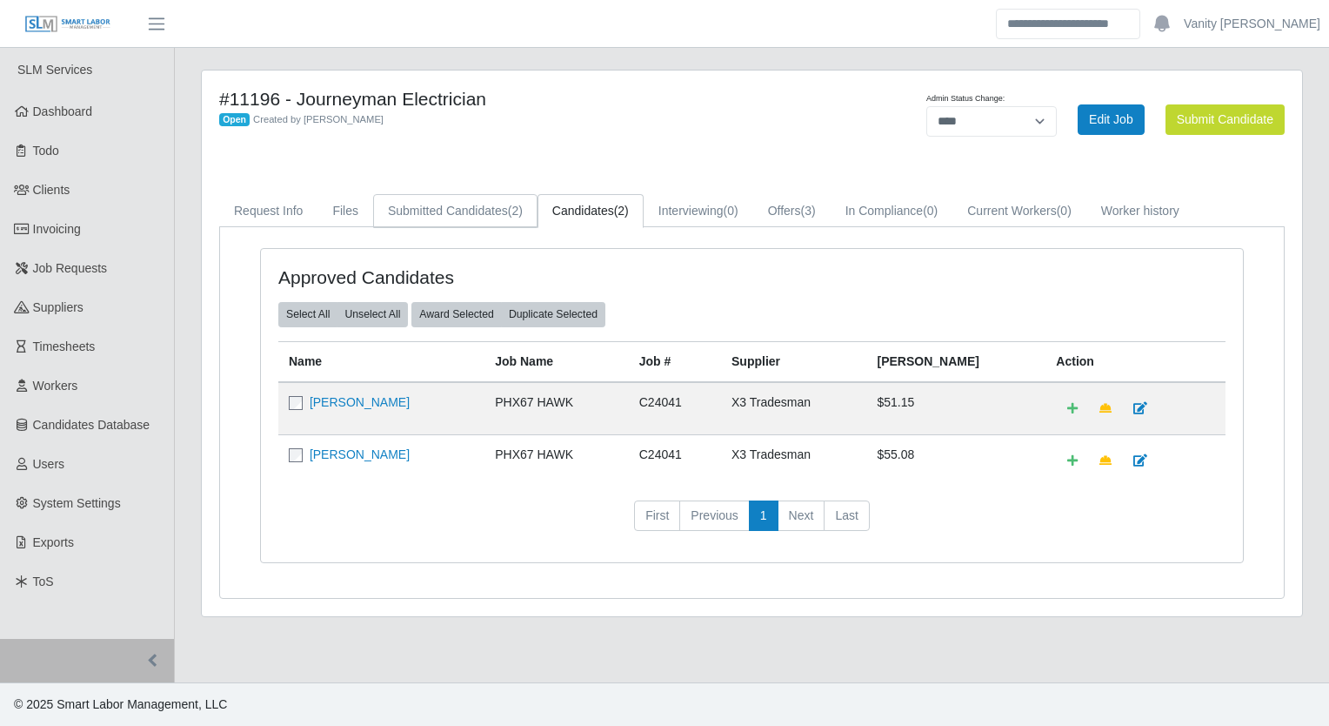
click at [447, 202] on link "Submitted Candidates (2)" at bounding box center [455, 211] width 164 height 34
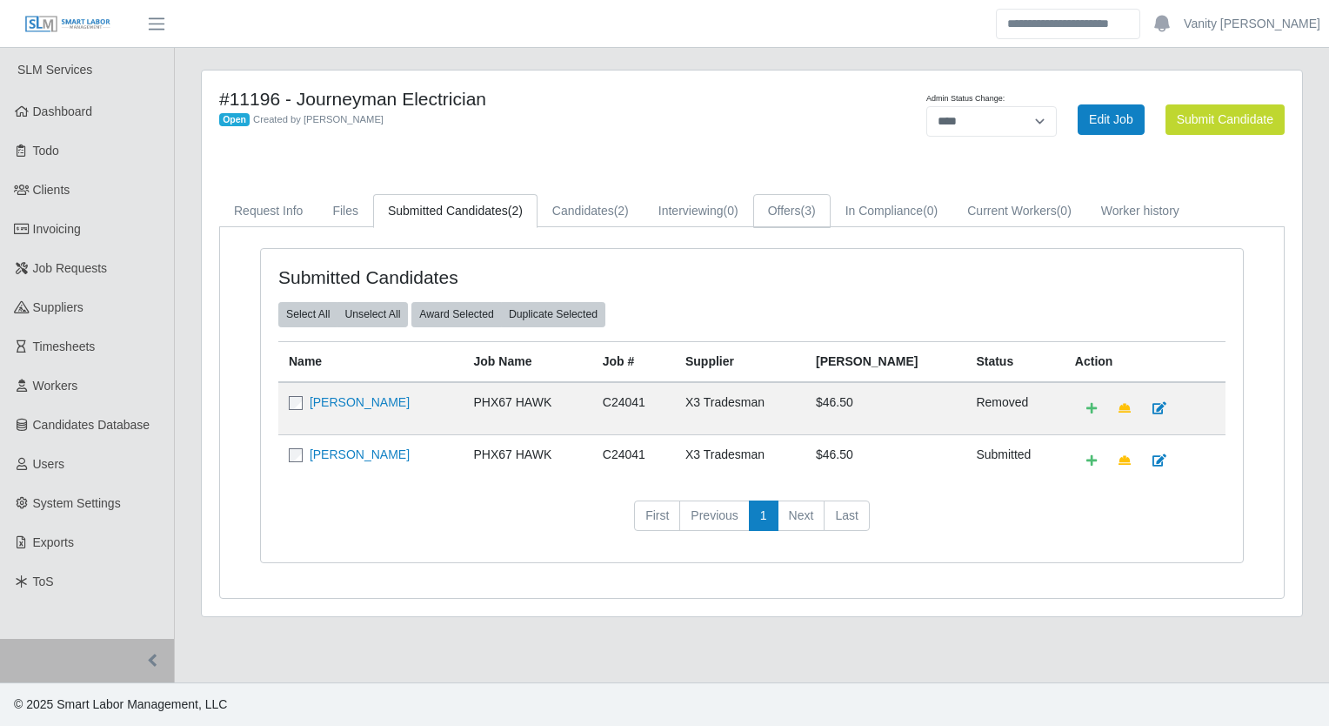
click at [786, 216] on link "Offers (3)" at bounding box center [791, 211] width 77 height 34
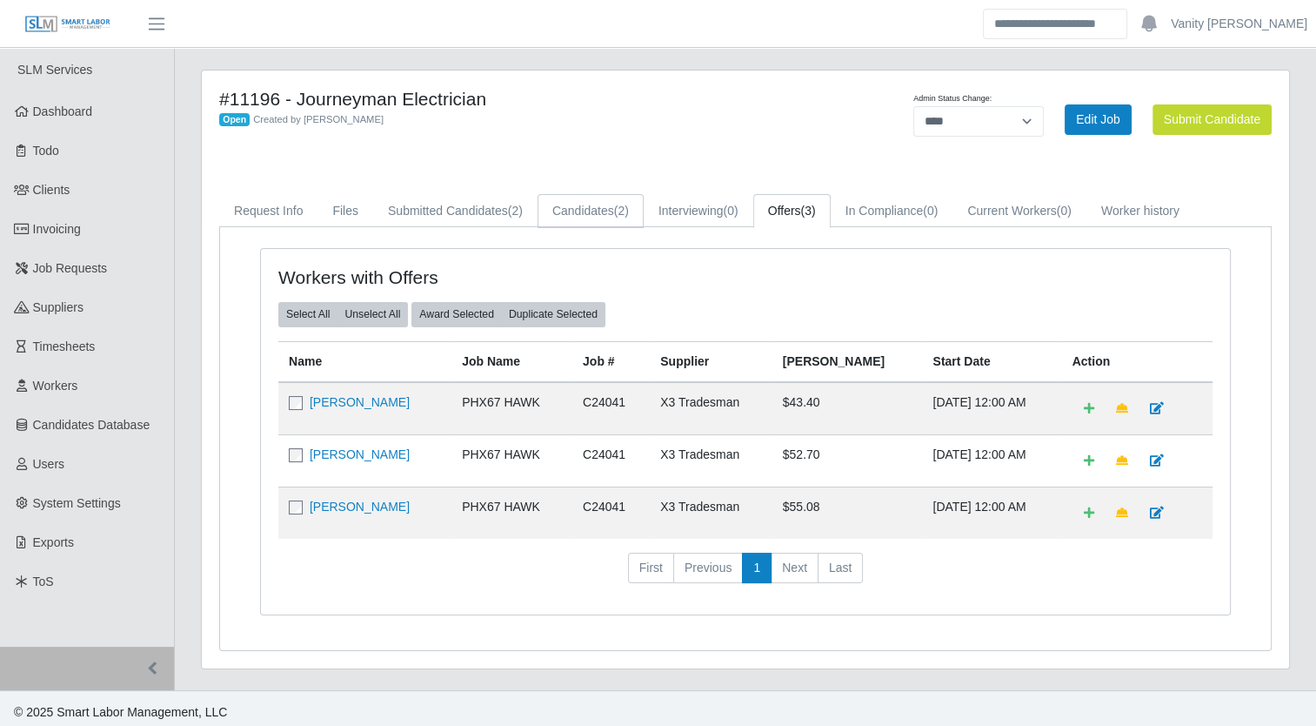
click at [576, 215] on link "Candidates (2)" at bounding box center [591, 211] width 106 height 34
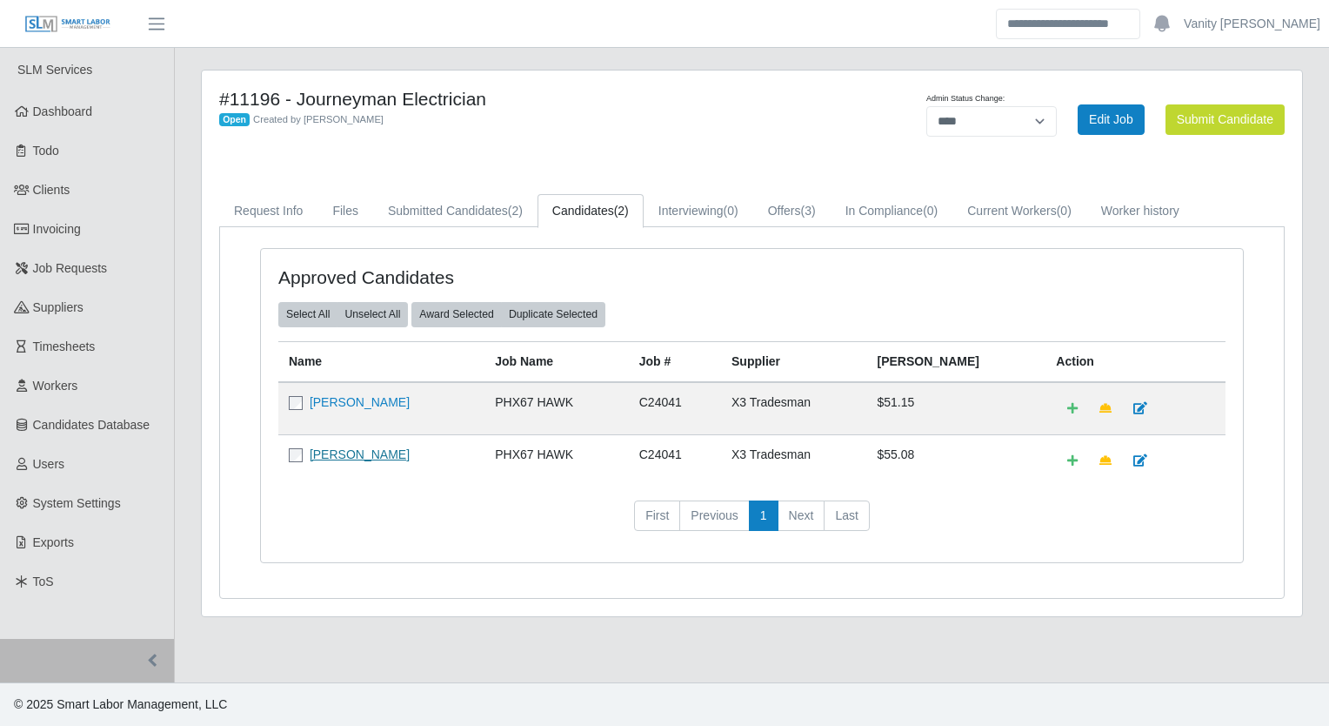
click at [335, 455] on link "[PERSON_NAME]" at bounding box center [360, 454] width 100 height 14
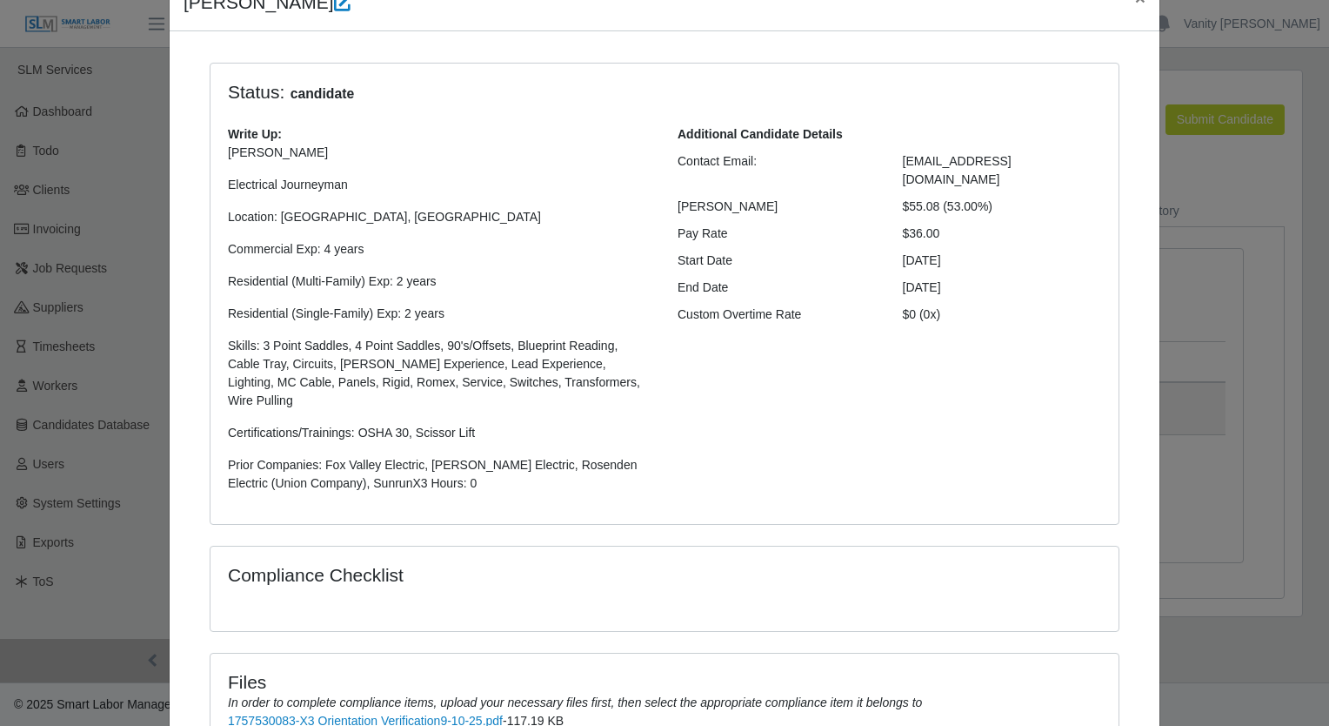
scroll to position [321, 0]
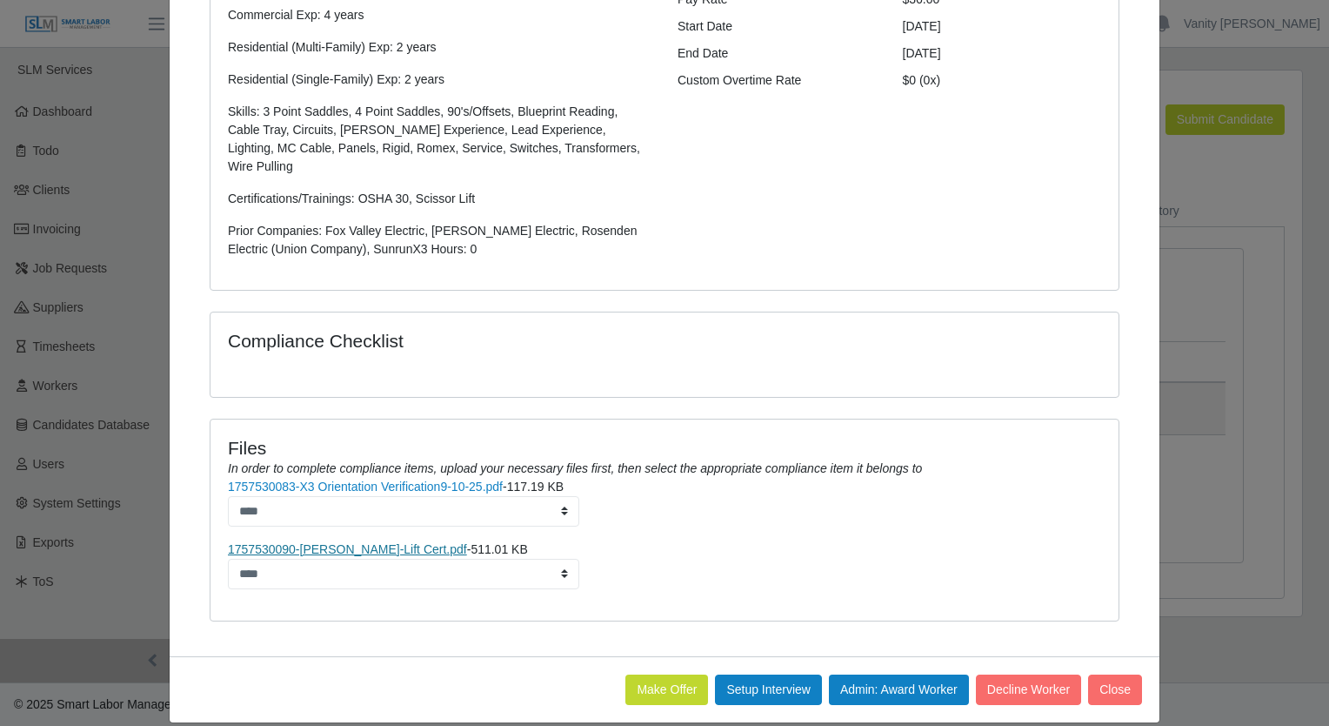
click at [319, 542] on link "1757530090-[PERSON_NAME]-Lift Cert.pdf" at bounding box center [347, 549] width 239 height 14
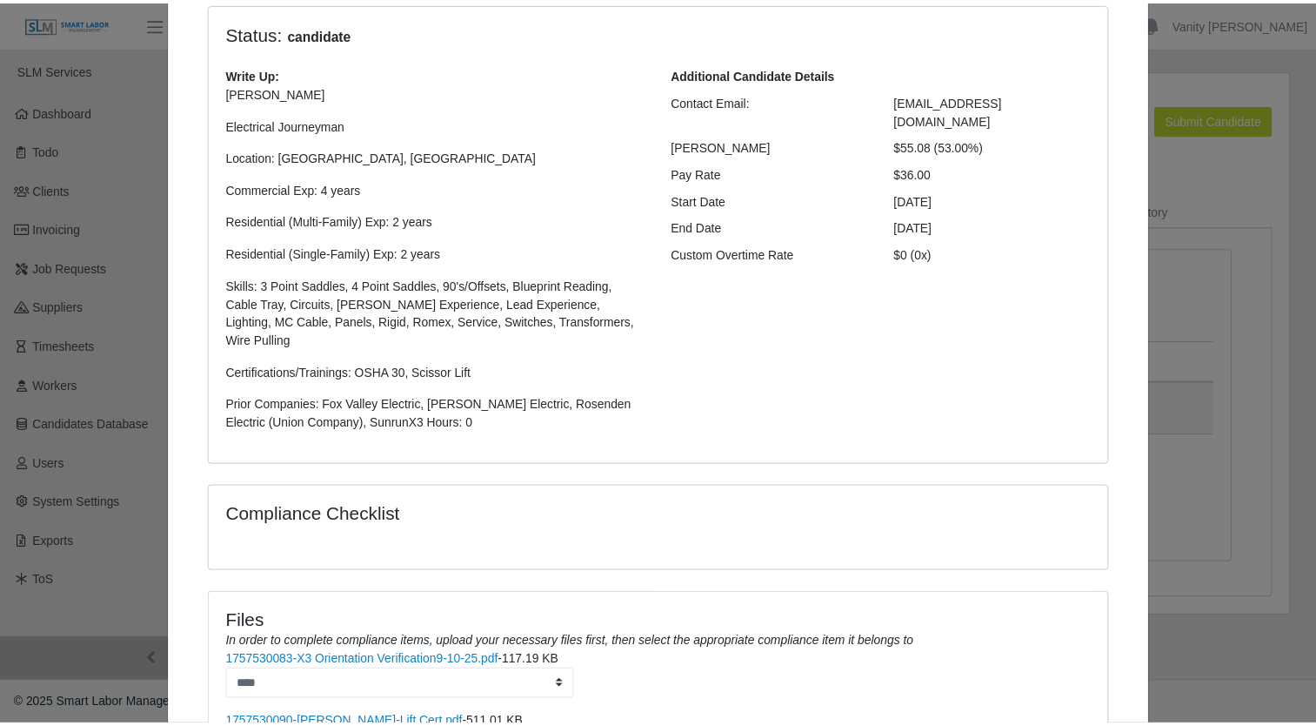
scroll to position [0, 0]
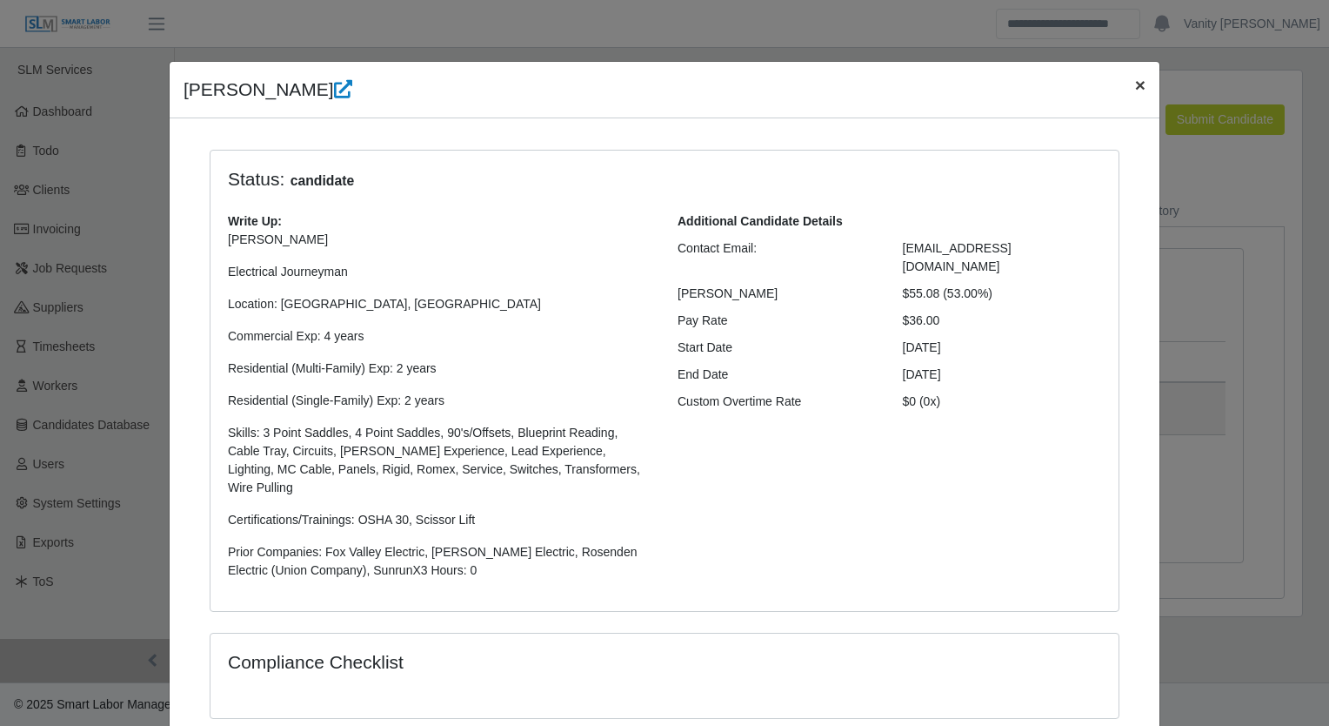
click at [1135, 85] on span "×" at bounding box center [1140, 85] width 10 height 20
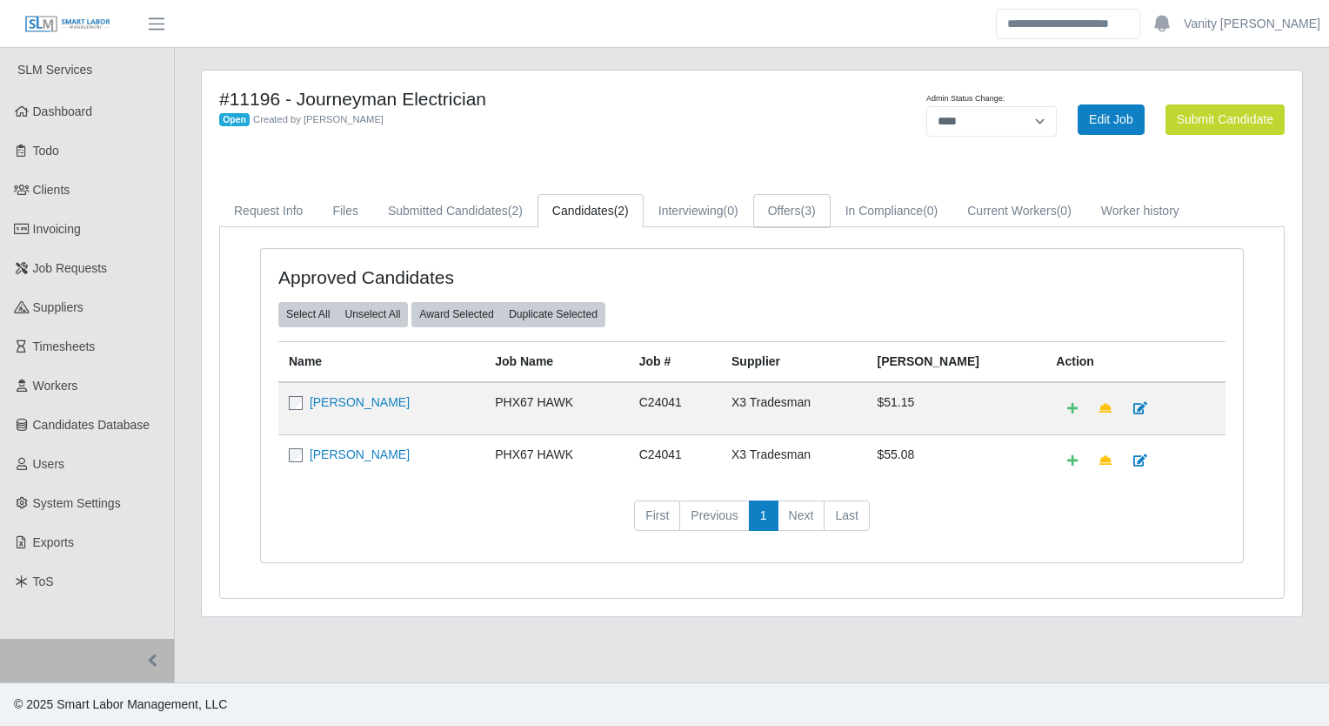
click at [792, 226] on link "Offers (3)" at bounding box center [791, 211] width 77 height 34
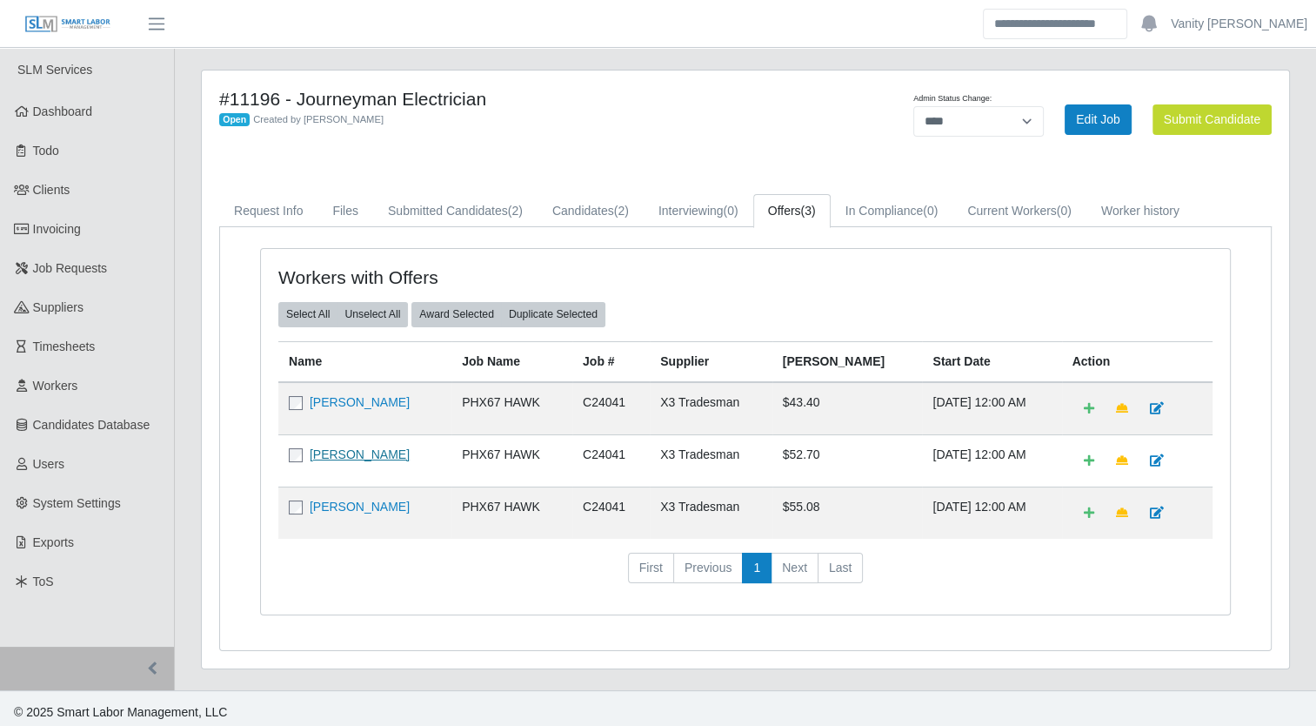
click at [350, 452] on link "[PERSON_NAME]" at bounding box center [360, 454] width 100 height 14
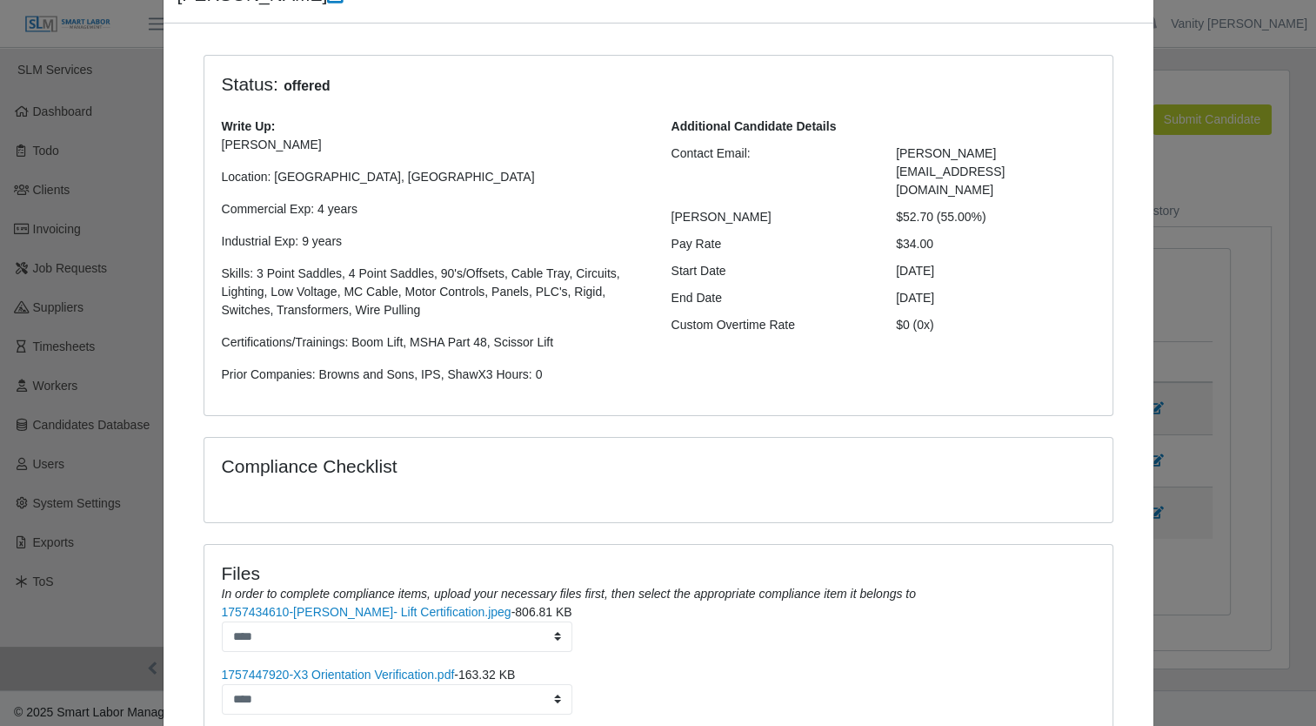
scroll to position [302, 0]
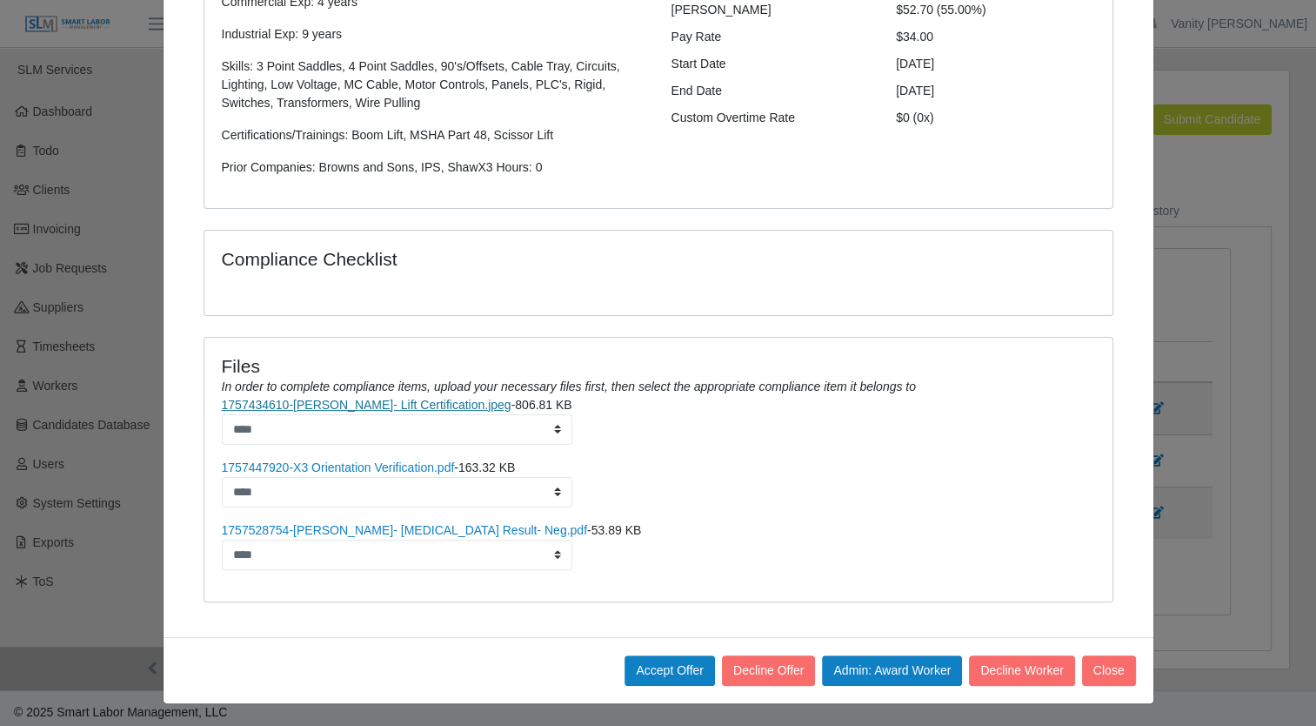
click at [312, 403] on link "1757434610-[PERSON_NAME]- Lift Certification.jpeg" at bounding box center [367, 405] width 290 height 14
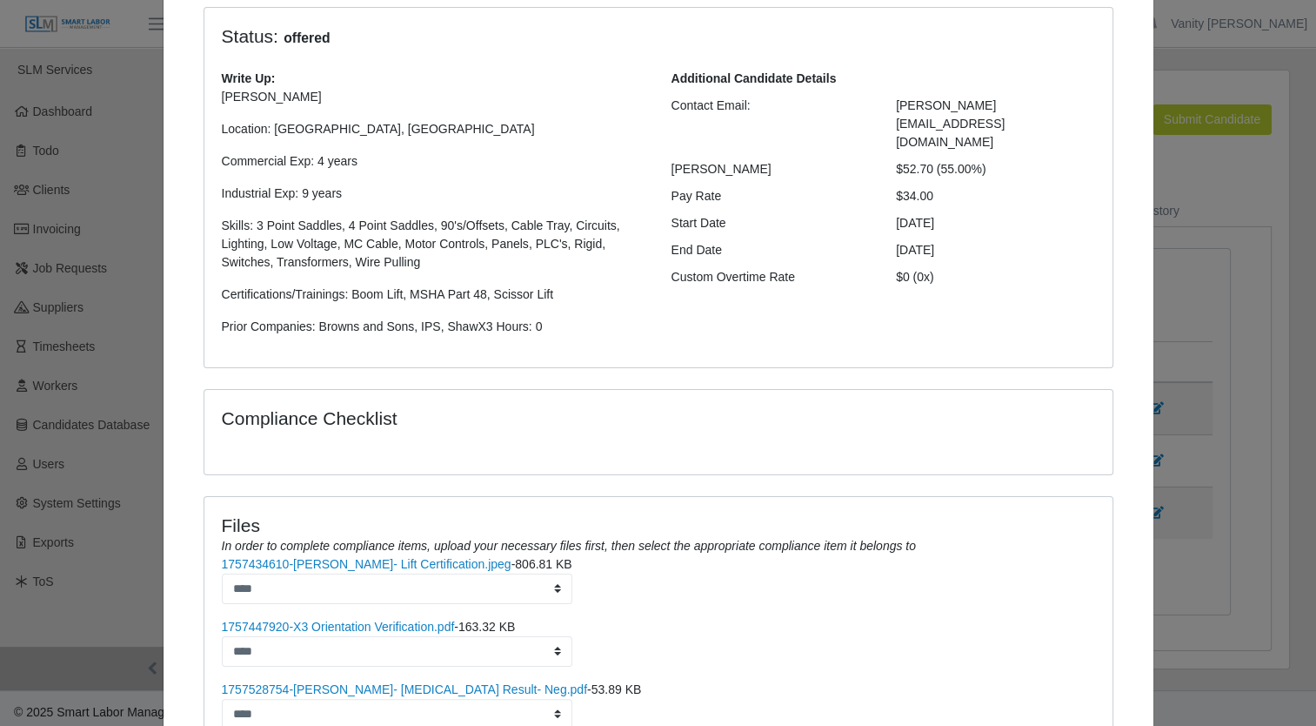
scroll to position [0, 0]
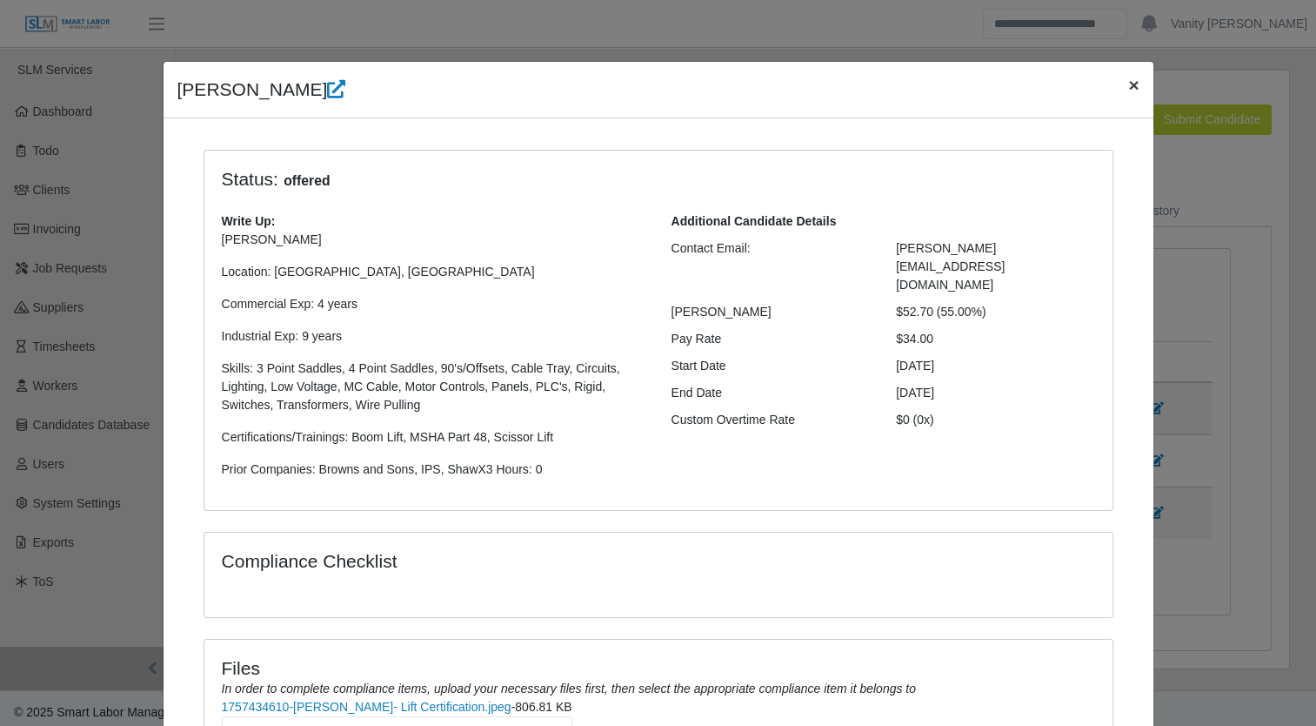
click at [1128, 83] on span "×" at bounding box center [1133, 85] width 10 height 20
